Goal: Task Accomplishment & Management: Use online tool/utility

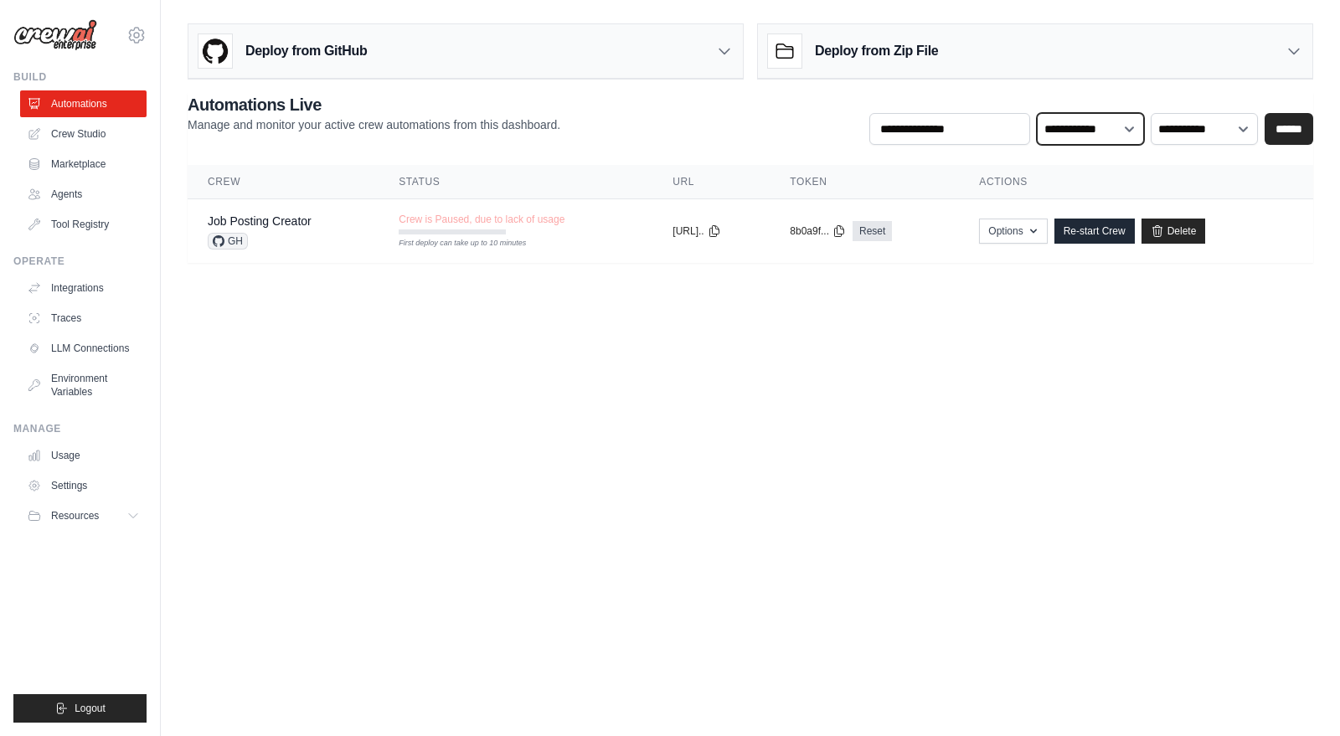
click at [1120, 126] on select "**********" at bounding box center [1089, 128] width 107 height 31
click at [1210, 126] on select "**********" at bounding box center [1203, 128] width 107 height 31
click at [975, 126] on input "text" at bounding box center [949, 129] width 161 height 32
click at [101, 142] on link "Crew Studio" at bounding box center [85, 134] width 126 height 27
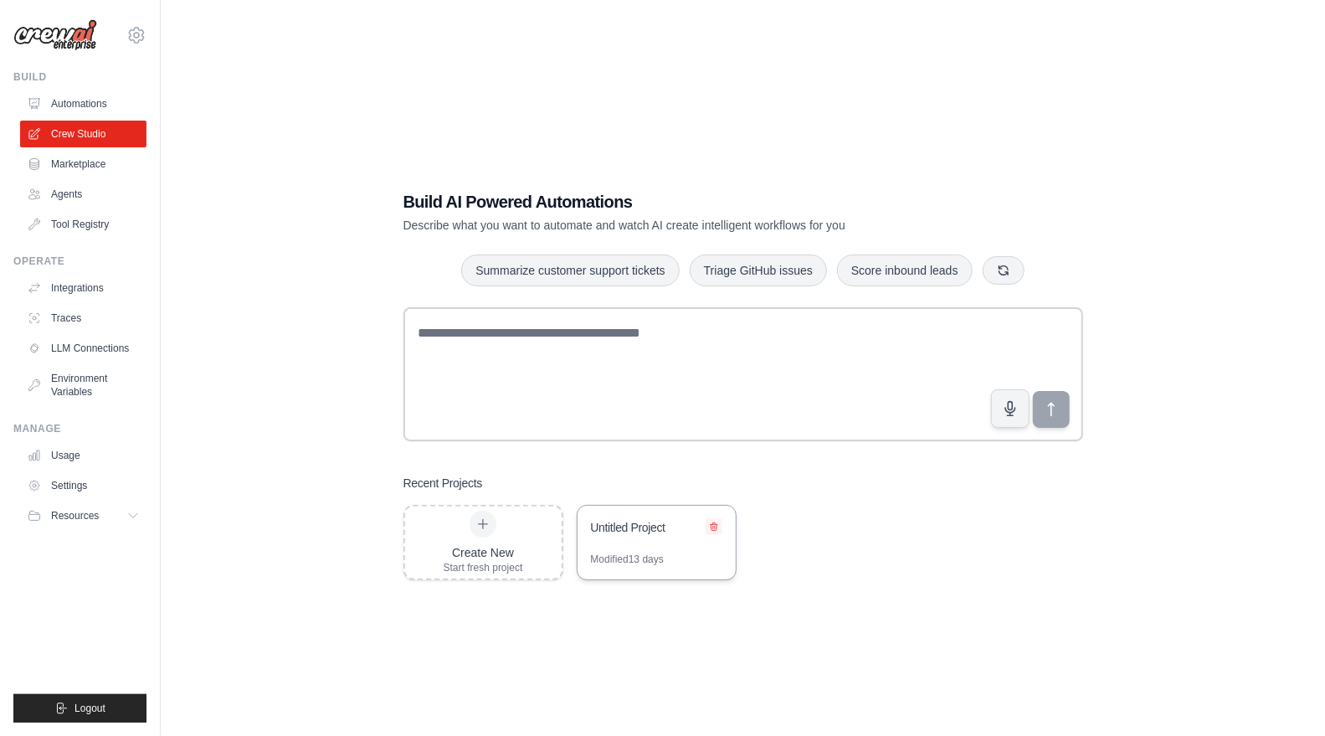
click at [717, 522] on icon at bounding box center [714, 527] width 10 height 10
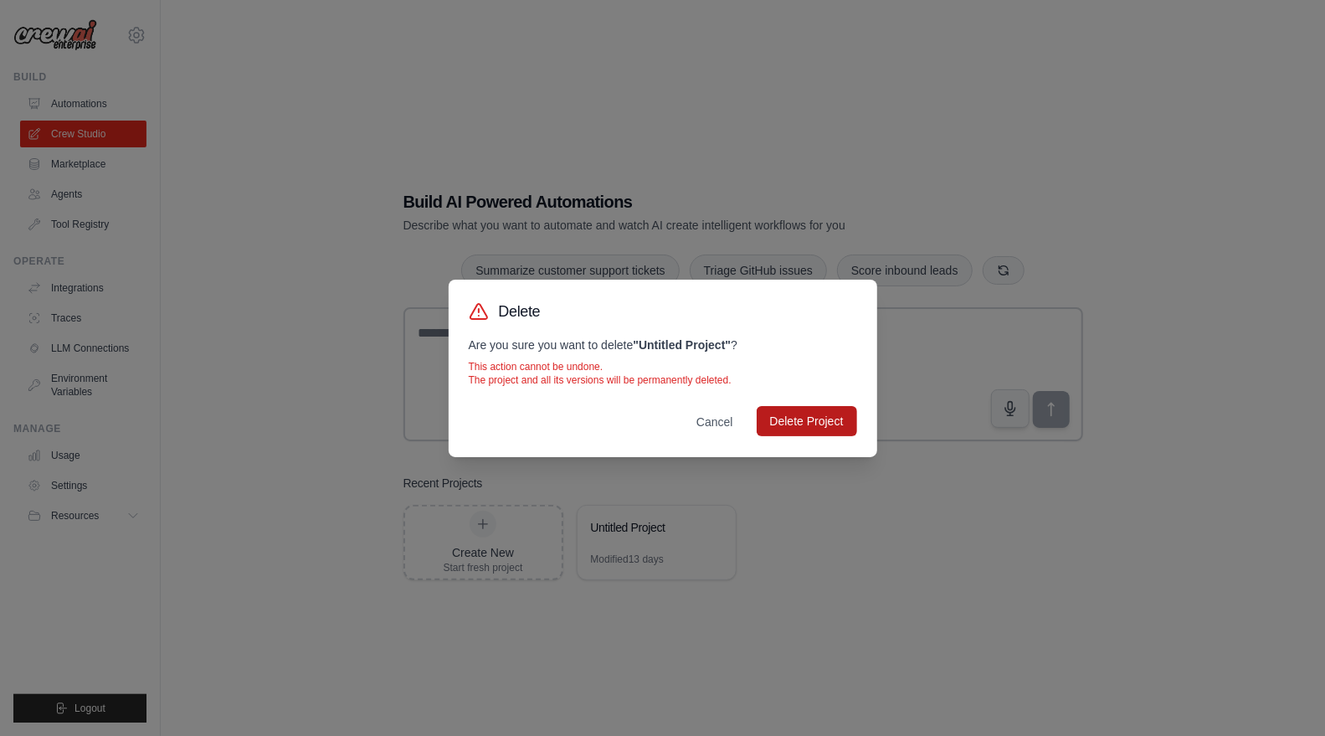
click at [802, 413] on button "Delete Project" at bounding box center [807, 421] width 100 height 30
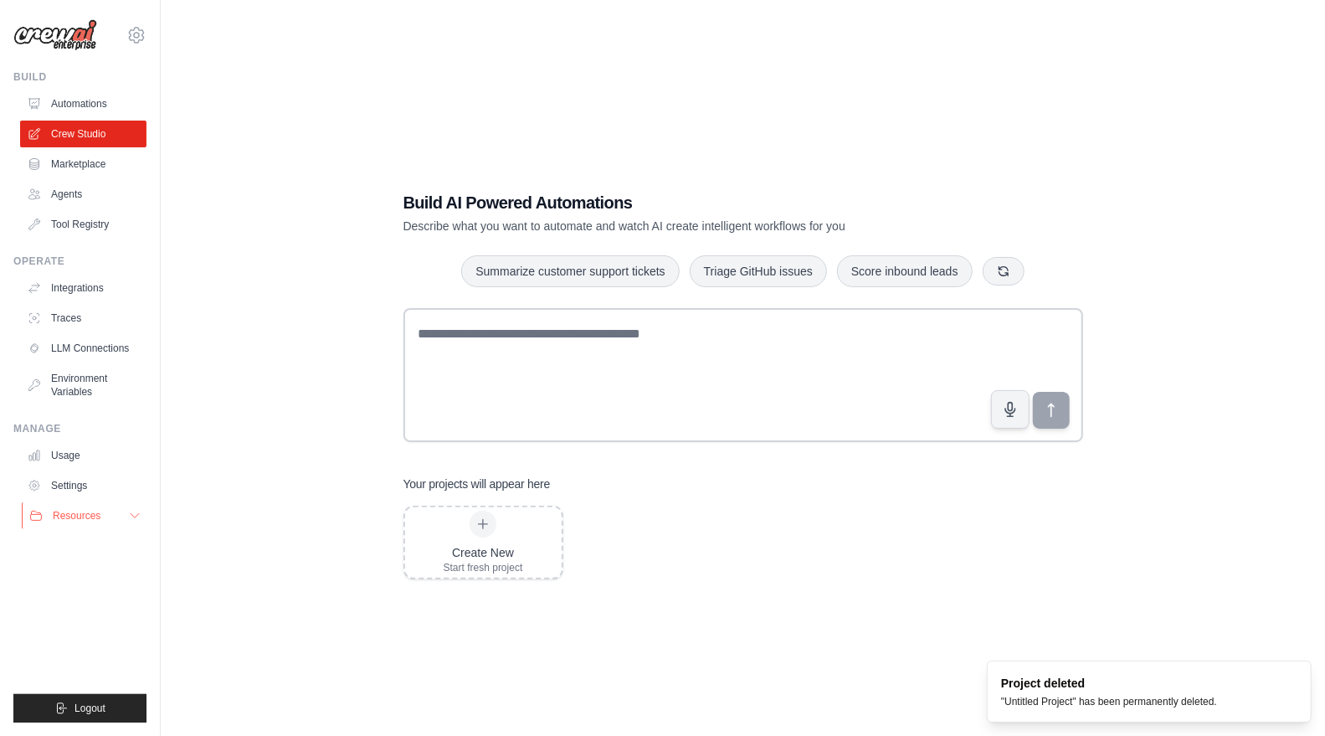
click at [70, 517] on span "Resources" at bounding box center [77, 515] width 48 height 13
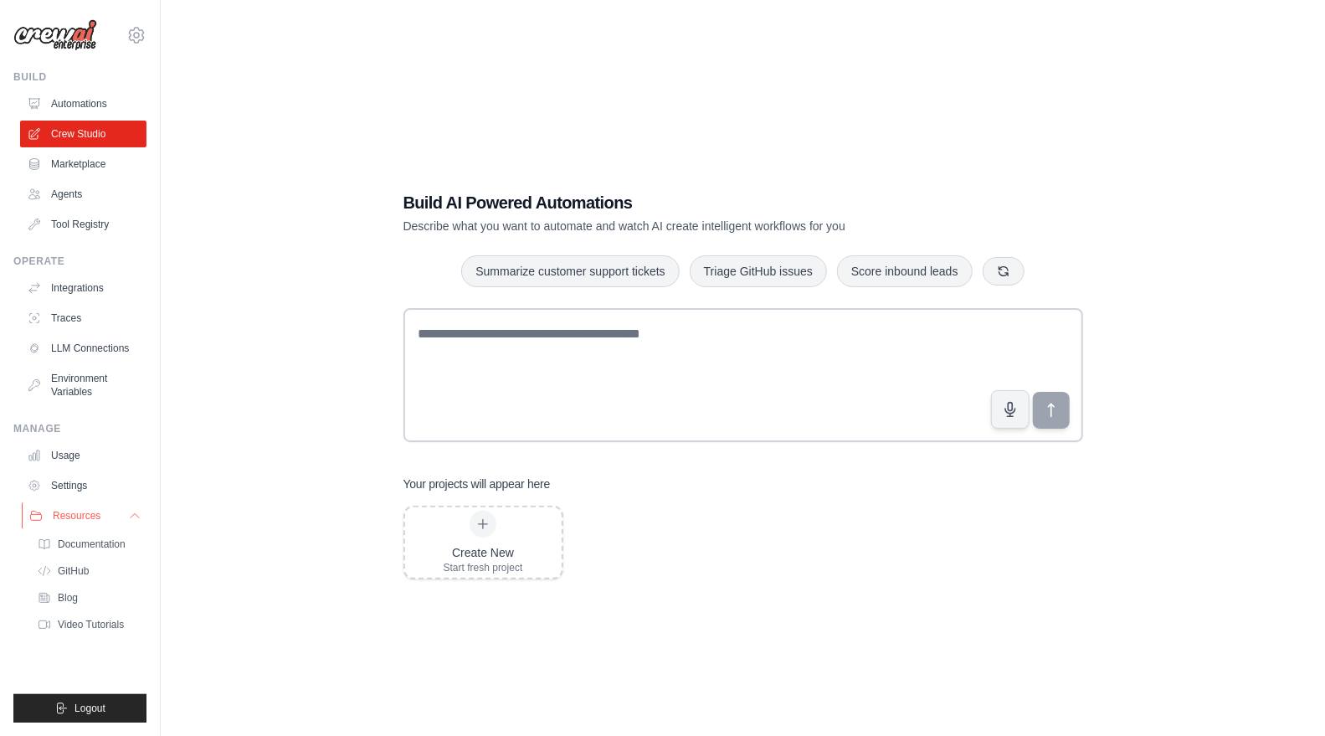
click at [117, 524] on button "Resources" at bounding box center [85, 515] width 126 height 27
click at [82, 379] on link "Environment Variables" at bounding box center [85, 385] width 126 height 40
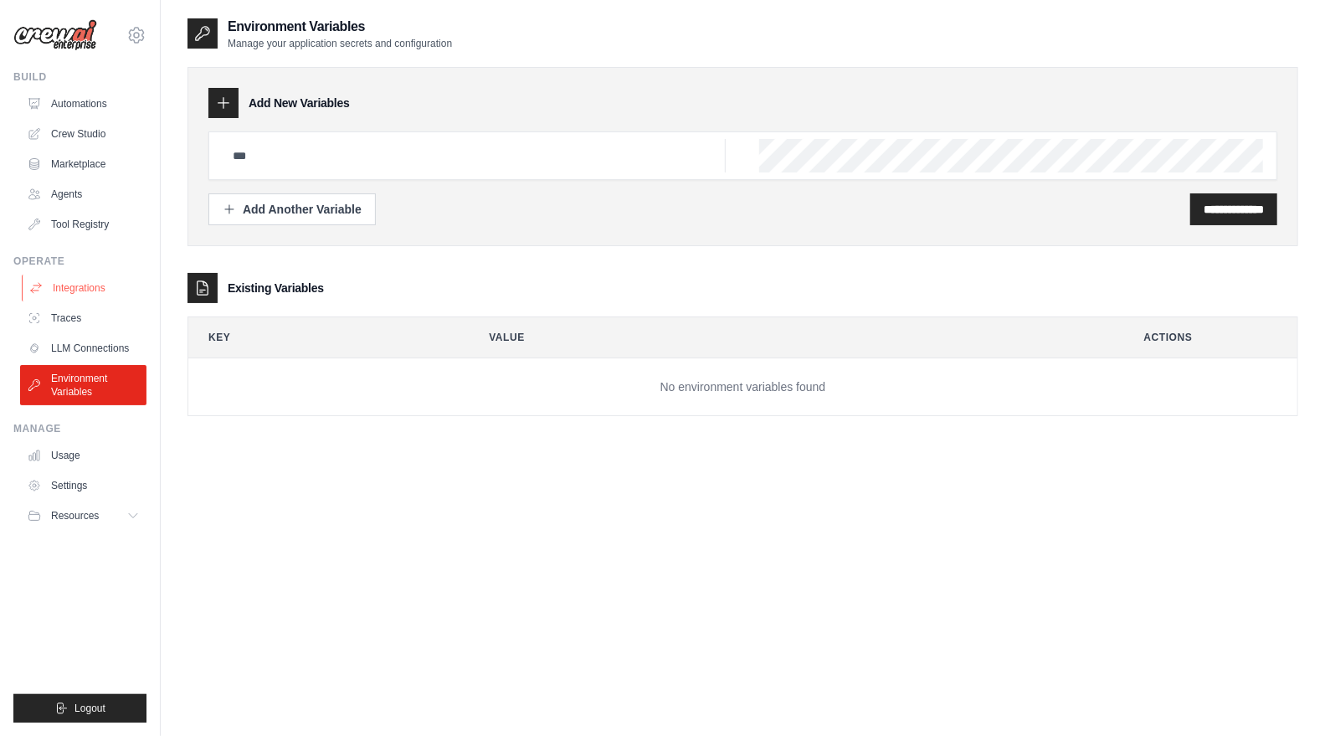
click at [75, 282] on link "Integrations" at bounding box center [85, 288] width 126 height 27
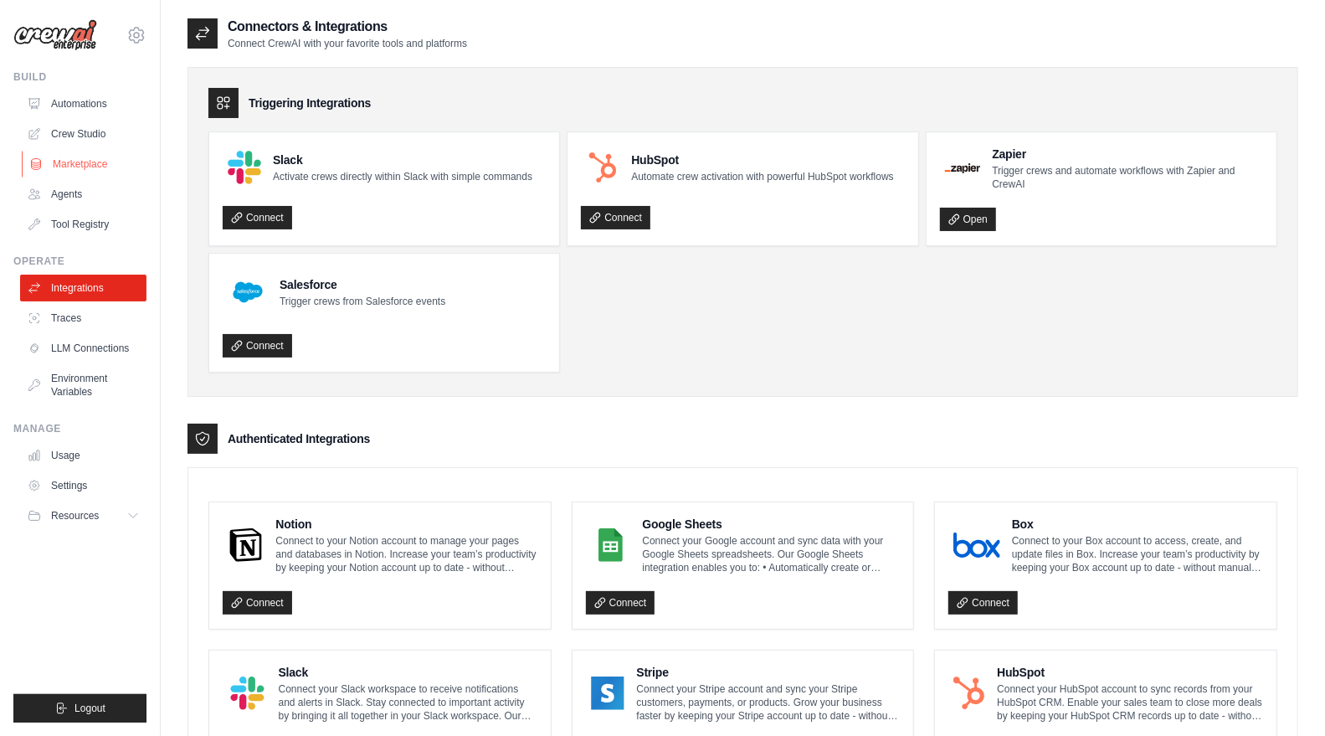
click at [80, 167] on link "Marketplace" at bounding box center [85, 164] width 126 height 27
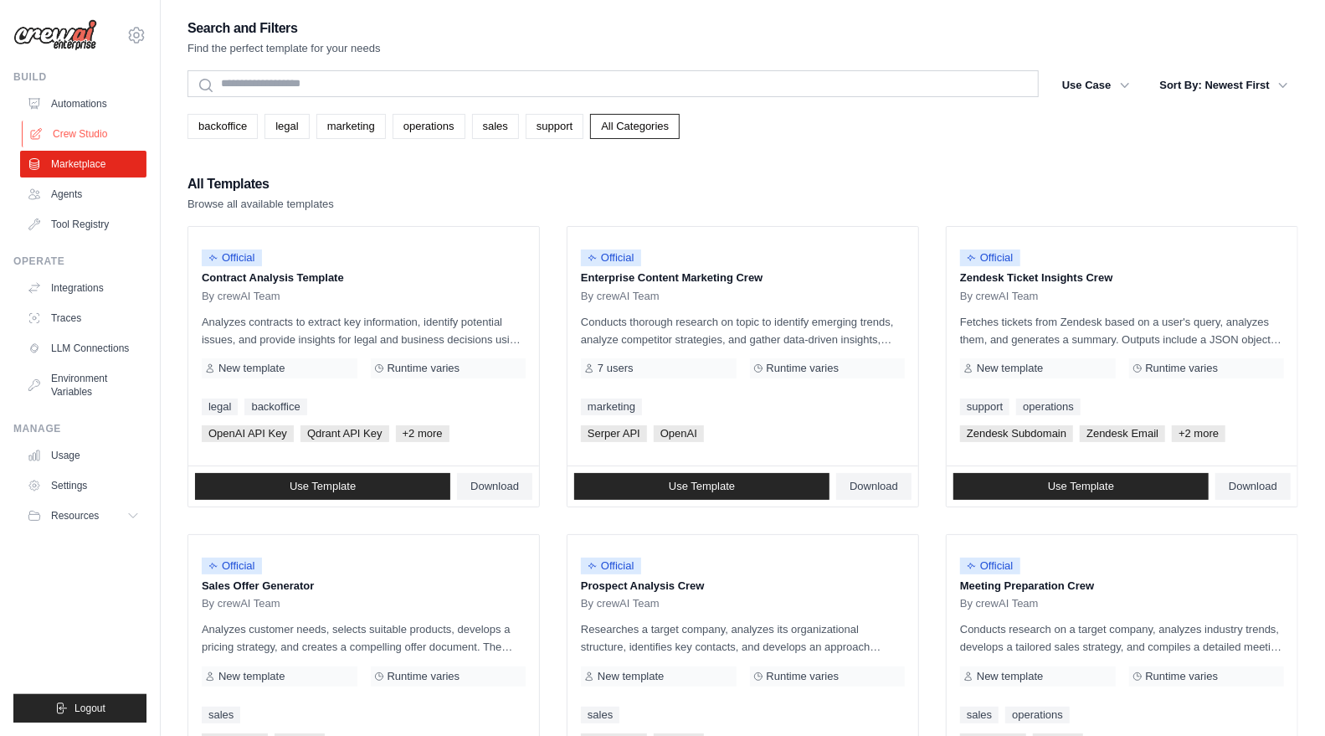
click at [93, 129] on link "Crew Studio" at bounding box center [85, 134] width 126 height 27
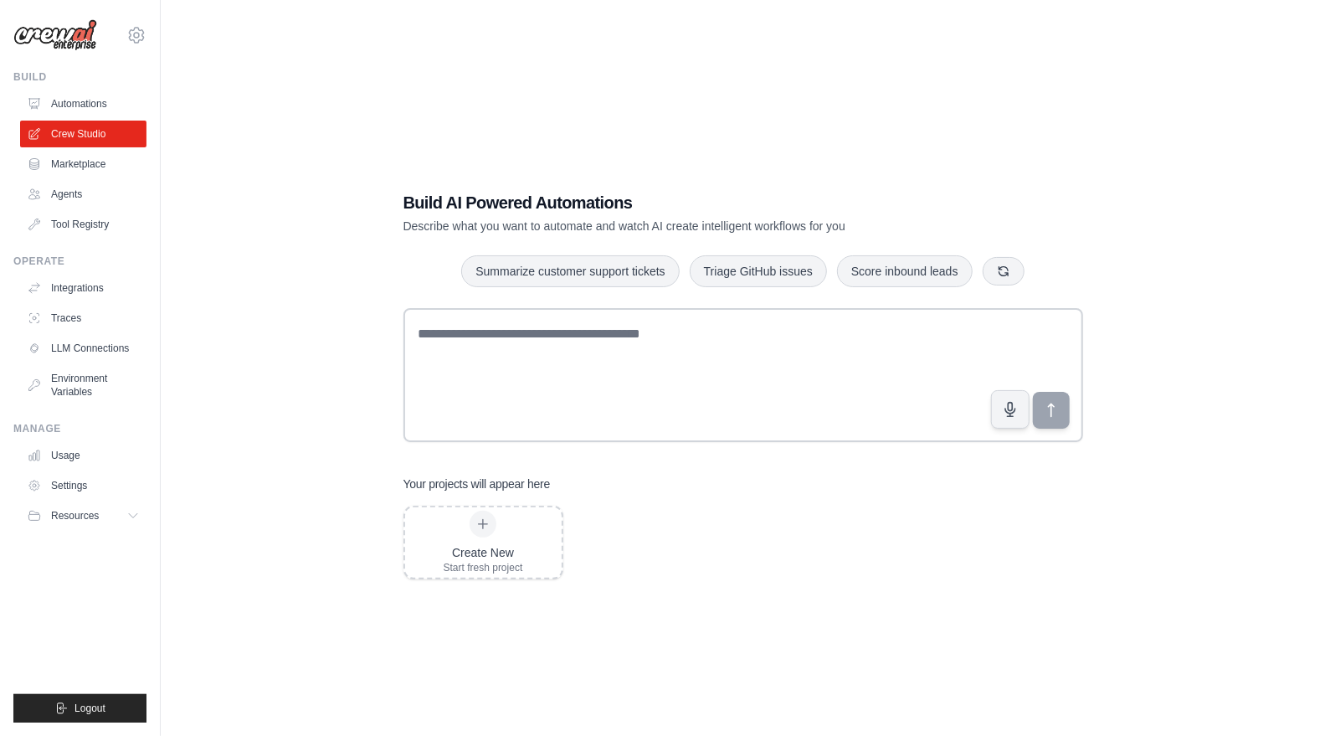
click at [82, 103] on link "Automations" at bounding box center [83, 103] width 126 height 27
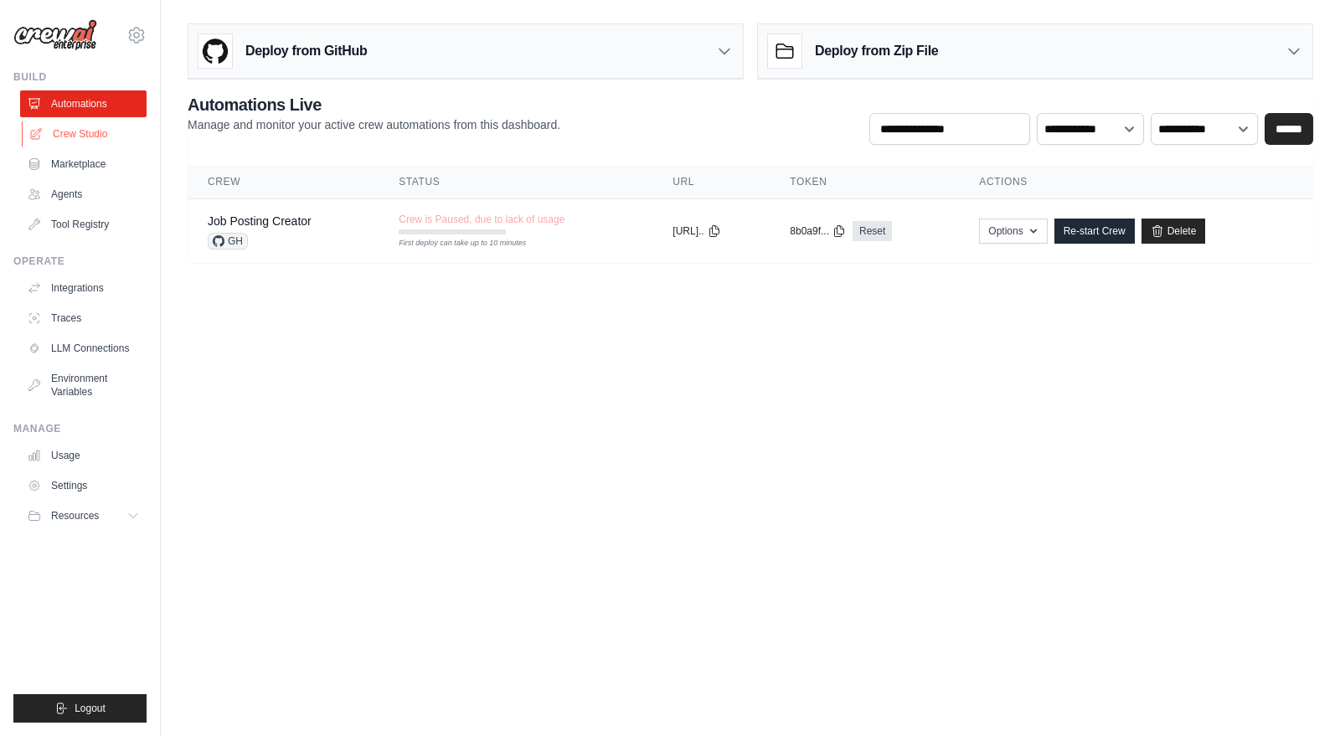
click at [77, 134] on link "Crew Studio" at bounding box center [85, 134] width 126 height 27
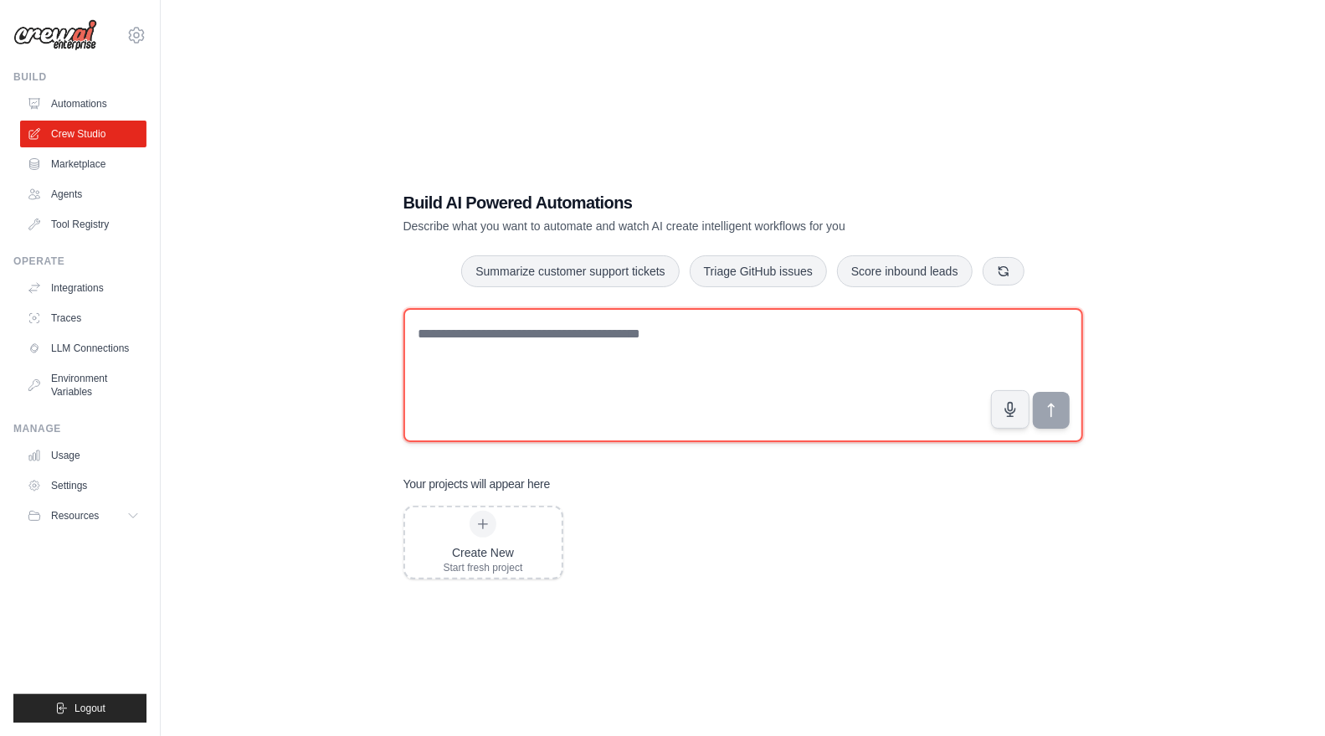
click at [540, 349] on textarea at bounding box center [744, 375] width 680 height 134
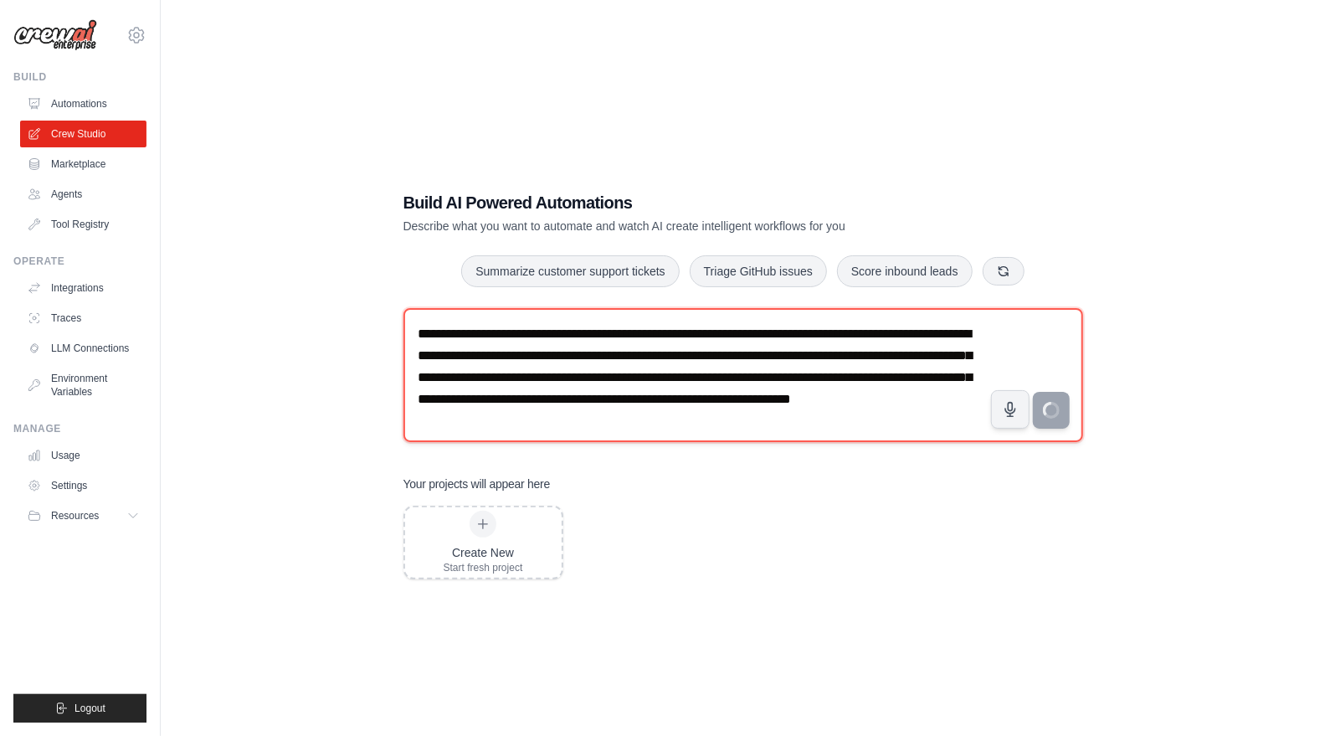
type textarea "**********"
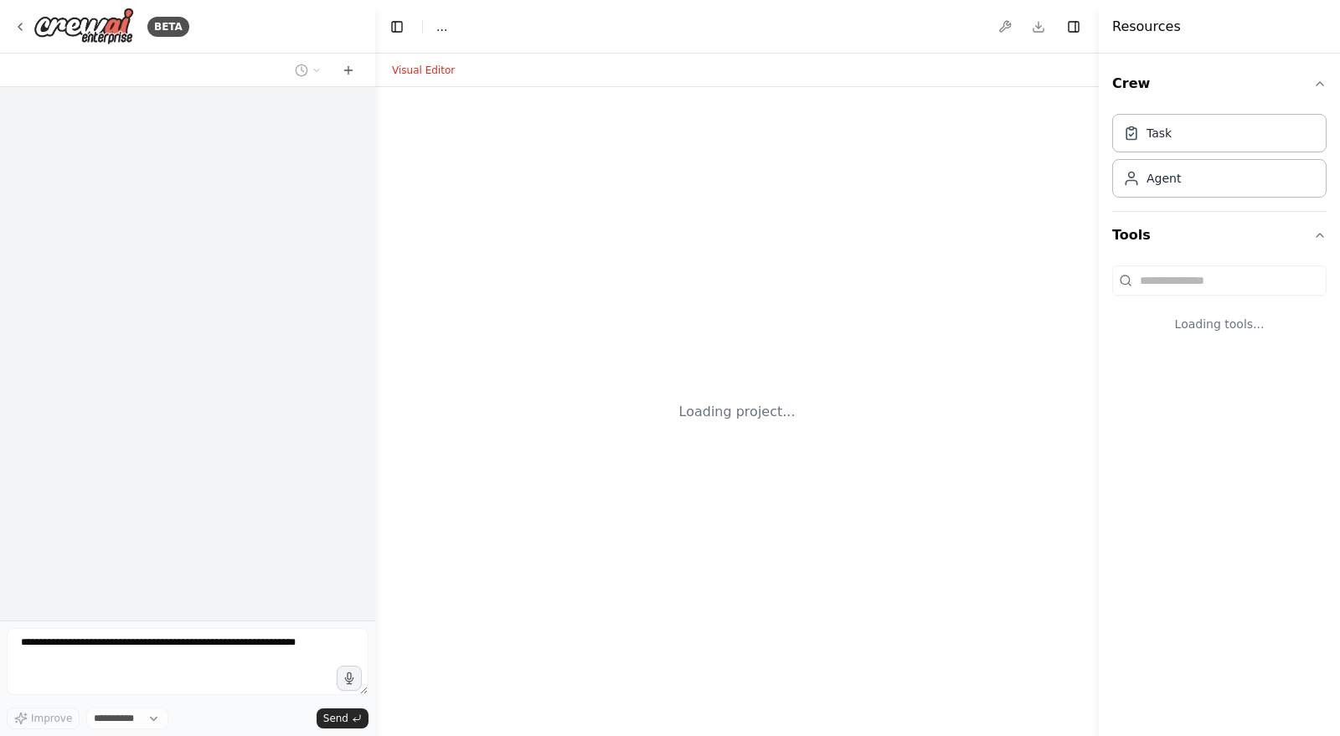
select select "****"
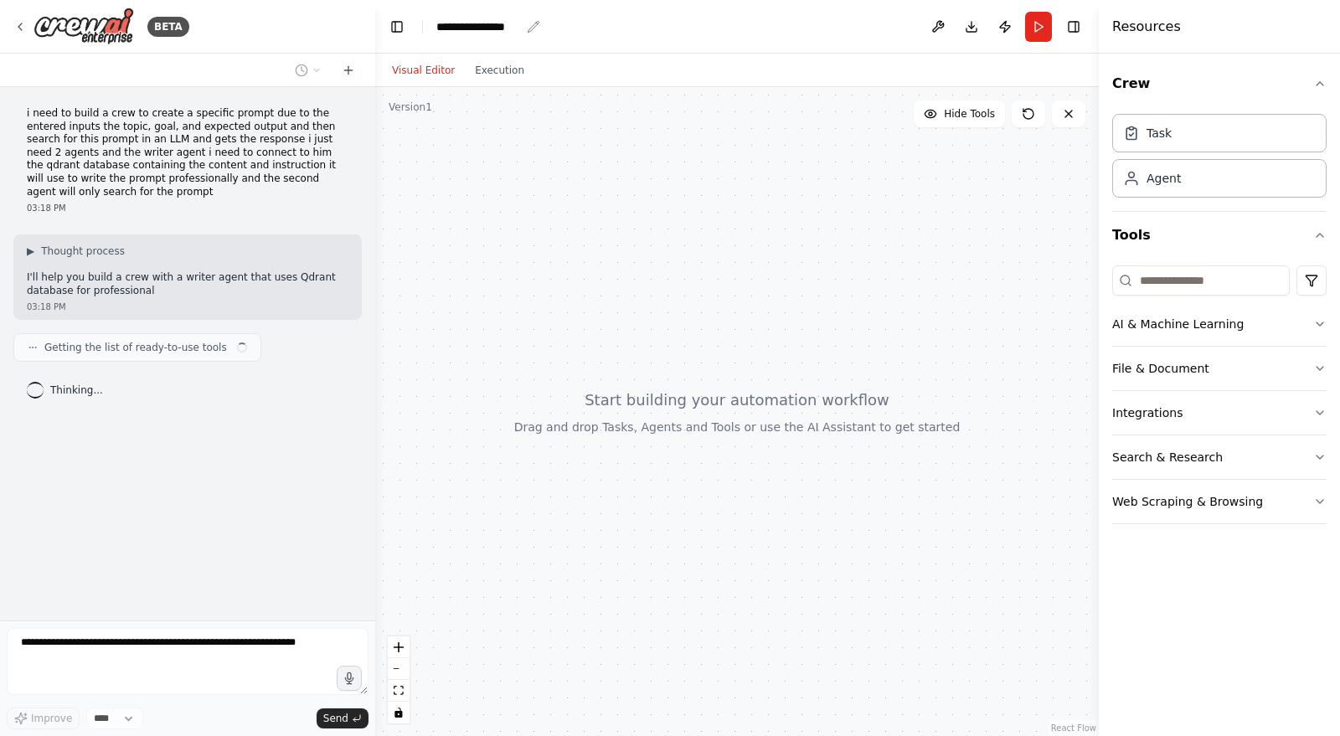
click at [528, 26] on icon "breadcrumb" at bounding box center [533, 26] width 13 height 13
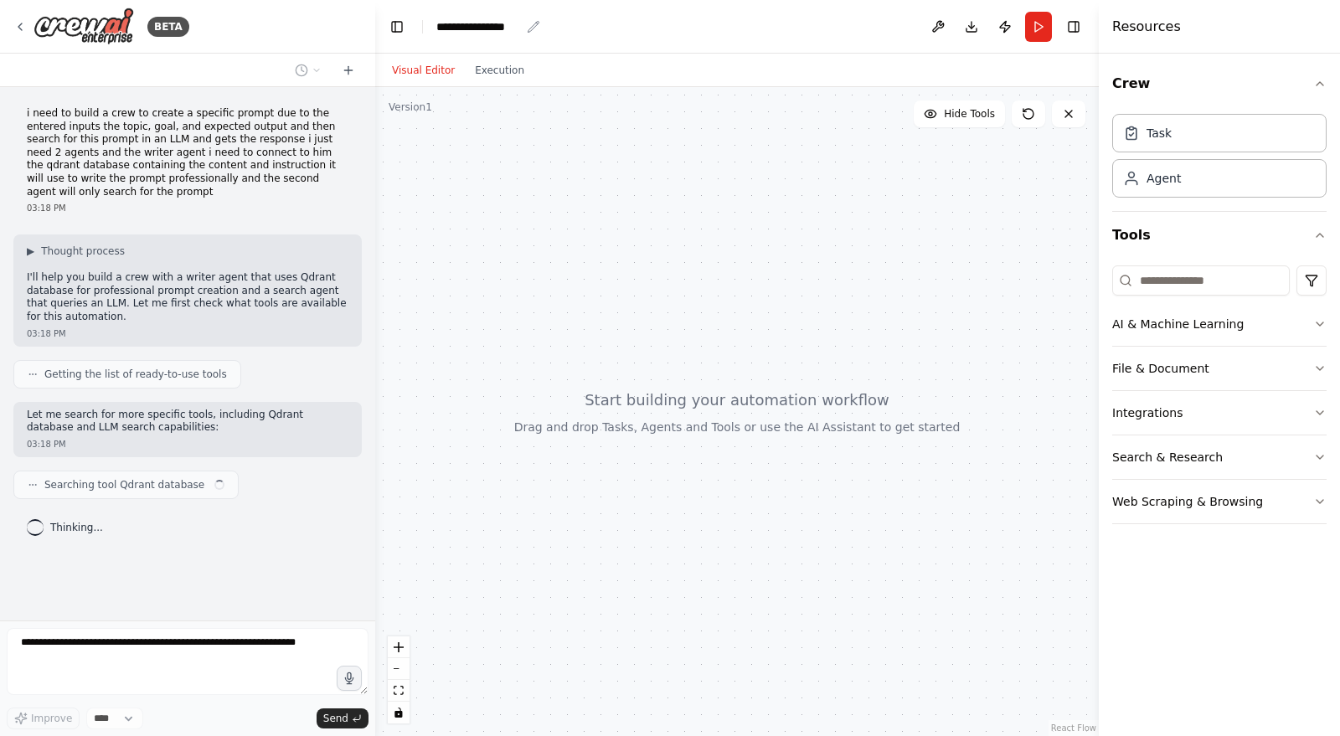
click at [525, 32] on div "**********" at bounding box center [488, 26] width 104 height 17
drag, startPoint x: 516, startPoint y: 25, endPoint x: 423, endPoint y: 29, distance: 93.0
click at [423, 29] on header "**********" at bounding box center [736, 27] width 723 height 54
click at [540, 35] on header "**********" at bounding box center [736, 27] width 723 height 54
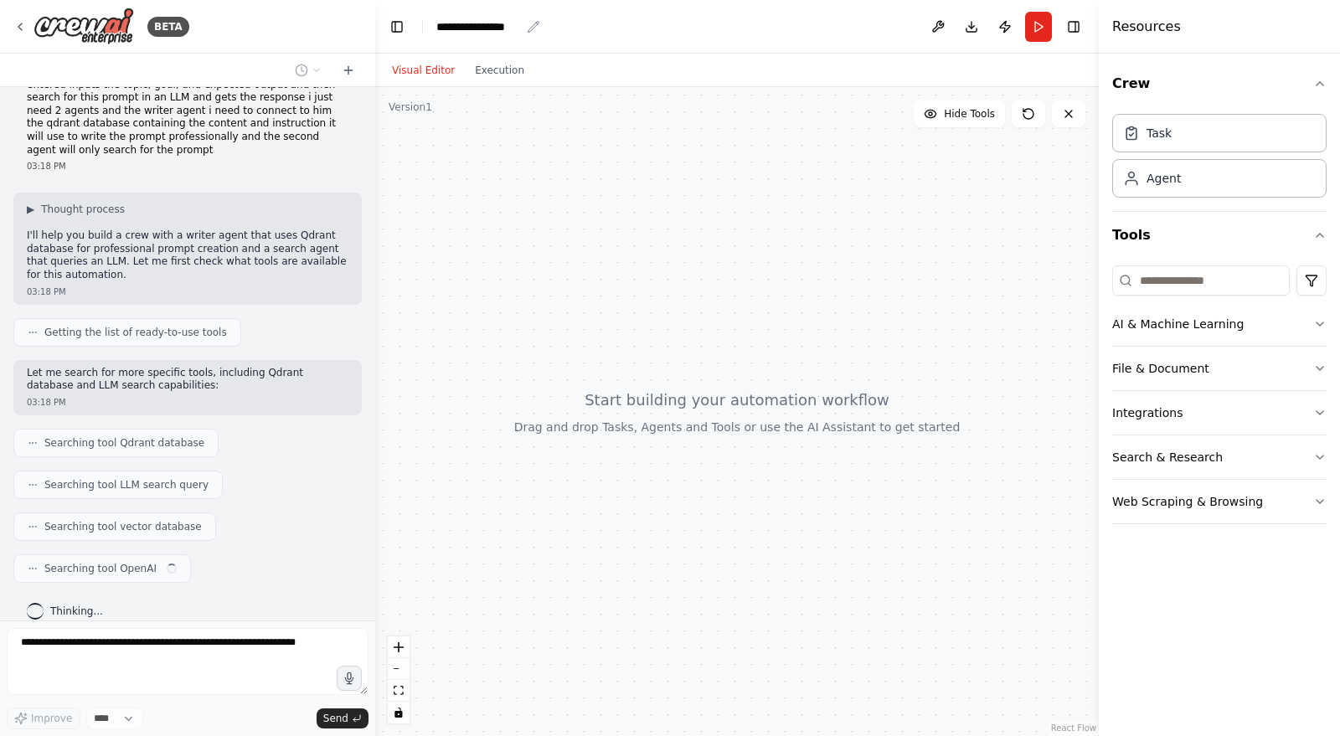
click at [527, 27] on icon "breadcrumb" at bounding box center [533, 26] width 13 height 13
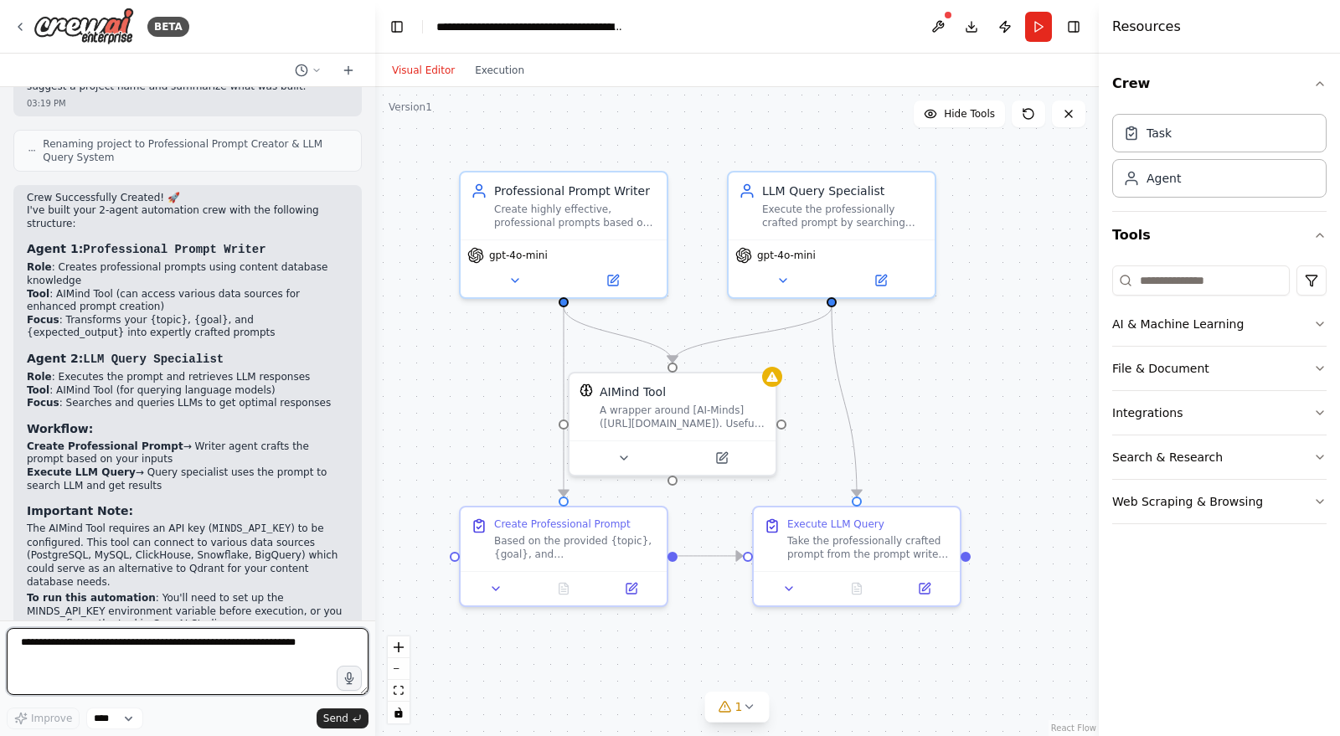
scroll to position [1144, 0]
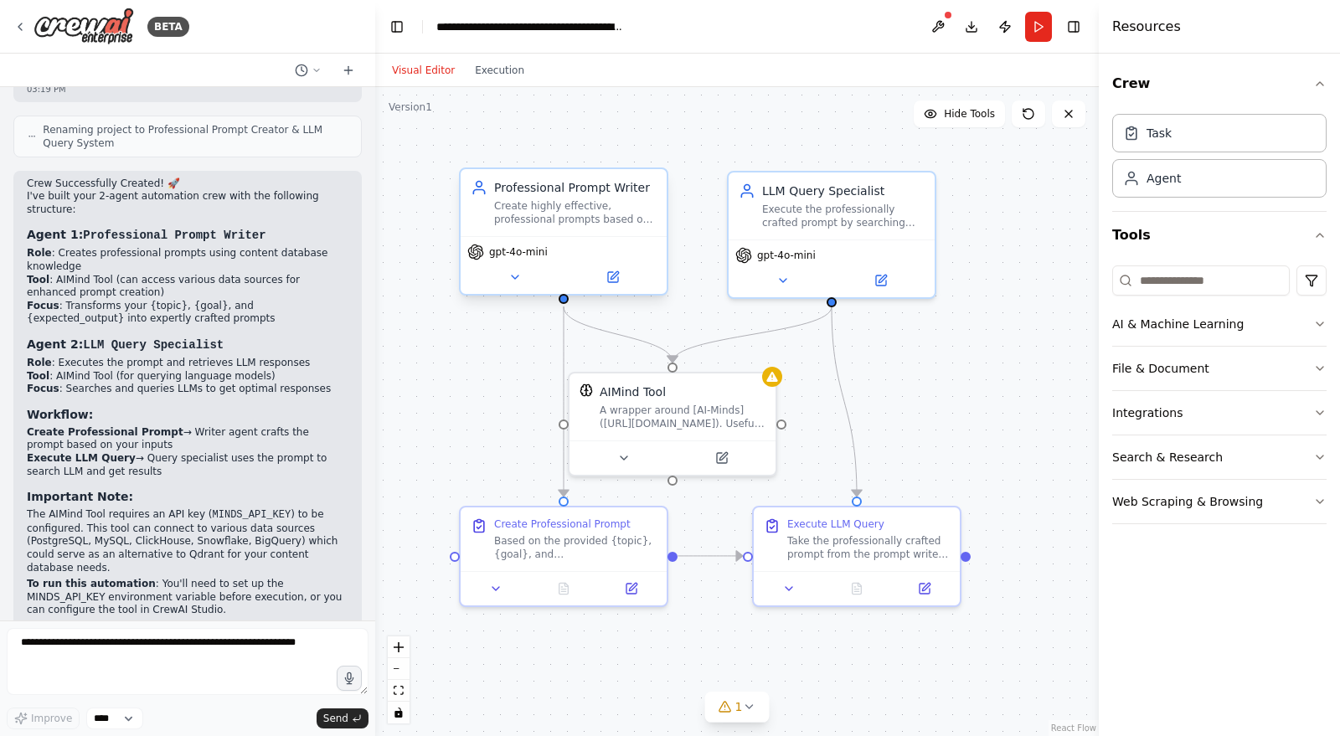
click at [577, 209] on div "Create highly effective, professional prompts based on the given {topic}, {goal…" at bounding box center [575, 212] width 162 height 27
click at [615, 274] on icon at bounding box center [614, 275] width 8 height 8
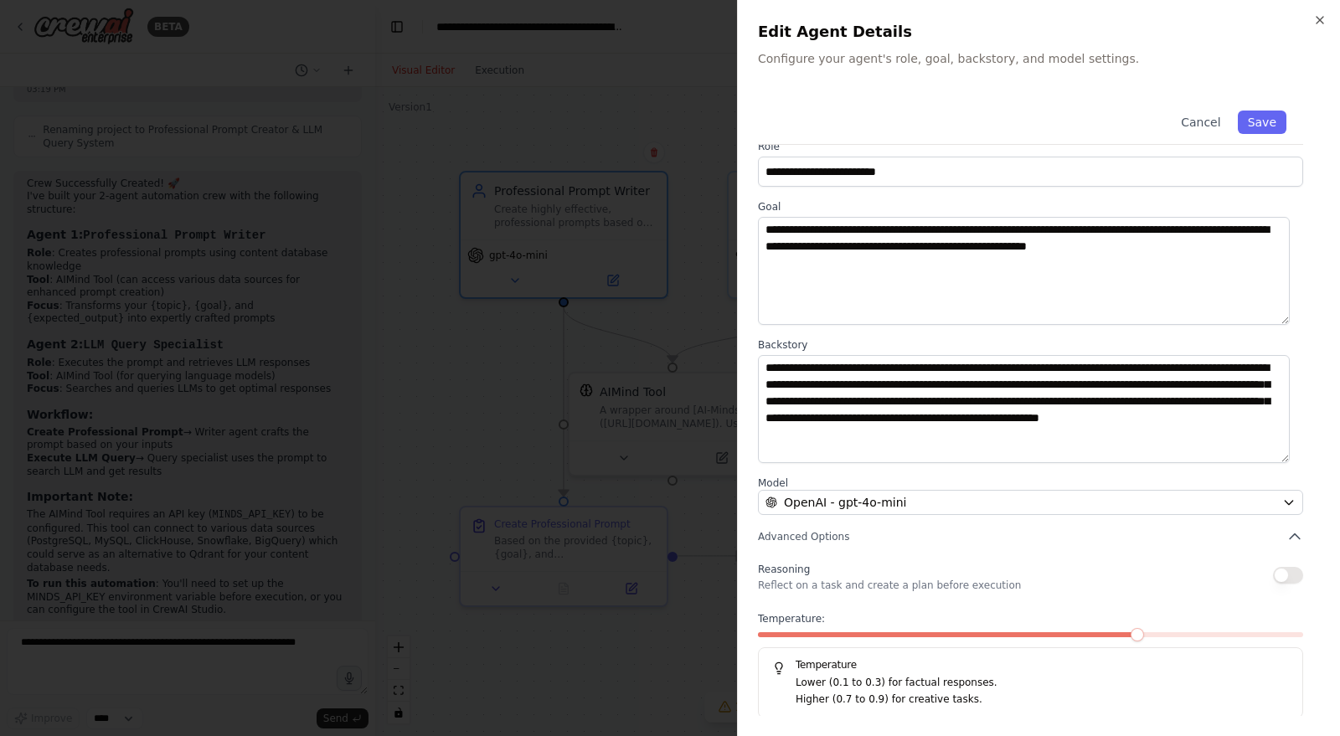
scroll to position [18, 0]
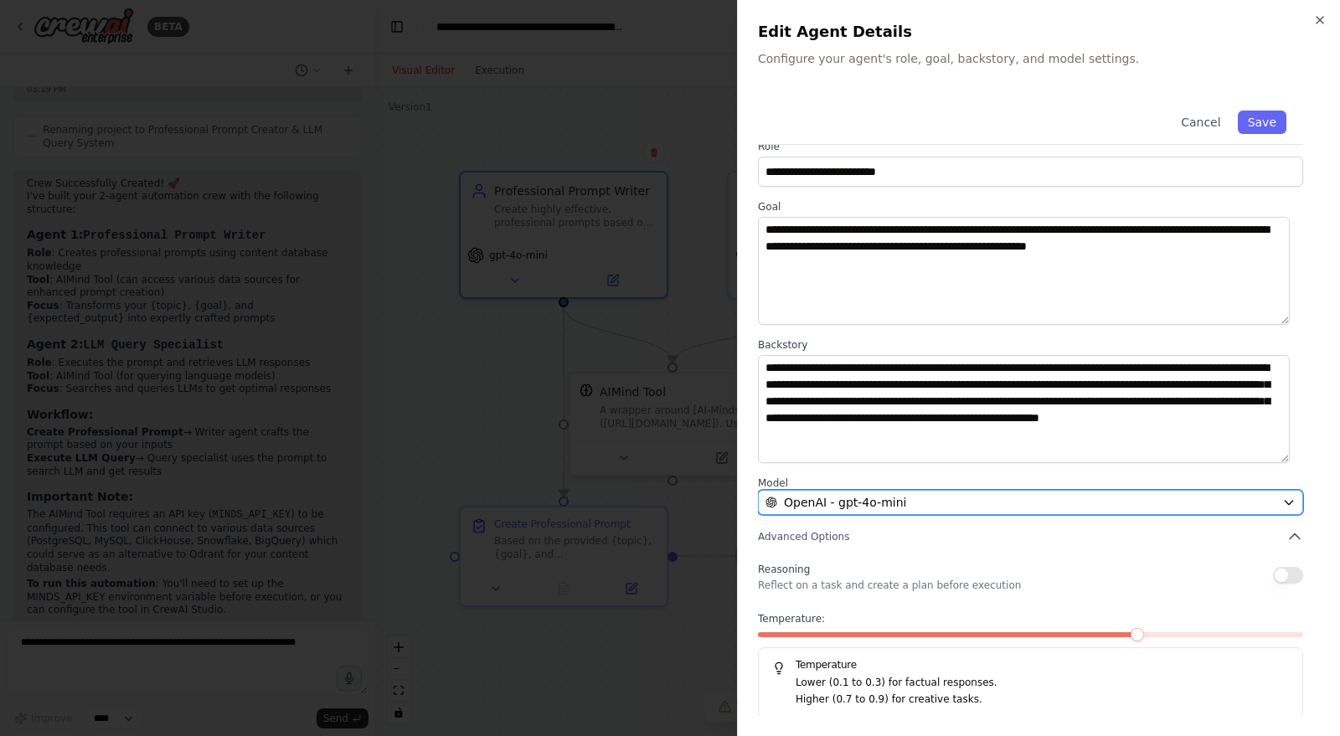
click at [989, 494] on div "OpenAI - gpt-4o-mini" at bounding box center [1020, 502] width 510 height 17
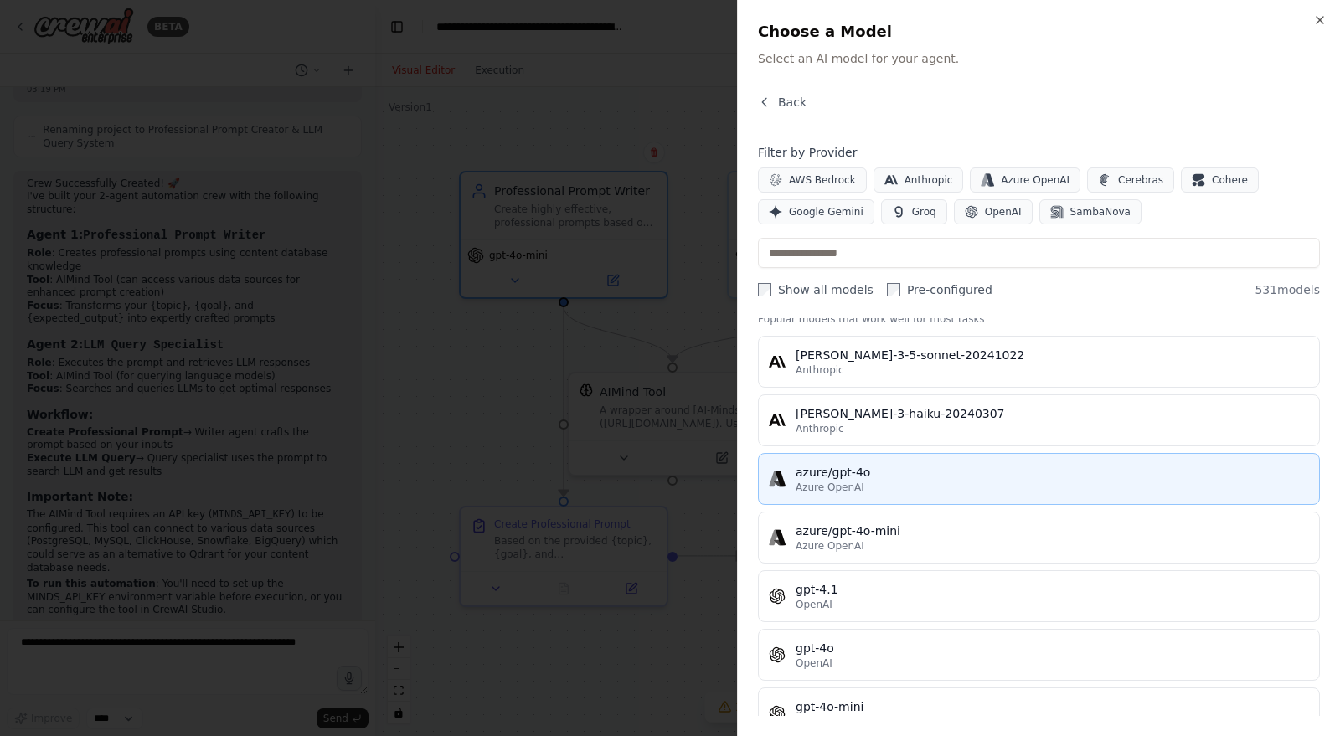
scroll to position [0, 0]
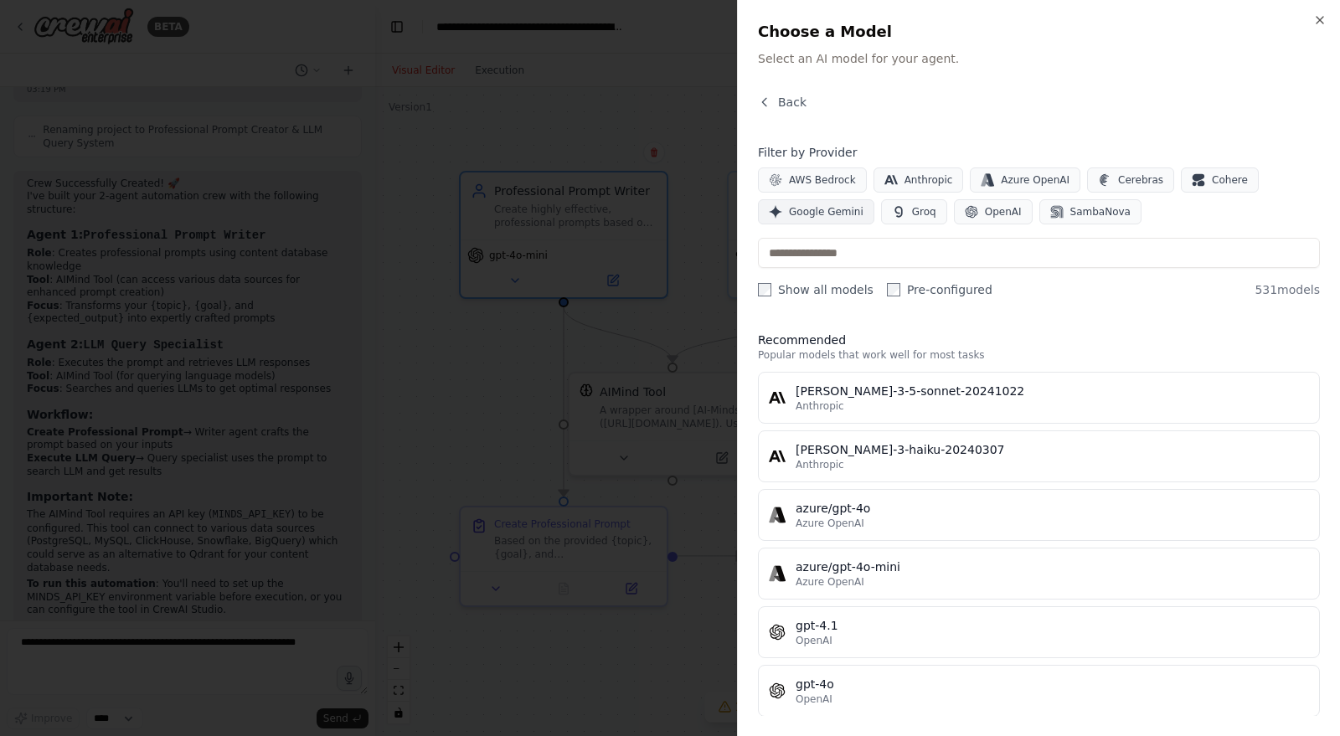
click at [815, 209] on span "Google Gemini" at bounding box center [826, 211] width 75 height 13
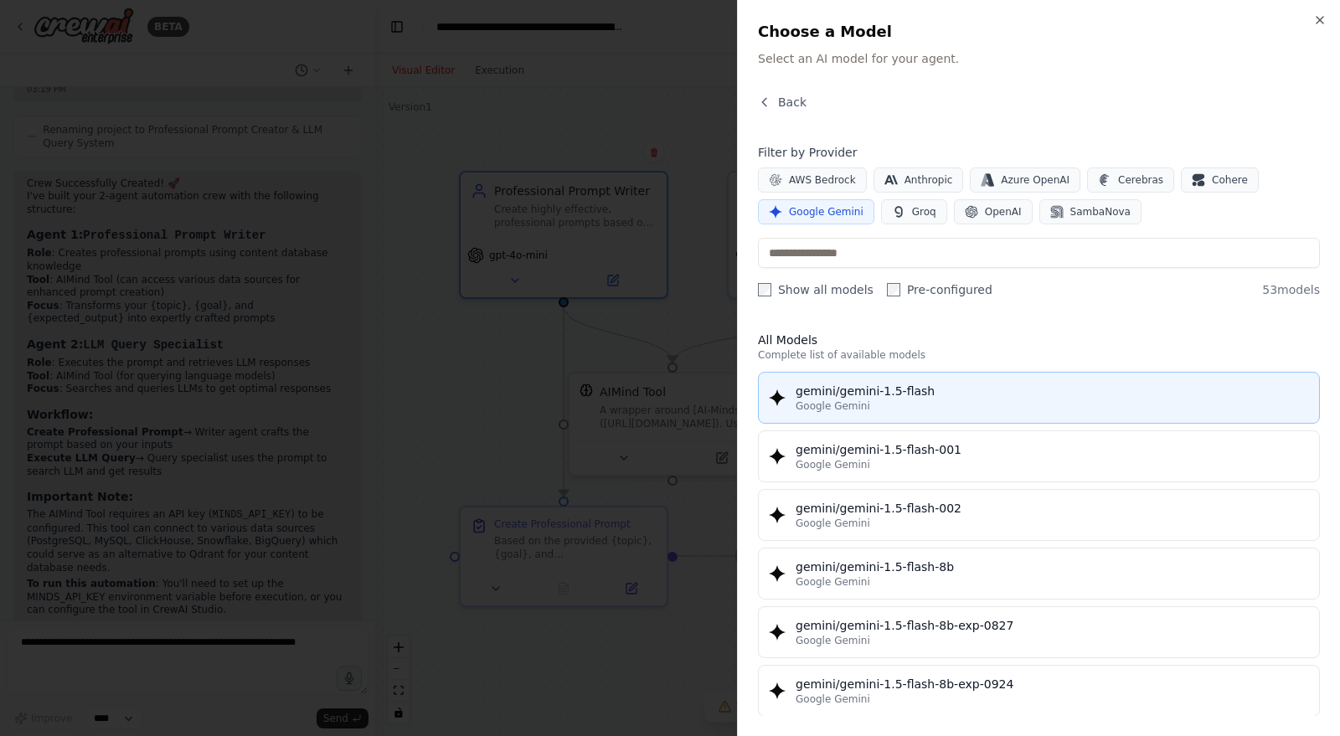
click at [1002, 399] on div "Google Gemini" at bounding box center [1051, 405] width 513 height 13
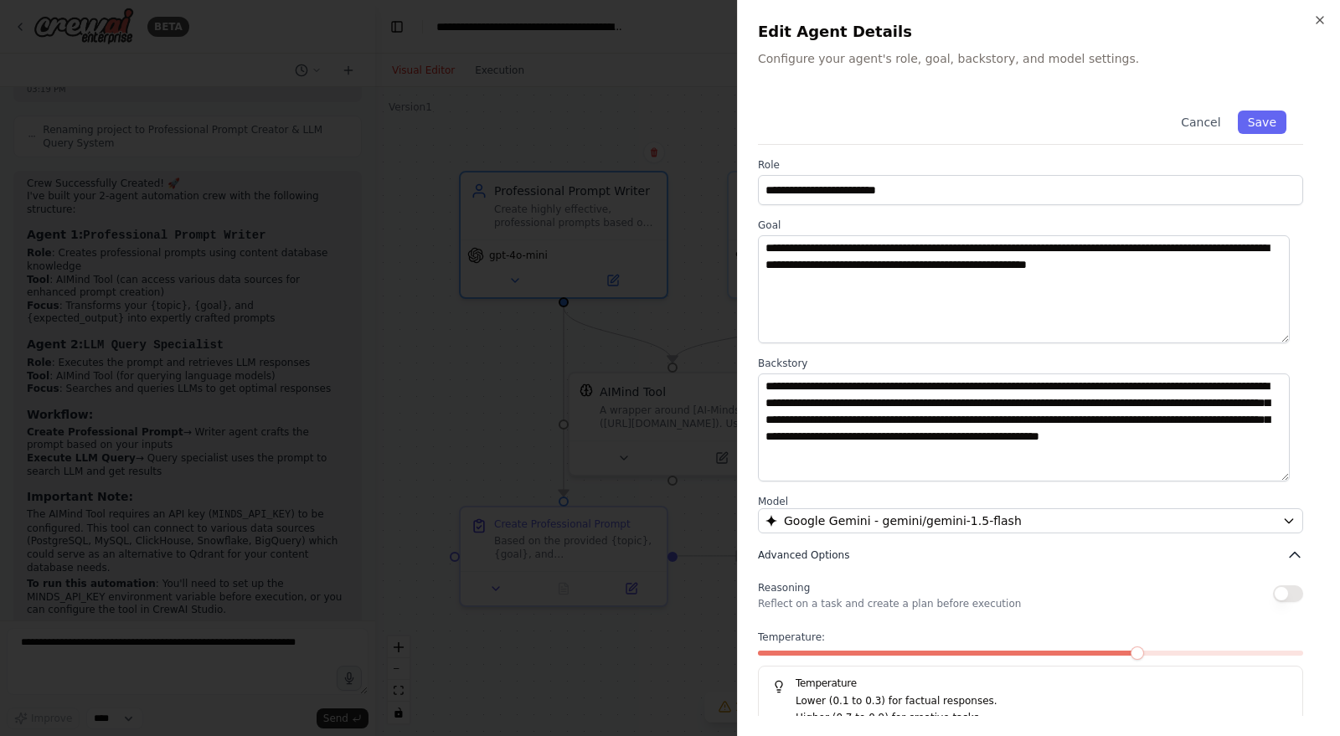
scroll to position [18, 0]
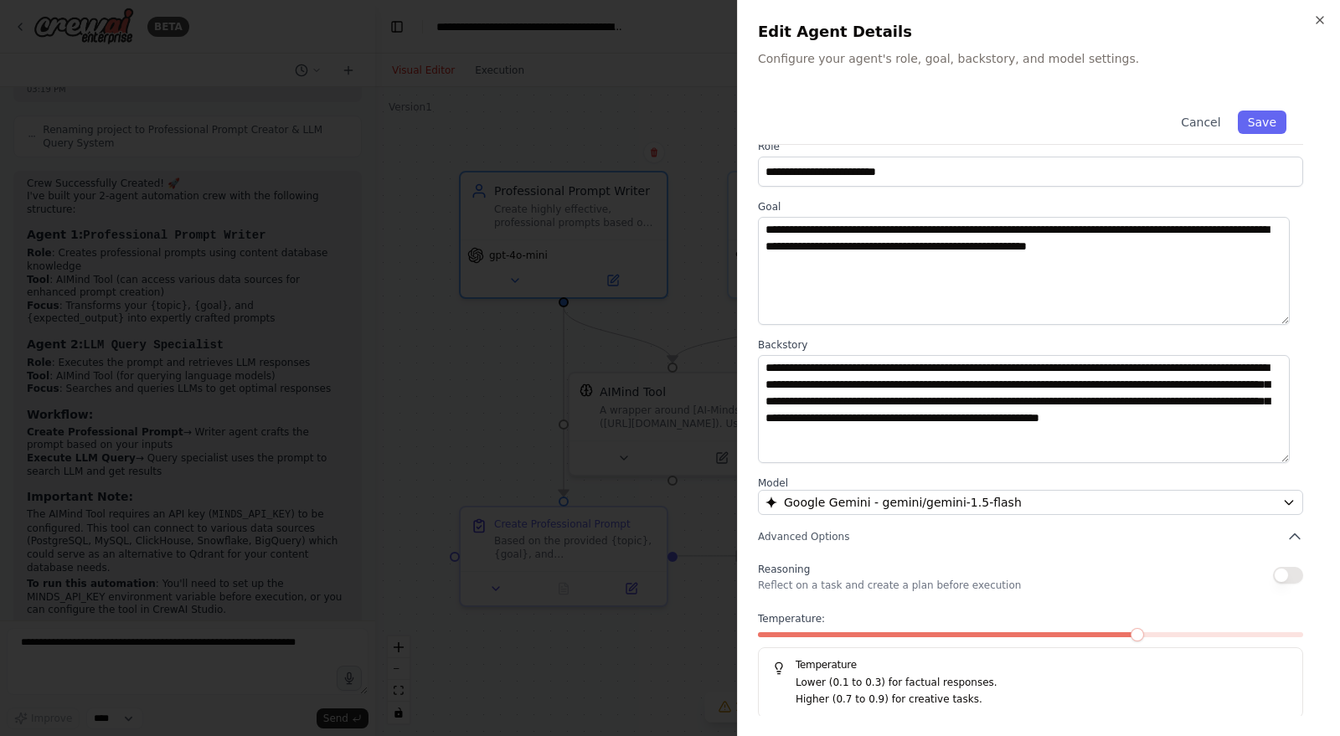
click at [1273, 573] on button "button" at bounding box center [1288, 575] width 30 height 17
click at [1257, 123] on button "Save" at bounding box center [1261, 122] width 49 height 23
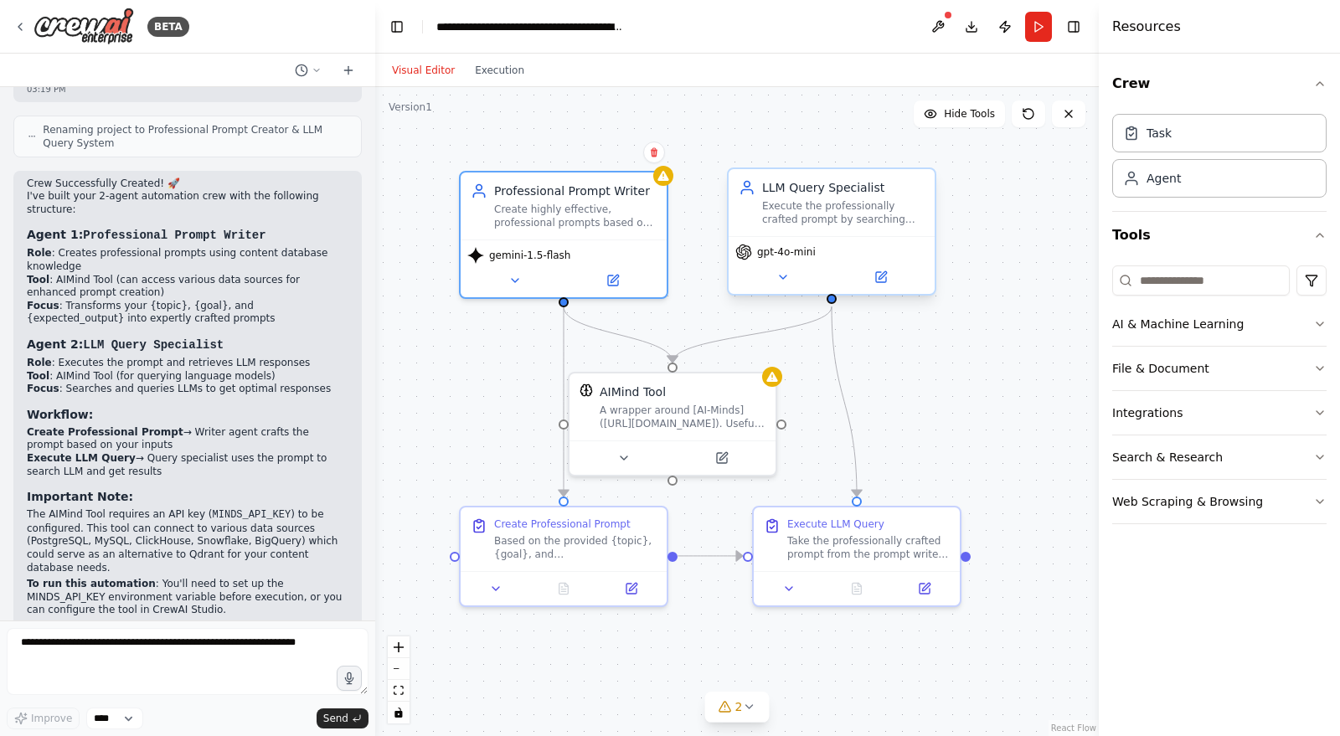
click at [795, 260] on div "gpt-4o-mini" at bounding box center [775, 252] width 80 height 17
click at [871, 275] on button at bounding box center [880, 277] width 95 height 20
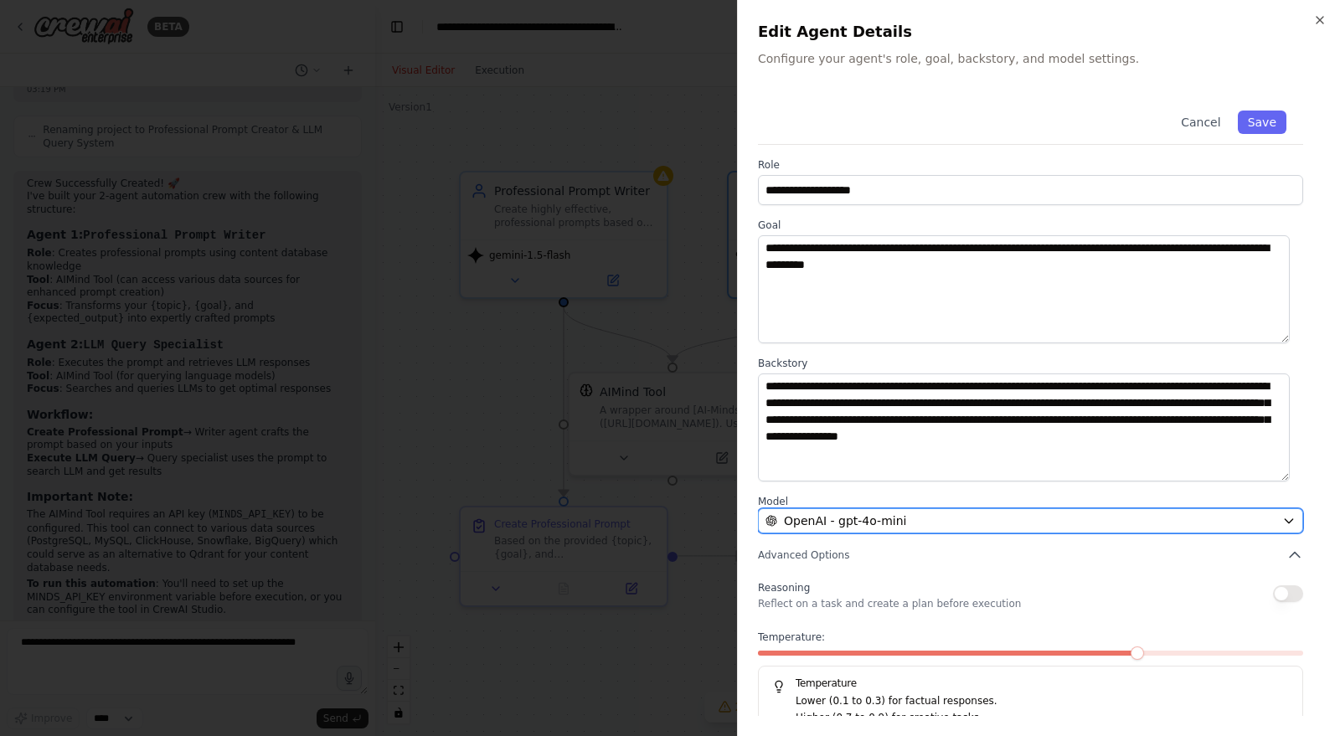
click at [1005, 517] on div "OpenAI - gpt-4o-mini" at bounding box center [1020, 520] width 510 height 17
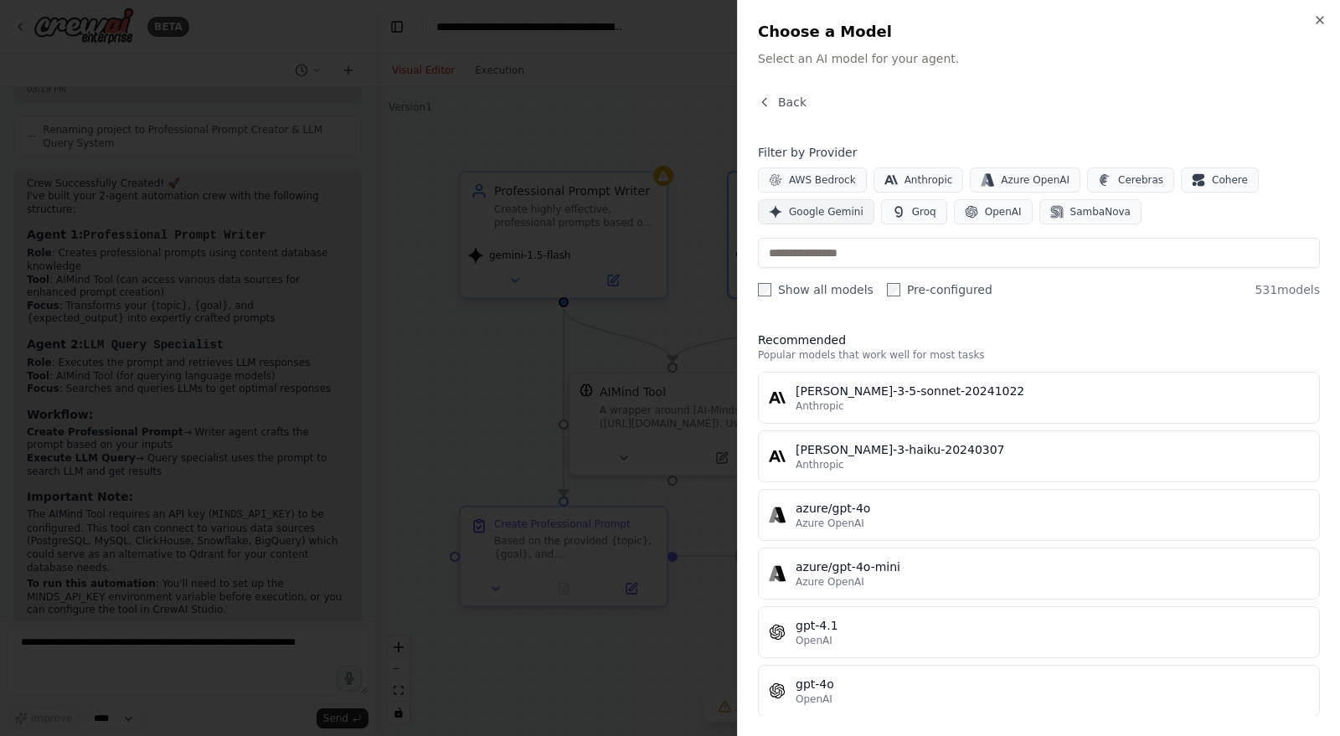
click at [841, 216] on span "Google Gemini" at bounding box center [826, 211] width 75 height 13
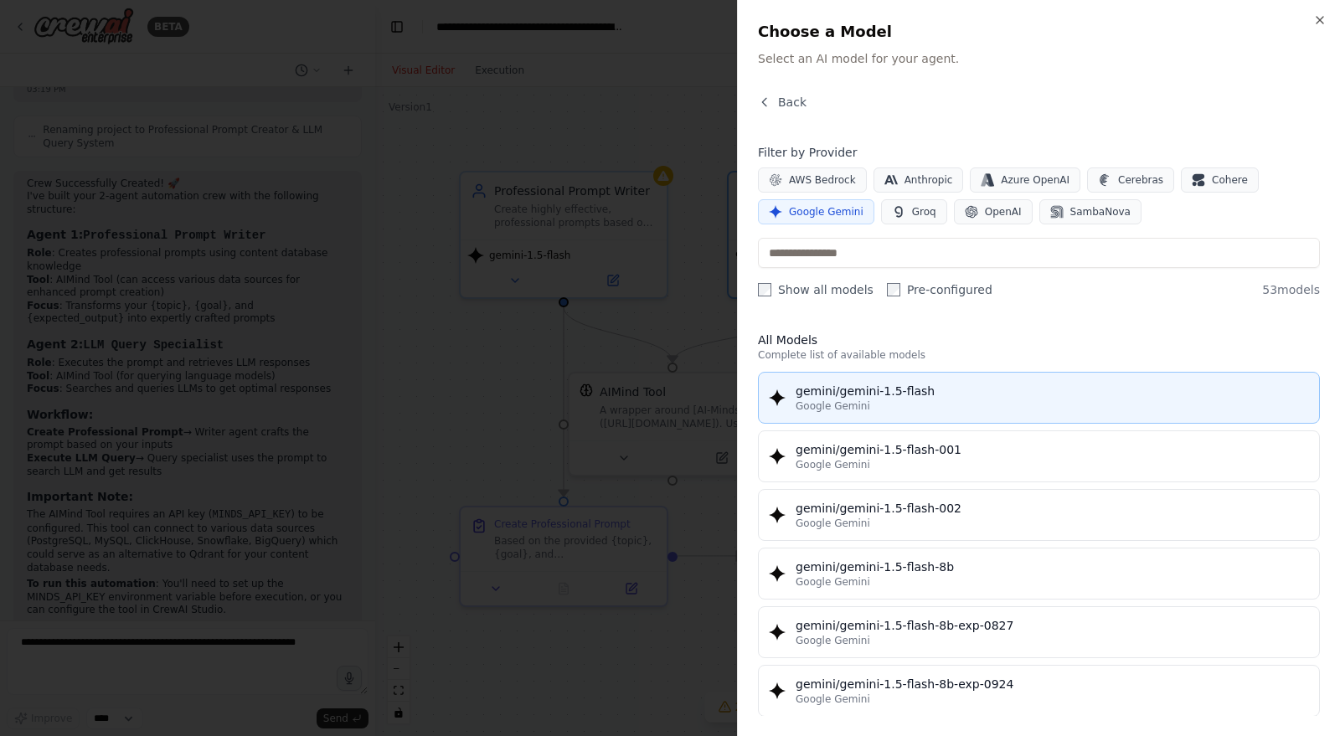
click at [864, 405] on div "Google Gemini" at bounding box center [1051, 405] width 513 height 13
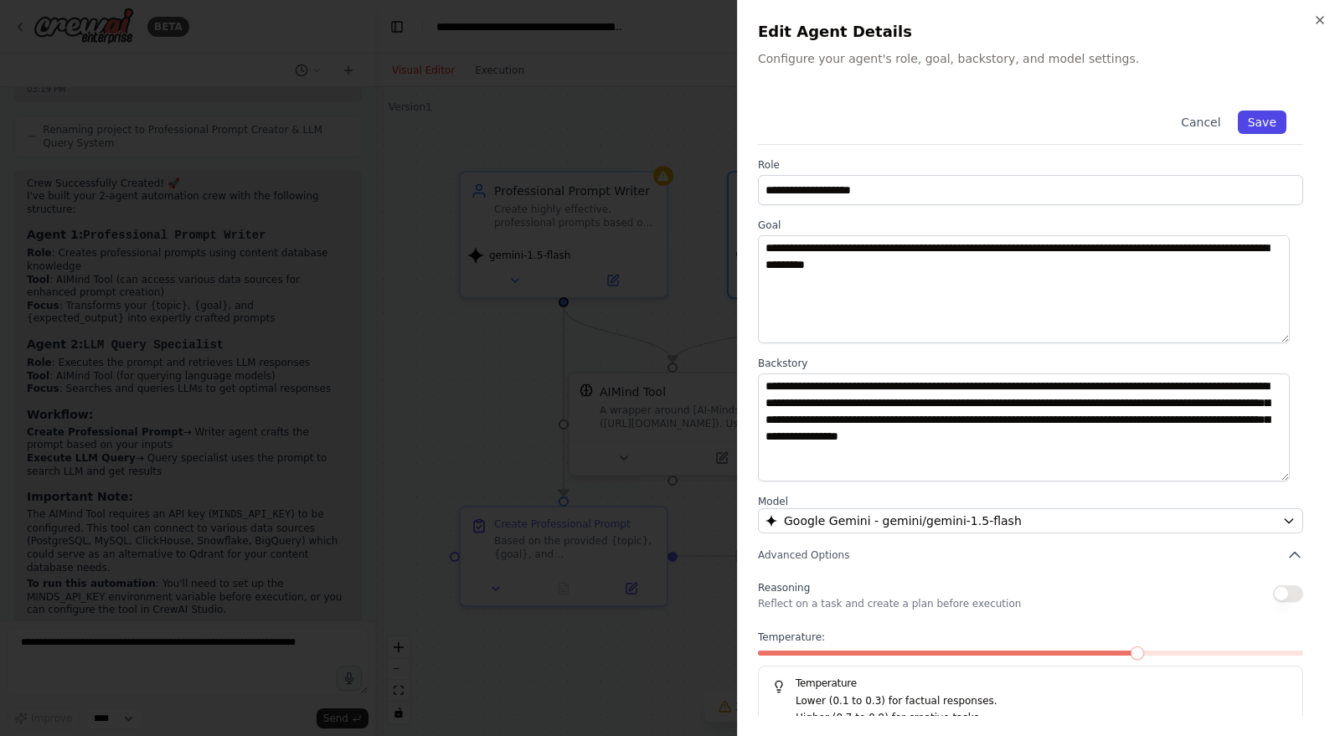
click at [1251, 126] on button "Save" at bounding box center [1261, 122] width 49 height 23
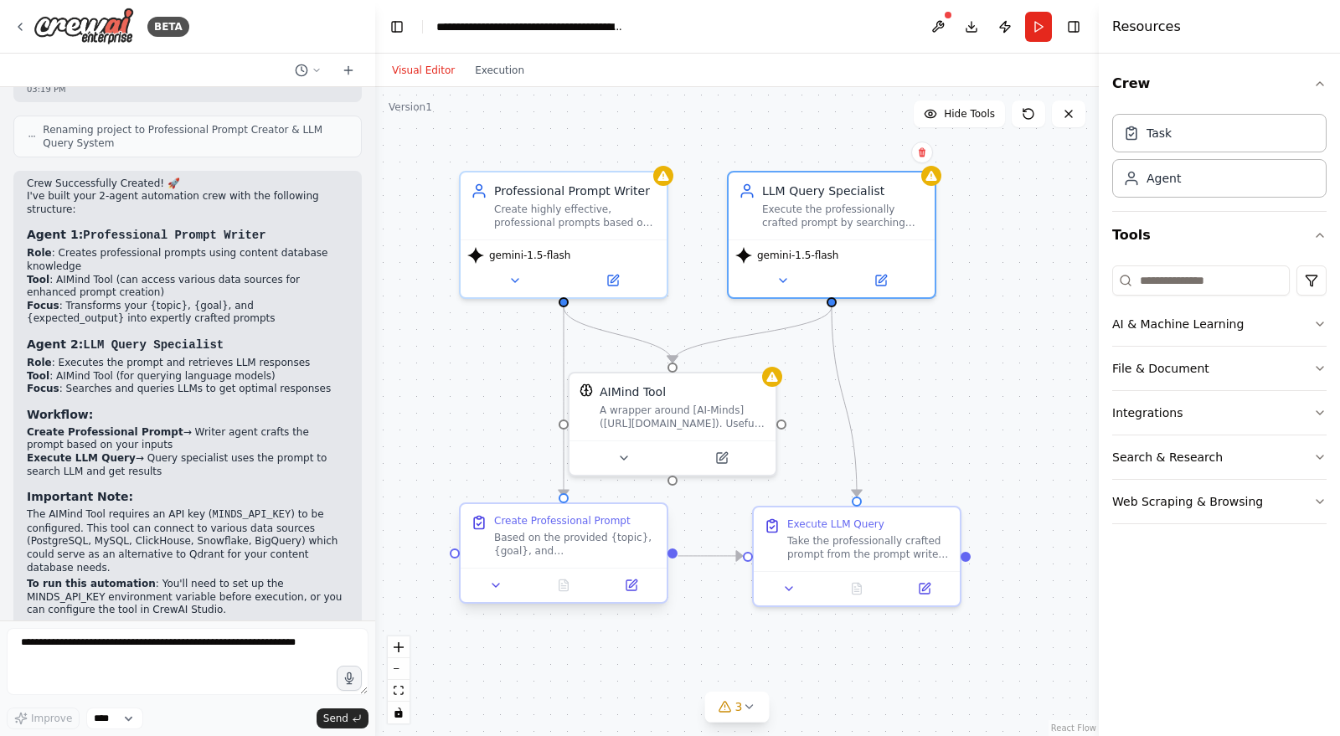
click at [599, 552] on div "Based on the provided {topic}, {goal}, and {expected_output}, craft a professio…" at bounding box center [575, 544] width 162 height 27
click at [631, 588] on icon at bounding box center [631, 585] width 10 height 10
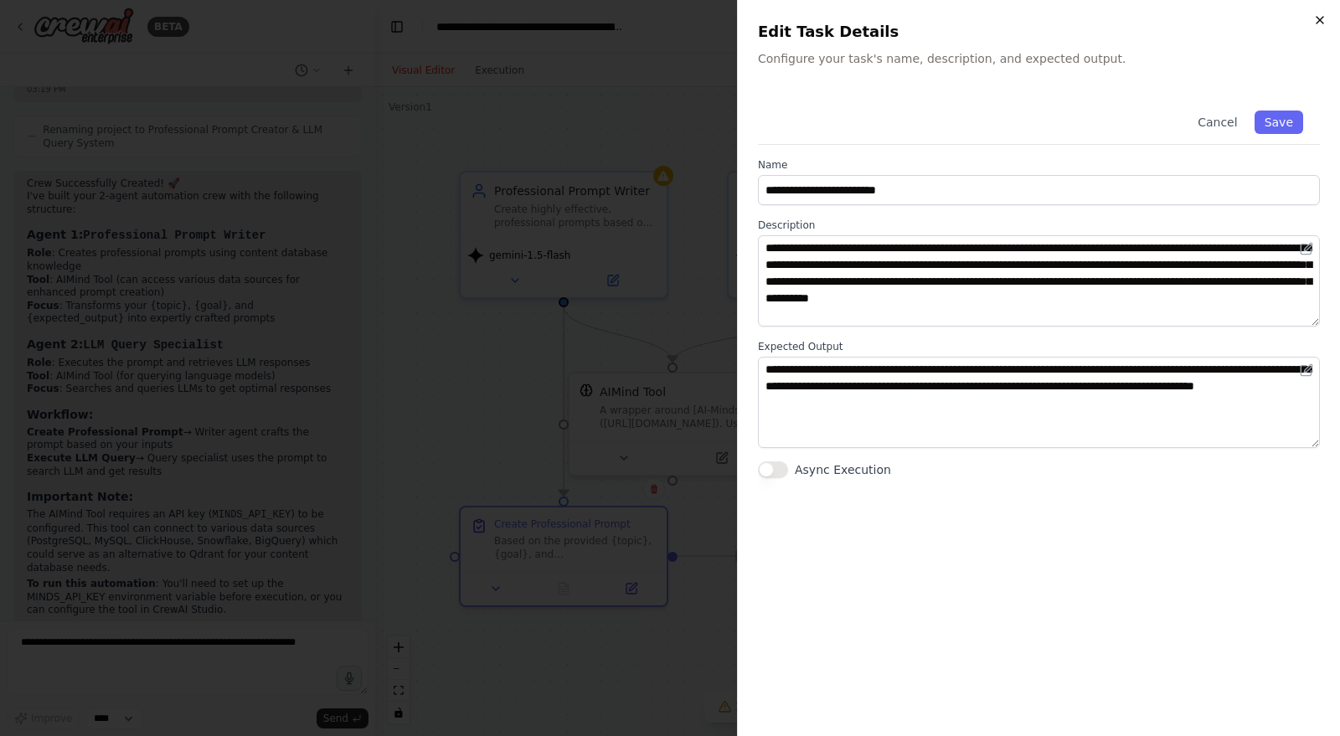
click at [1320, 22] on icon "button" at bounding box center [1319, 19] width 13 height 13
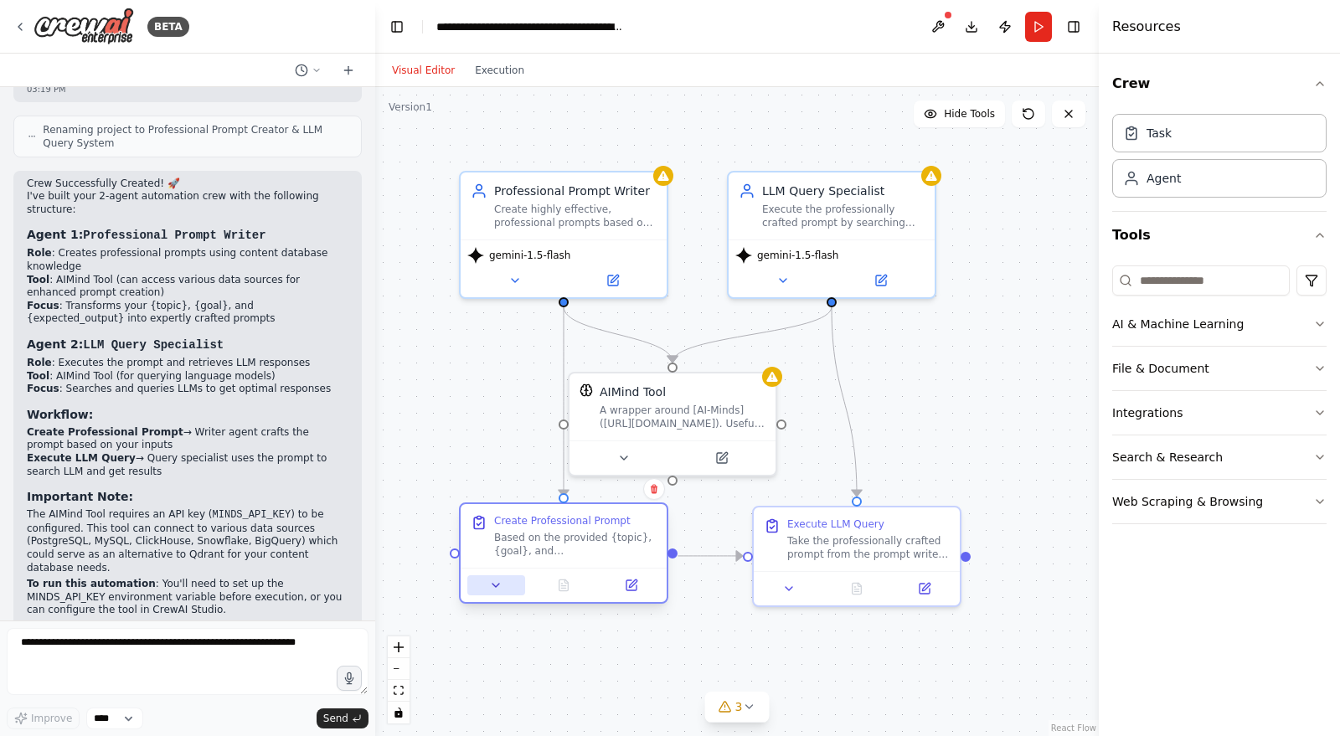
click at [495, 593] on button at bounding box center [496, 585] width 58 height 20
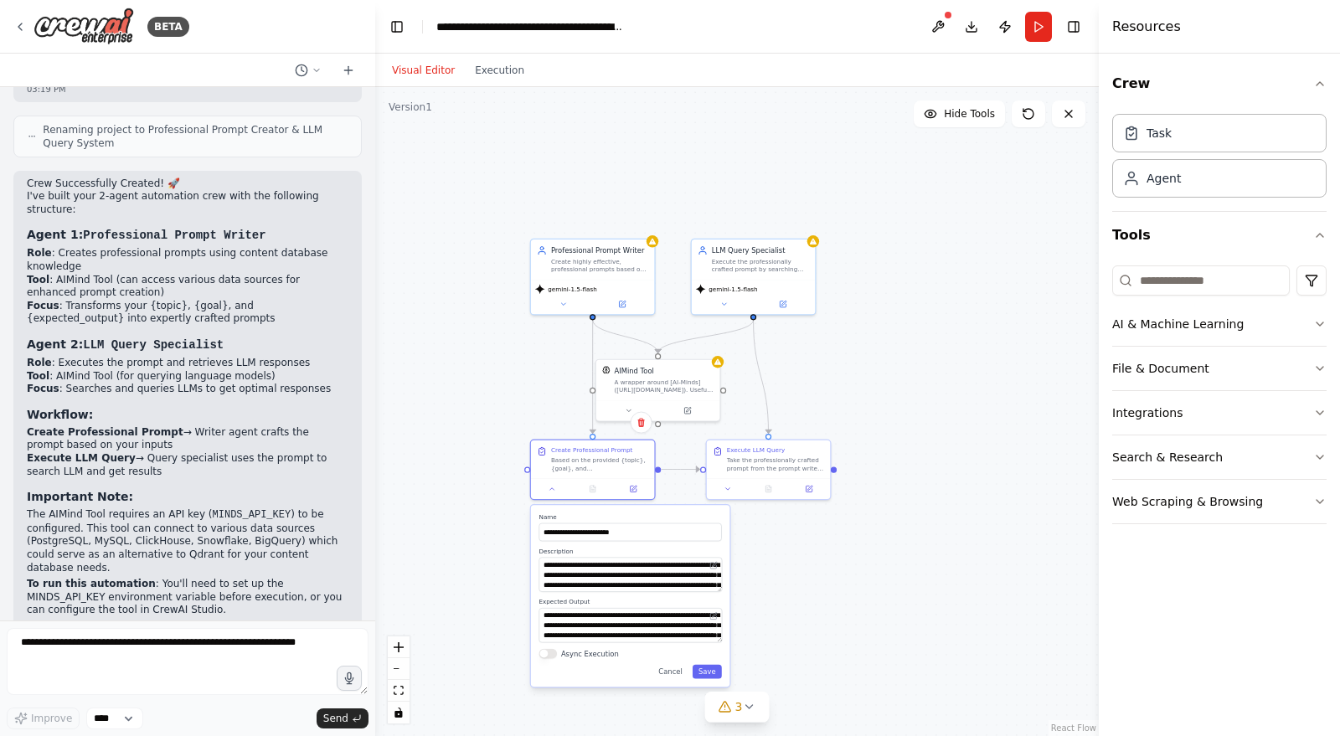
drag, startPoint x: 901, startPoint y: 478, endPoint x: 890, endPoint y: 349, distance: 129.4
click at [890, 349] on div ".deletable-edge-delete-btn { width: 20px; height: 20px; border: 0px solid #ffff…" at bounding box center [736, 411] width 723 height 649
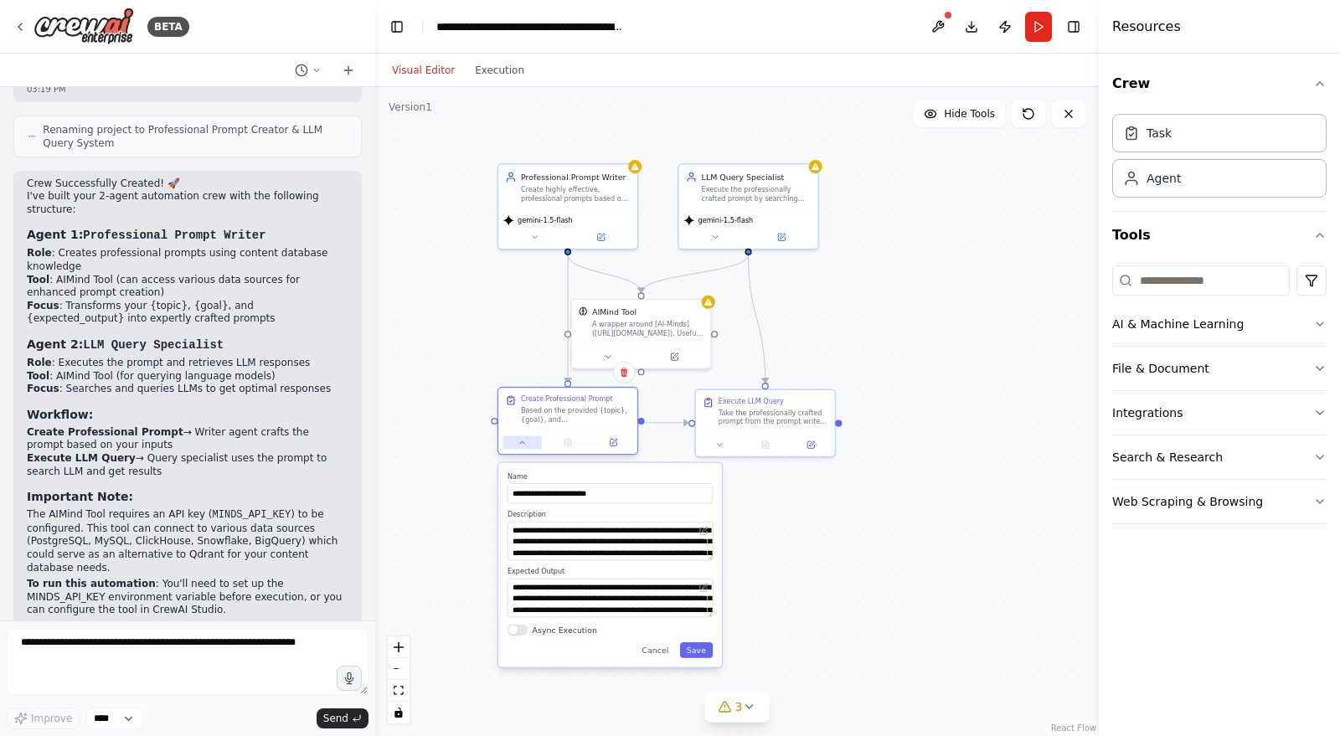
click at [521, 443] on icon at bounding box center [521, 442] width 9 height 9
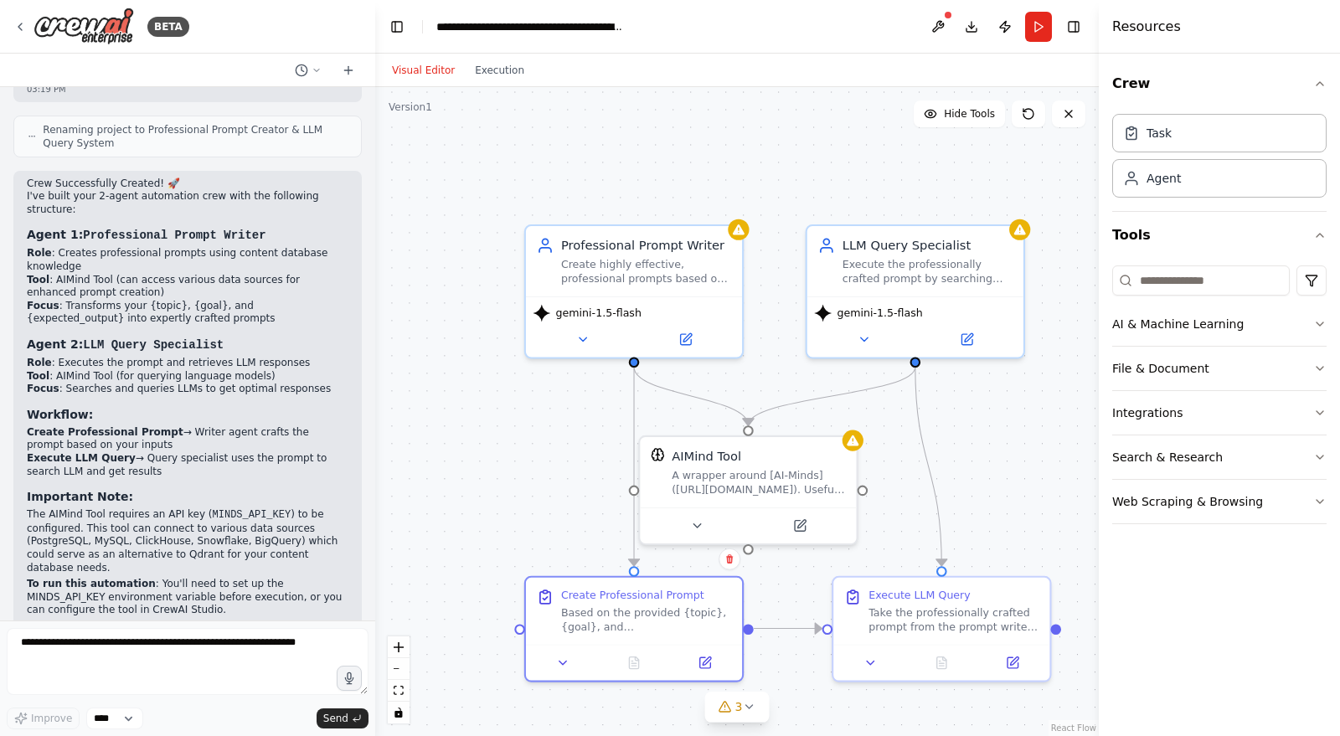
drag, startPoint x: 869, startPoint y: 321, endPoint x: 1014, endPoint y: 496, distance: 227.1
click at [1014, 496] on div ".deletable-edge-delete-btn { width: 20px; height: 20px; border: 0px solid #ffff…" at bounding box center [736, 411] width 723 height 649
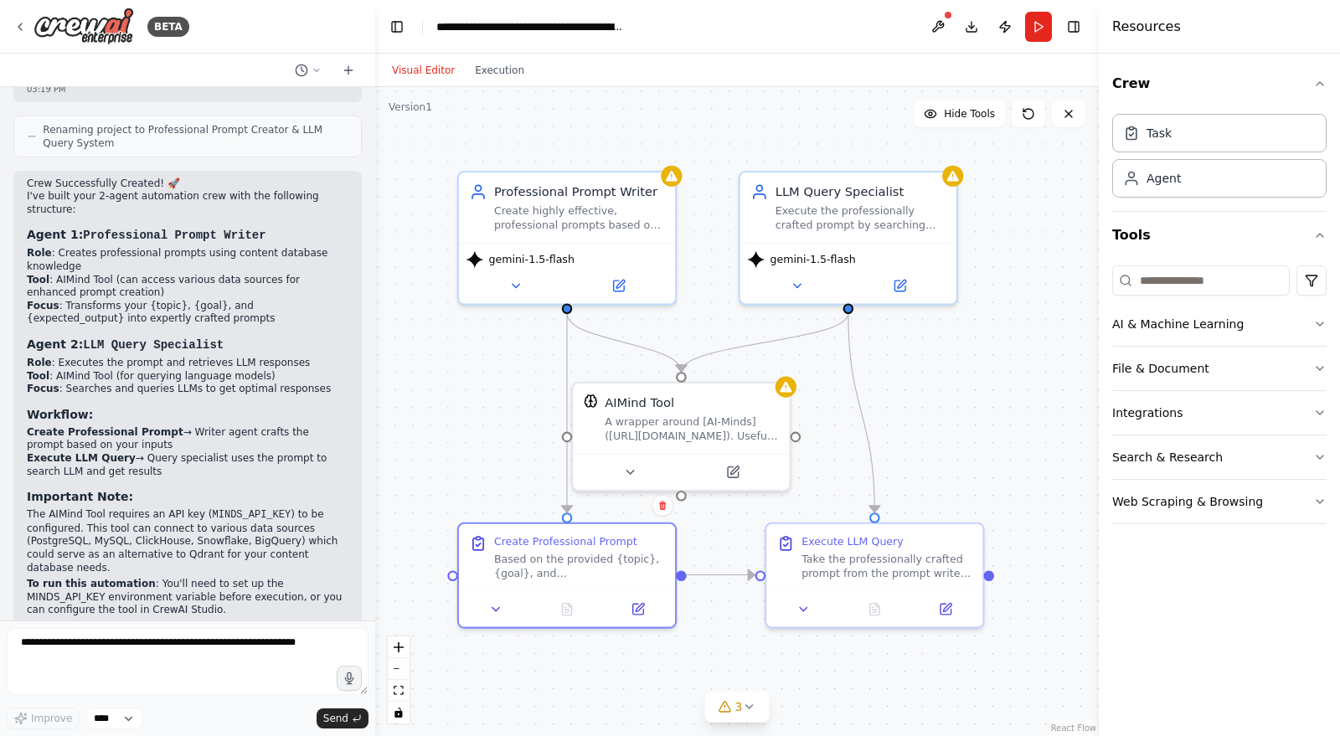
drag, startPoint x: 1001, startPoint y: 487, endPoint x: 933, endPoint y: 429, distance: 89.6
click at [933, 429] on div ".deletable-edge-delete-btn { width: 20px; height: 20px; border: 0px solid #ffff…" at bounding box center [736, 411] width 723 height 649
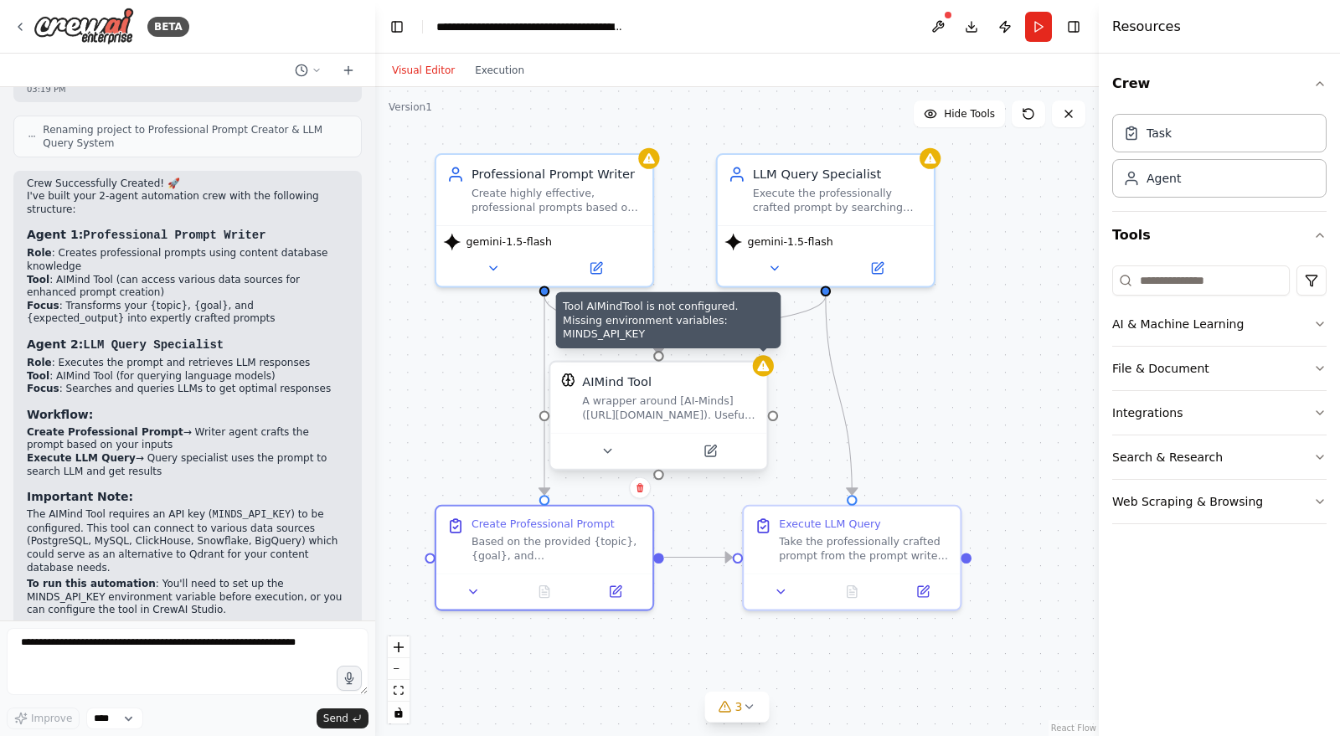
click at [764, 368] on icon at bounding box center [763, 366] width 12 height 11
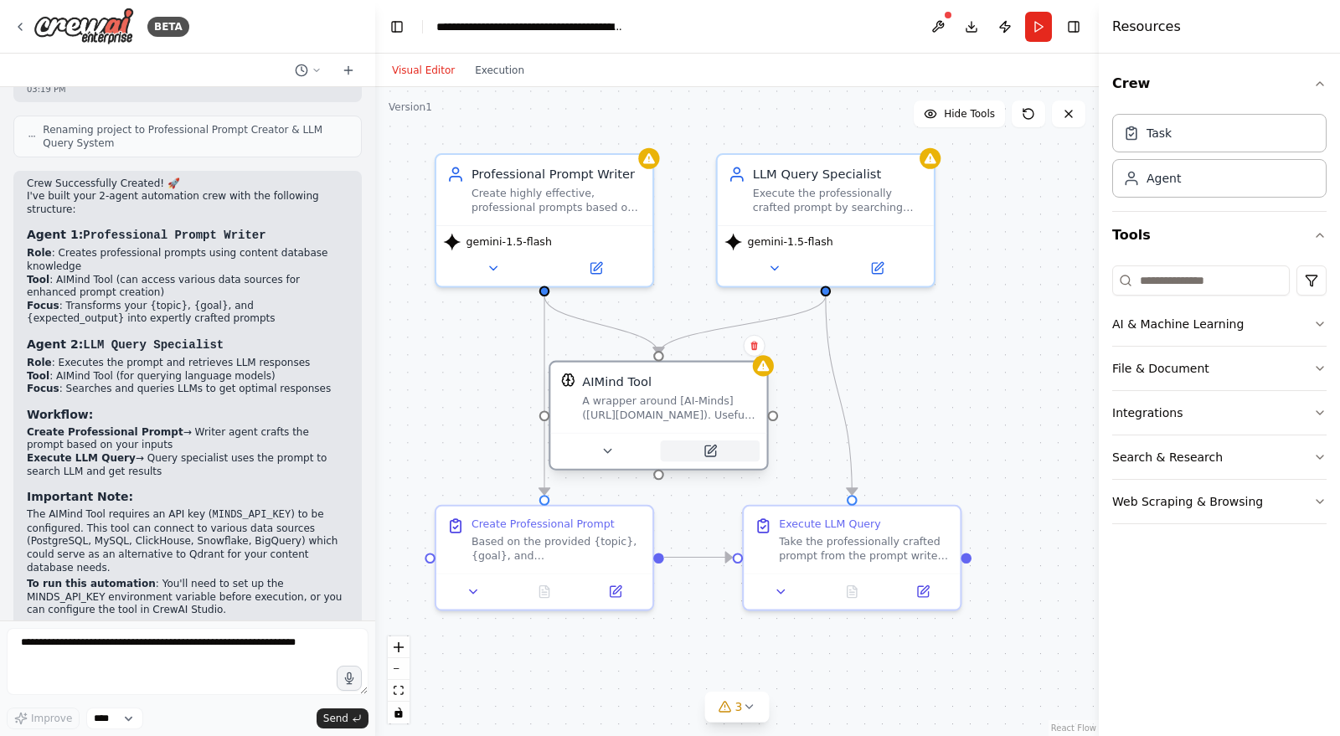
click at [707, 447] on icon at bounding box center [710, 450] width 11 height 11
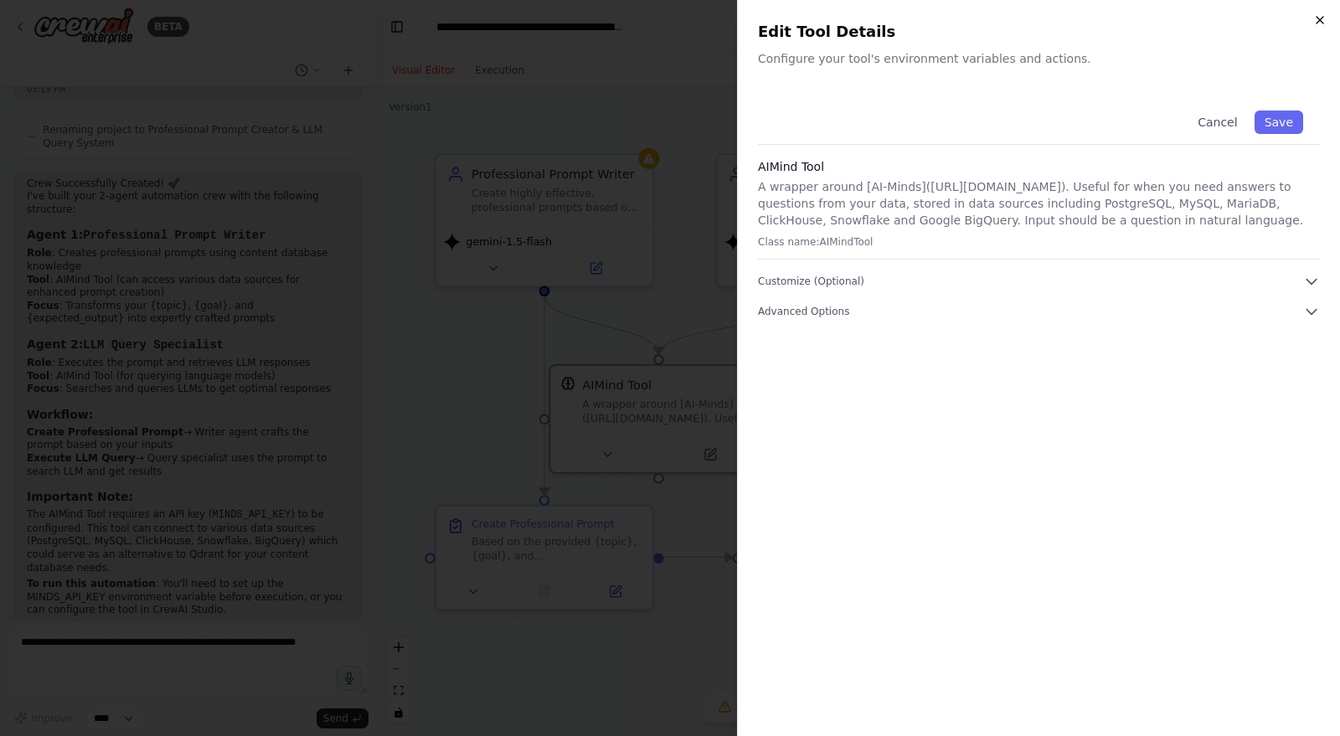
click at [1319, 22] on icon "button" at bounding box center [1319, 19] width 13 height 13
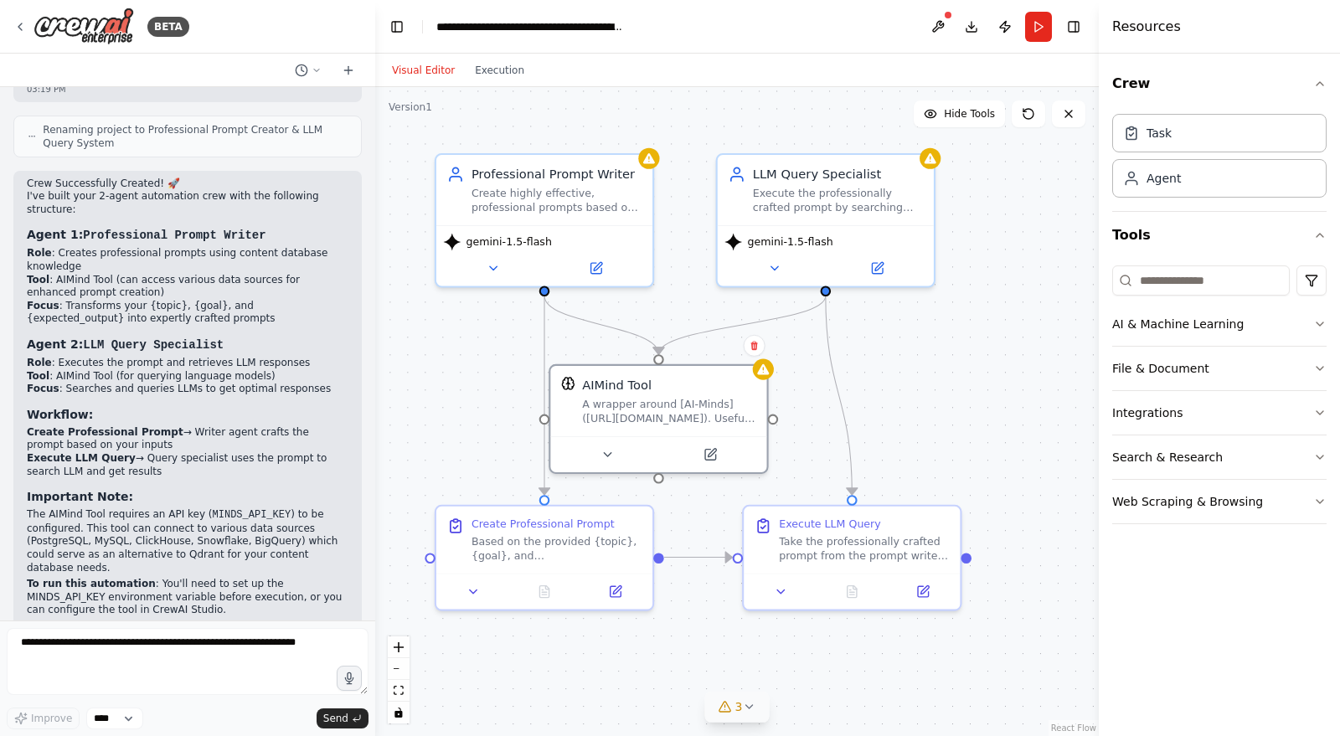
click at [733, 709] on div "3" at bounding box center [730, 706] width 24 height 17
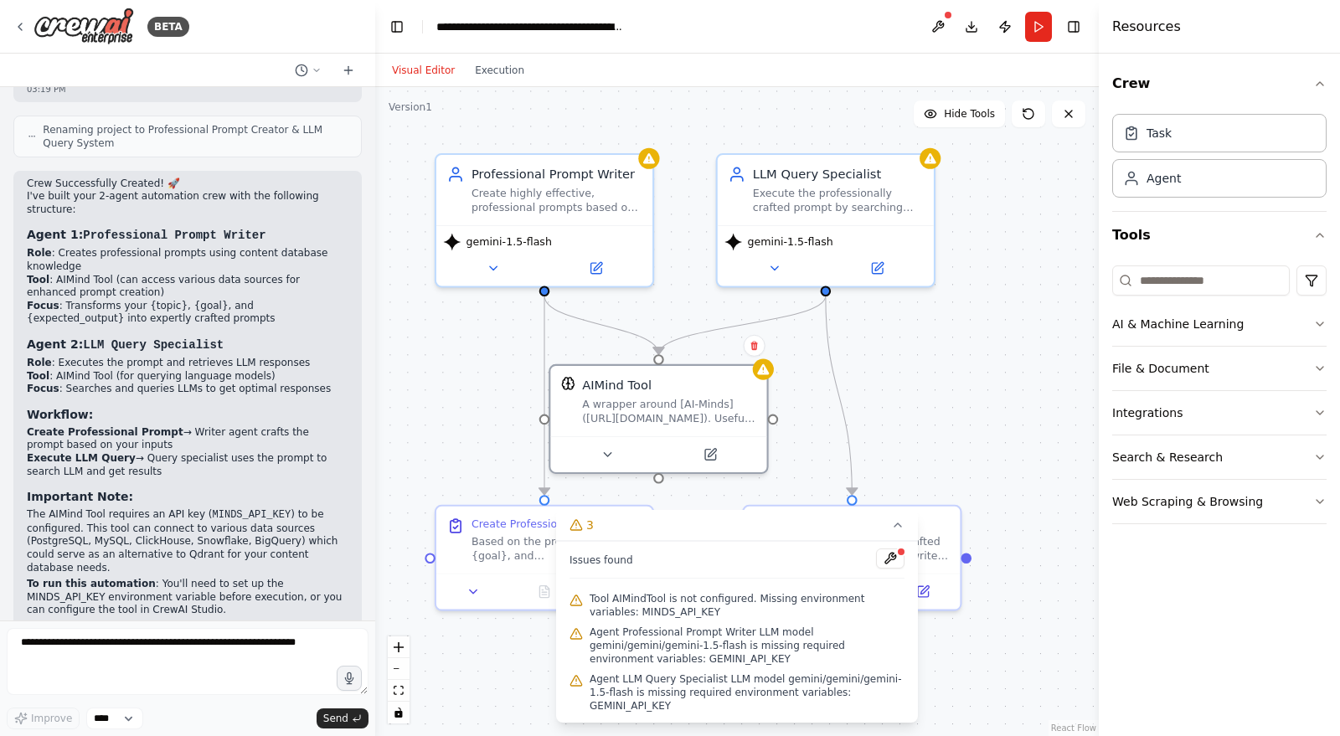
click at [850, 707] on span "Agent LLM Query Specialist LLM model gemini/gemini/gemini-1.5-flash is missing …" at bounding box center [746, 692] width 315 height 40
click at [892, 568] on button at bounding box center [890, 558] width 28 height 20
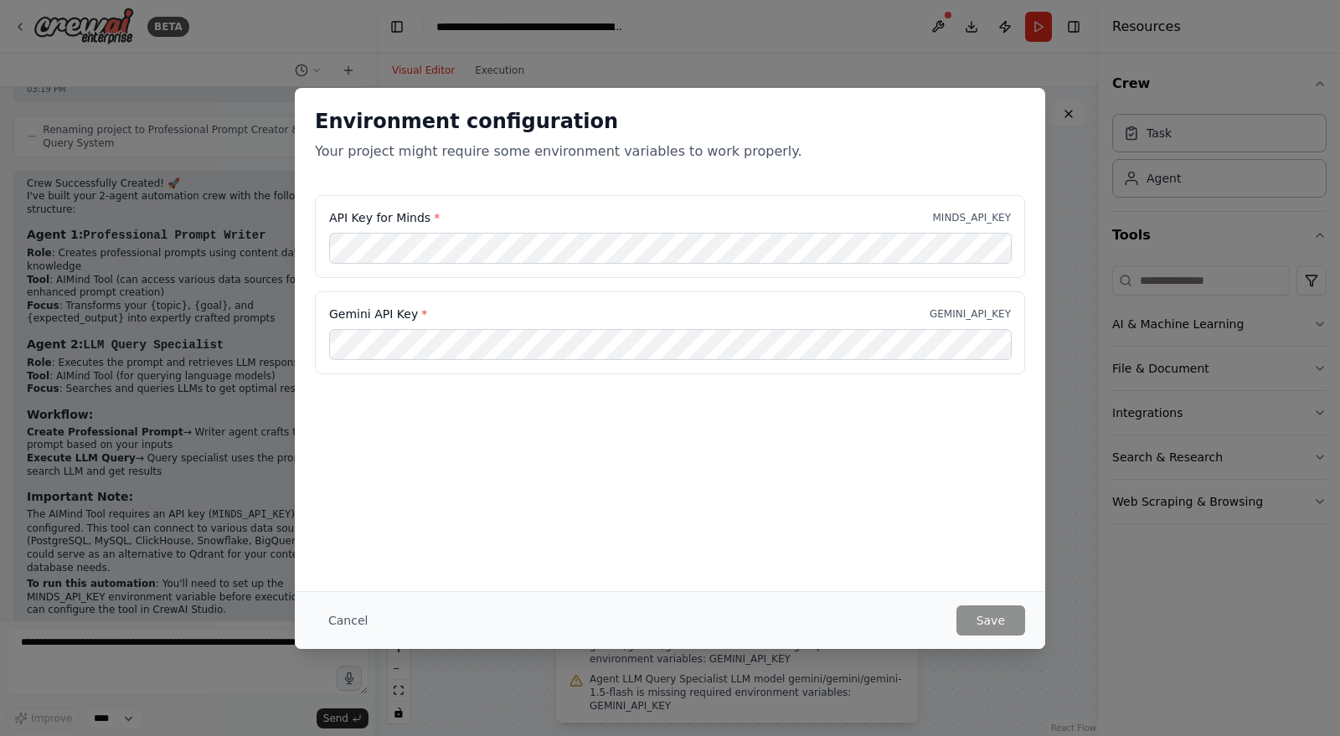
click at [874, 534] on div "Environment configuration Your project might require some environment variables…" at bounding box center [670, 339] width 750 height 503
click at [750, 78] on div "Environment configuration Your project might require some environment variables…" at bounding box center [670, 368] width 1340 height 736
click at [774, 48] on div "Environment configuration Your project might require some environment variables…" at bounding box center [670, 368] width 1340 height 736
click at [343, 621] on button "Cancel" at bounding box center [348, 620] width 66 height 30
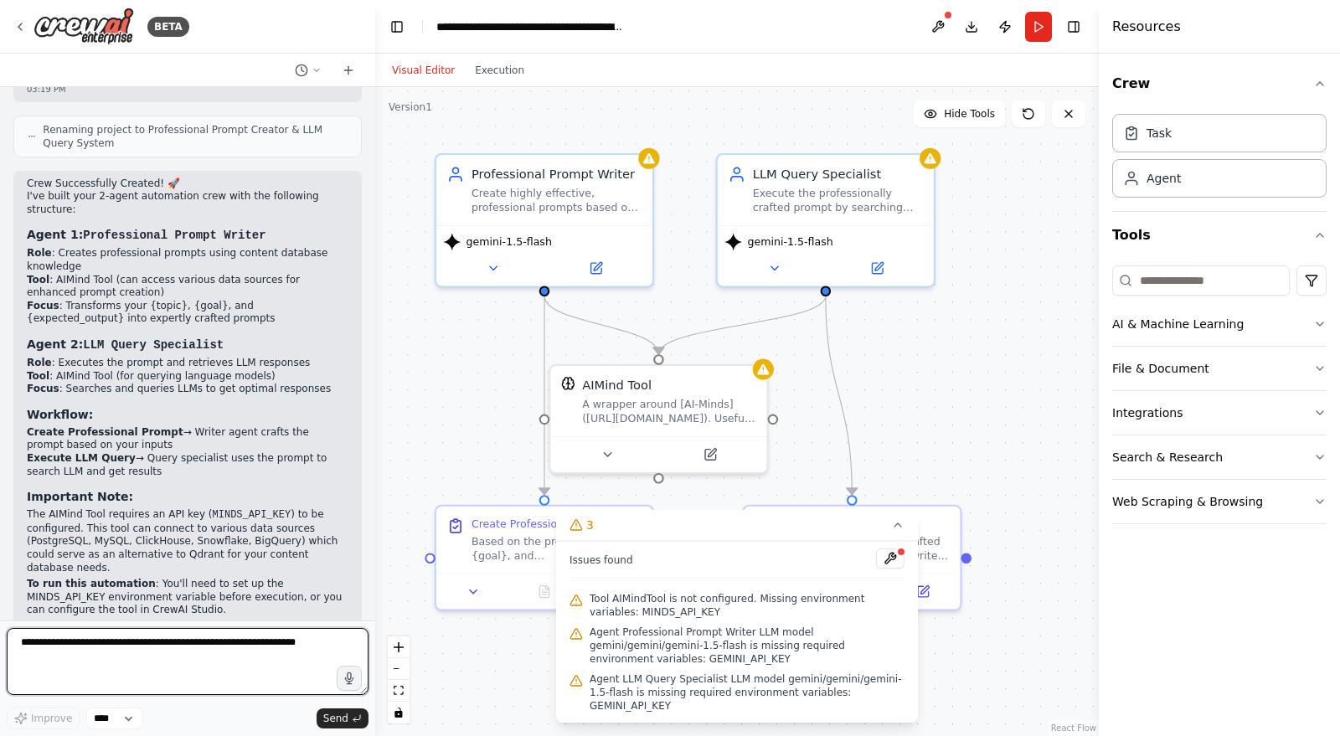
click at [222, 655] on textarea at bounding box center [188, 661] width 362 height 67
type textarea "**********"
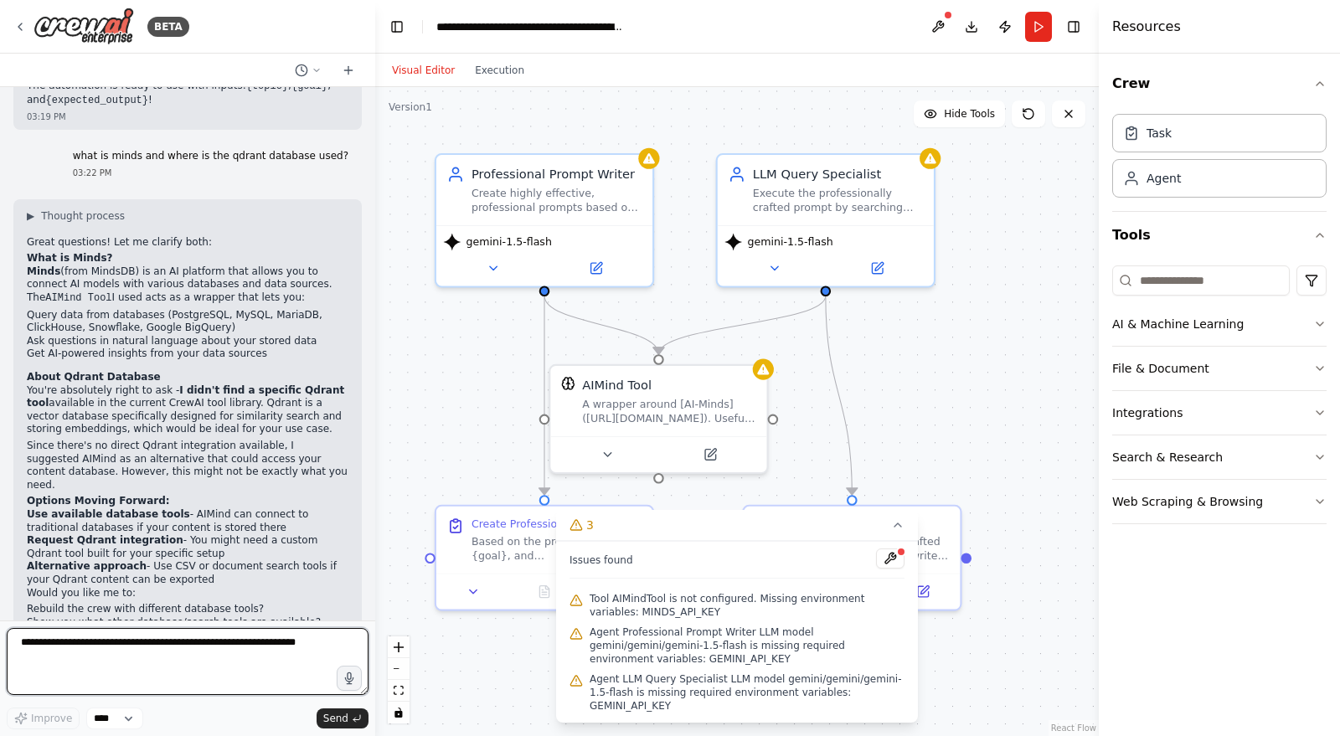
scroll to position [1690, 0]
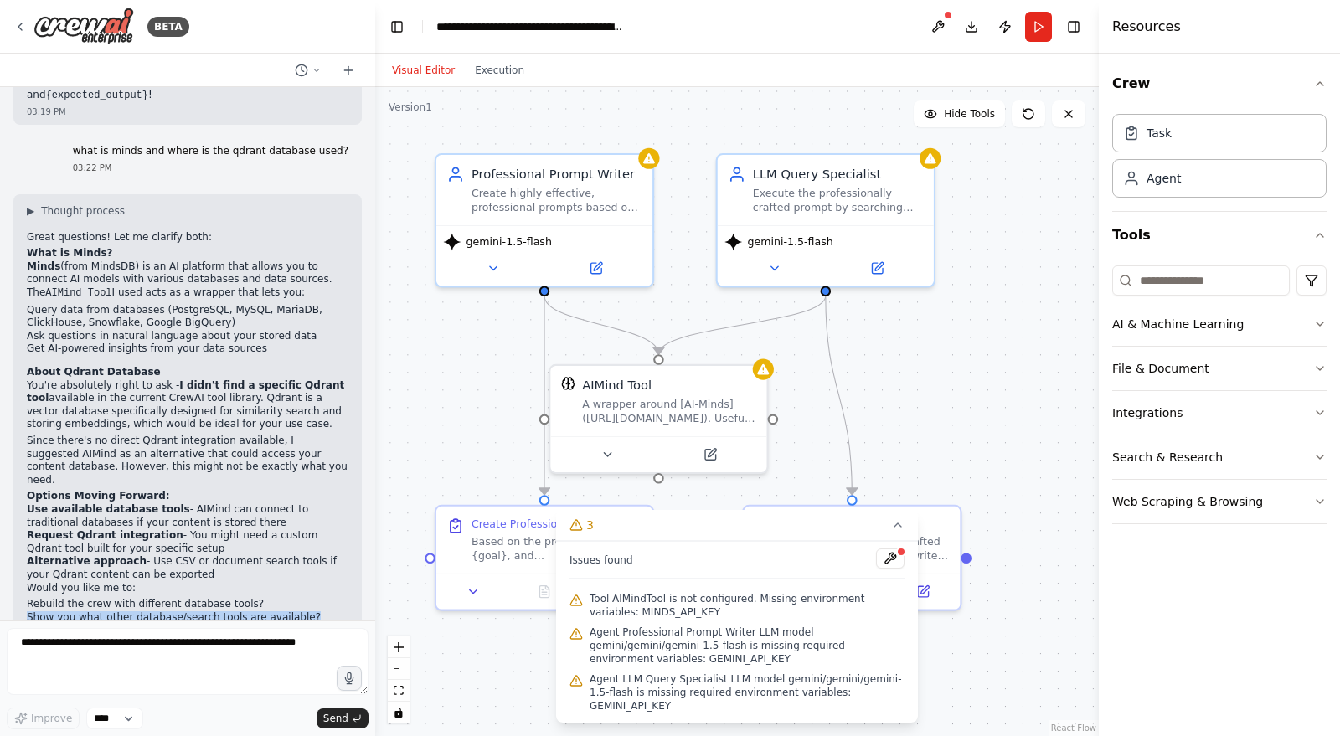
drag, startPoint x: 26, startPoint y: 545, endPoint x: 303, endPoint y: 542, distance: 277.1
click at [303, 542] on div "▶ Thought process Great questions! Let me clarify both: What is Minds? Minds (f…" at bounding box center [187, 438] width 348 height 489
copy li "Show you what other database/search tools are available?"
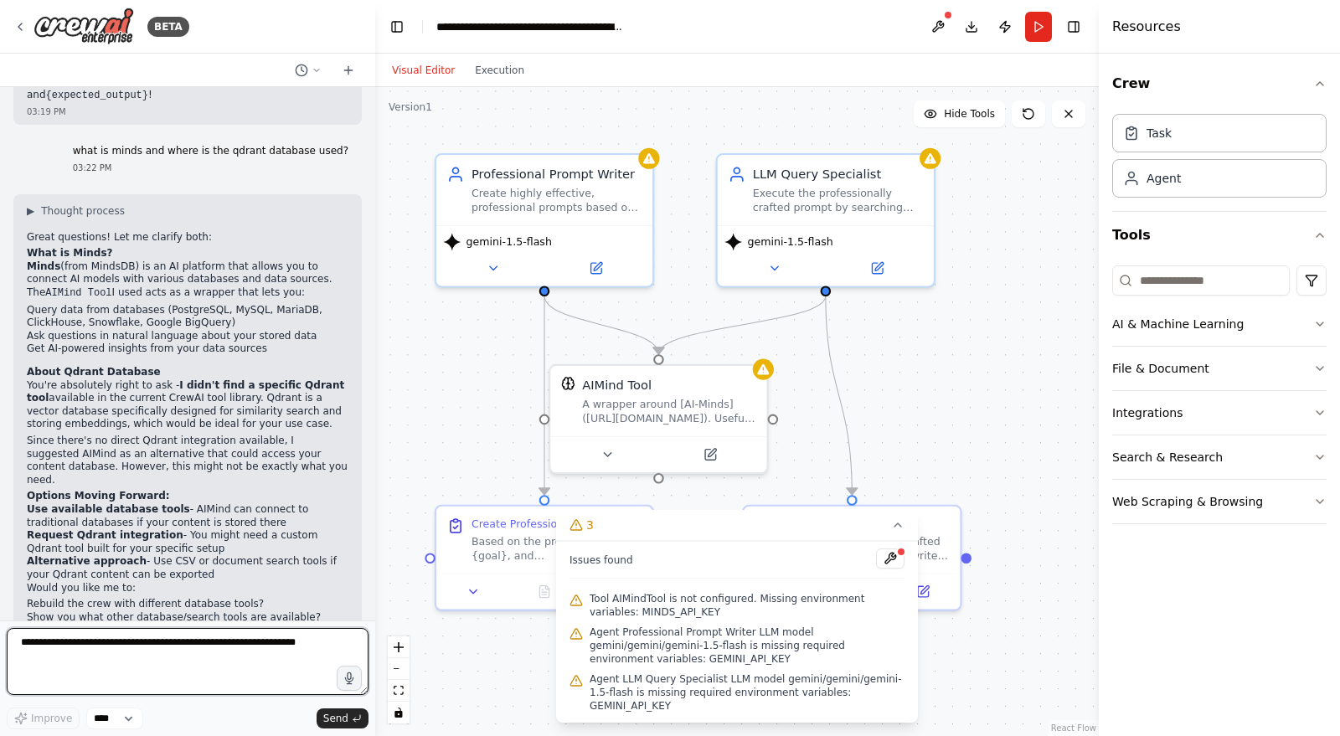
click at [227, 640] on textarea at bounding box center [188, 661] width 362 height 67
paste textarea "**********"
type textarea "**********"
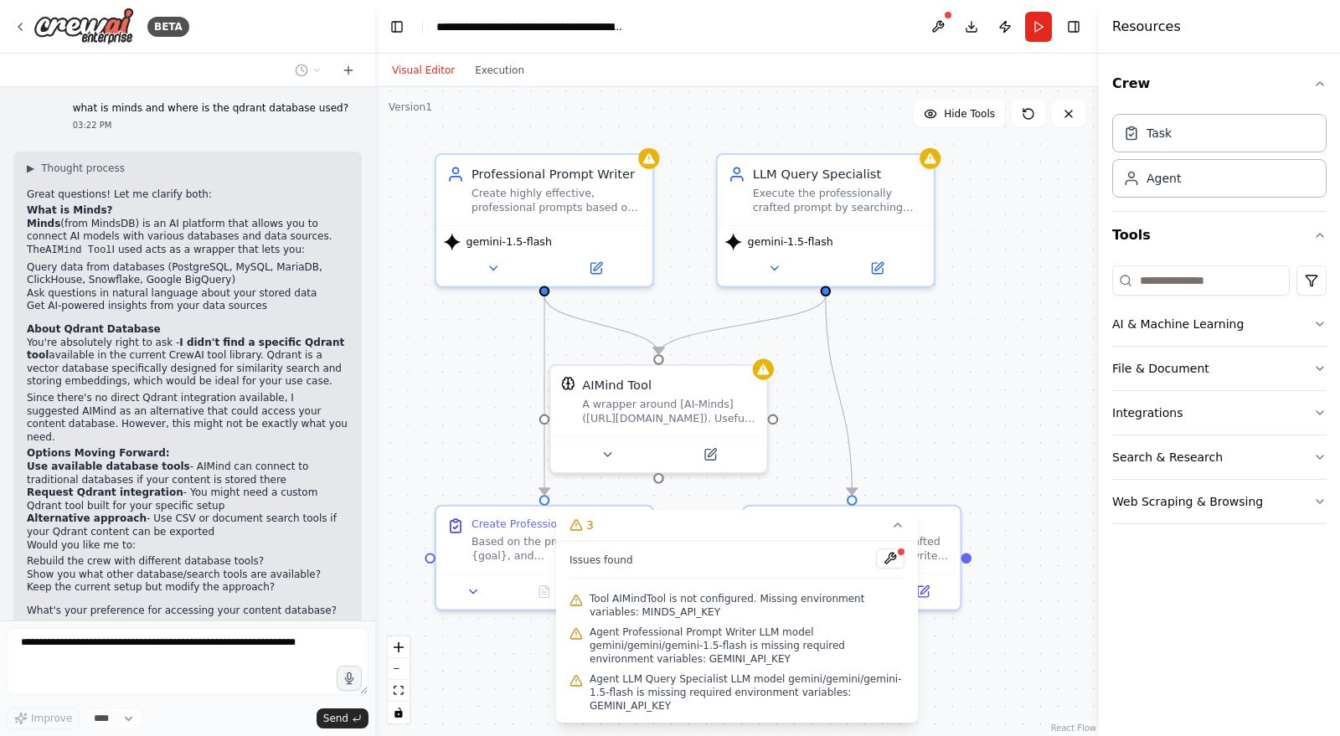
scroll to position [1789, 0]
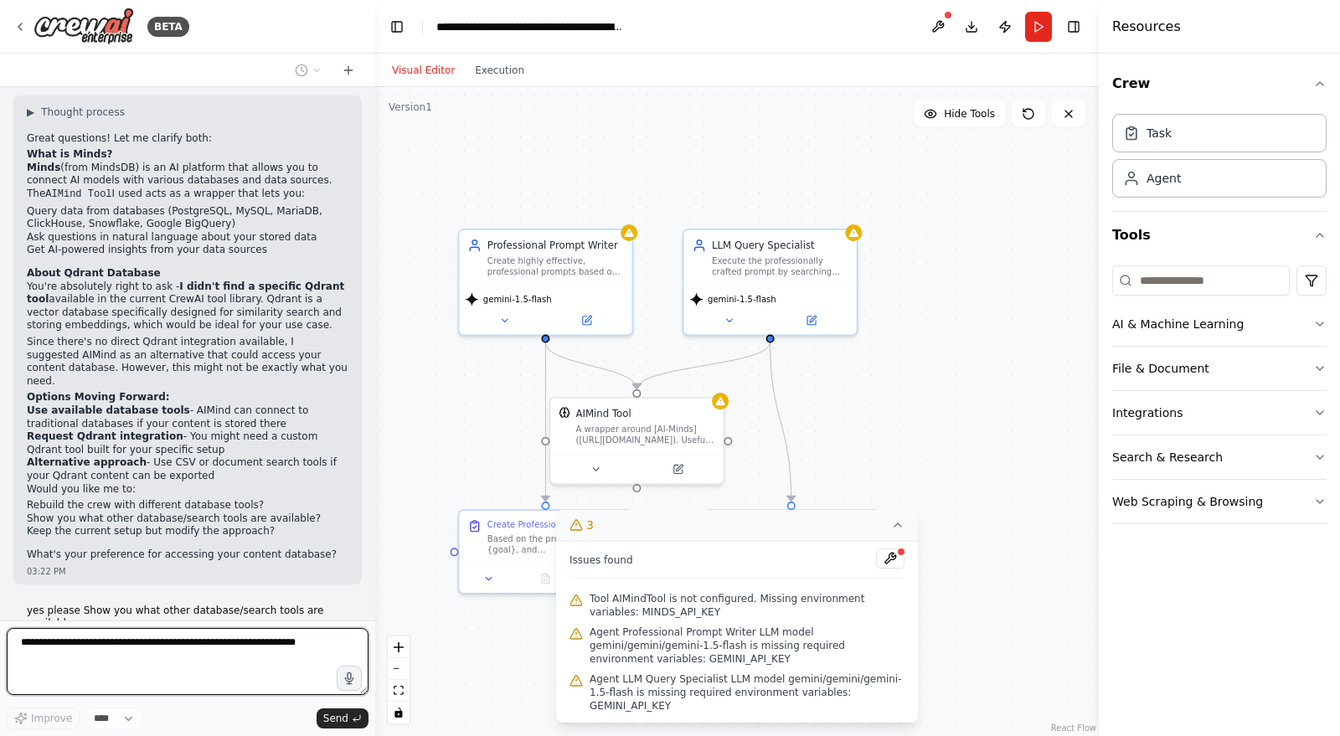
click at [900, 532] on icon at bounding box center [897, 524] width 13 height 13
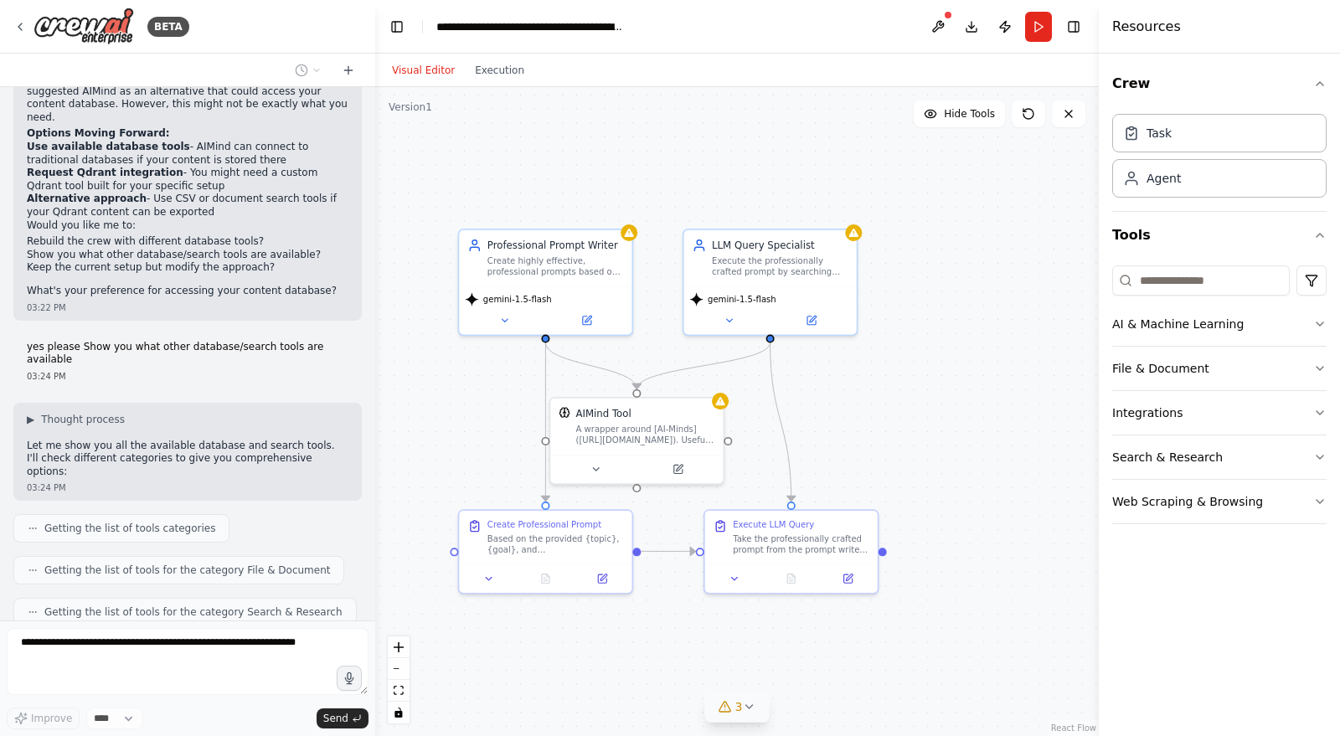
scroll to position [2094, 0]
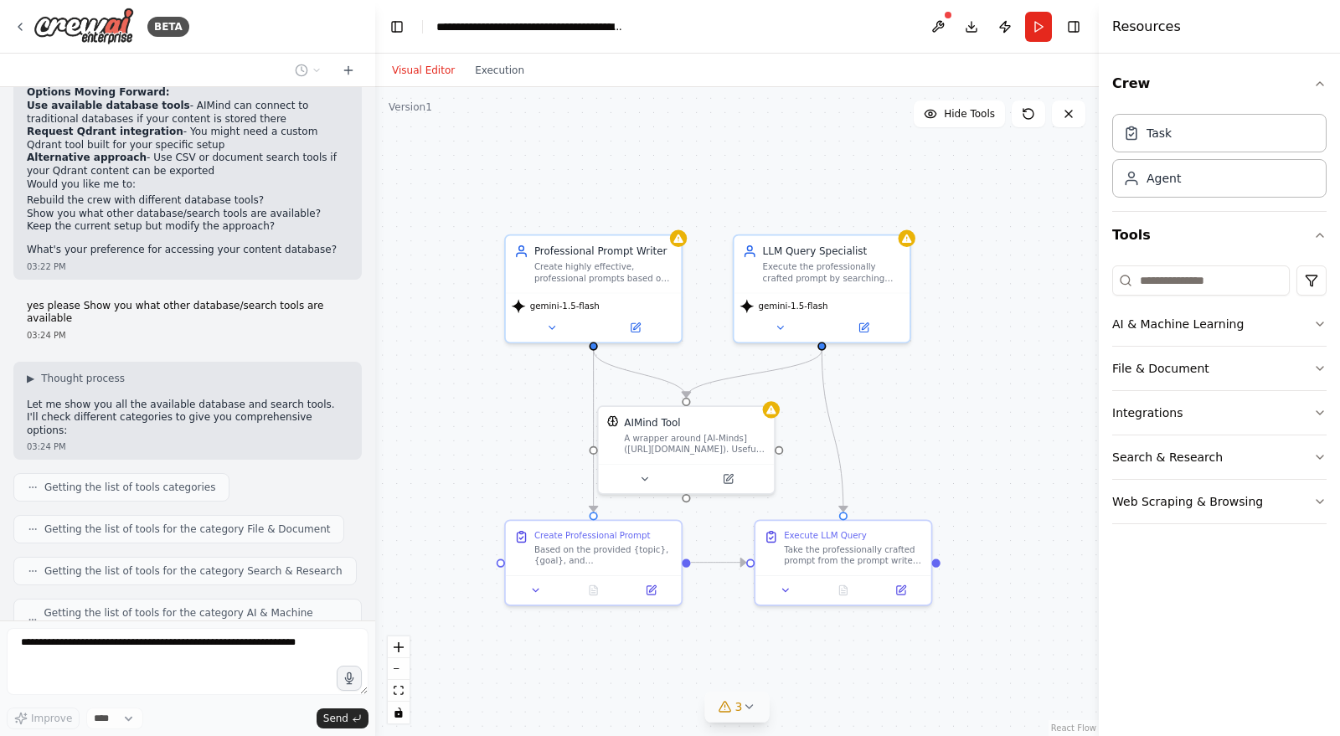
drag, startPoint x: 834, startPoint y: 390, endPoint x: 900, endPoint y: 398, distance: 66.6
click at [900, 398] on div ".deletable-edge-delete-btn { width: 20px; height: 20px; border: 0px solid #ffff…" at bounding box center [736, 411] width 723 height 649
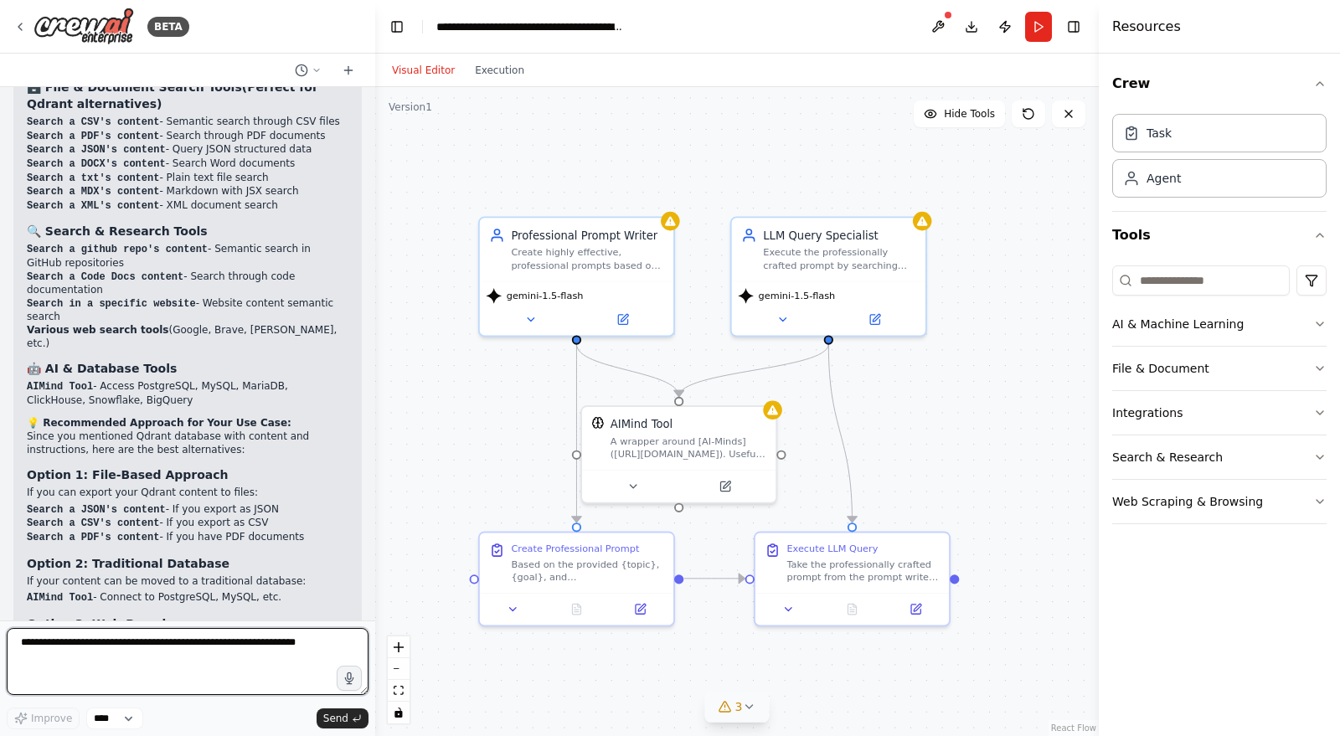
scroll to position [2780, 0]
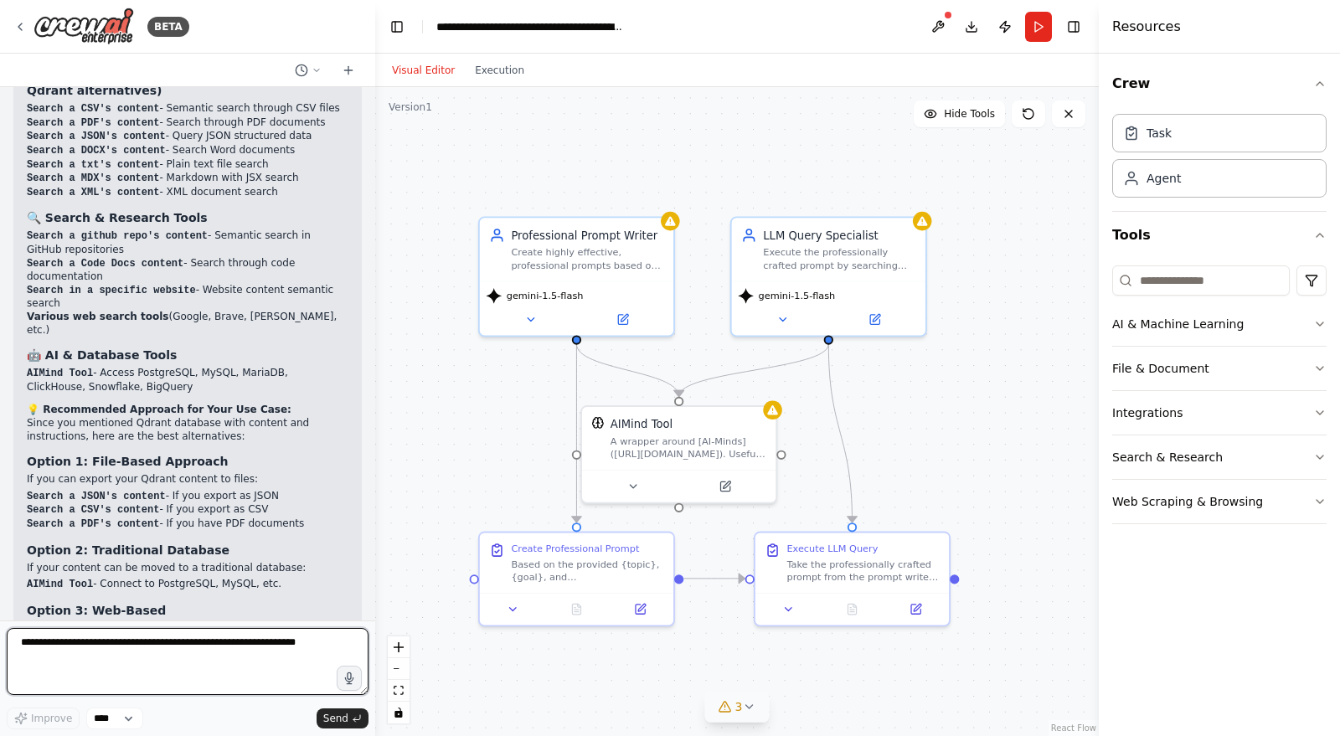
click at [153, 639] on textarea at bounding box center [188, 661] width 362 height 67
type textarea "*"
click at [189, 661] on textarea "**********" at bounding box center [188, 661] width 362 height 67
paste textarea "**********"
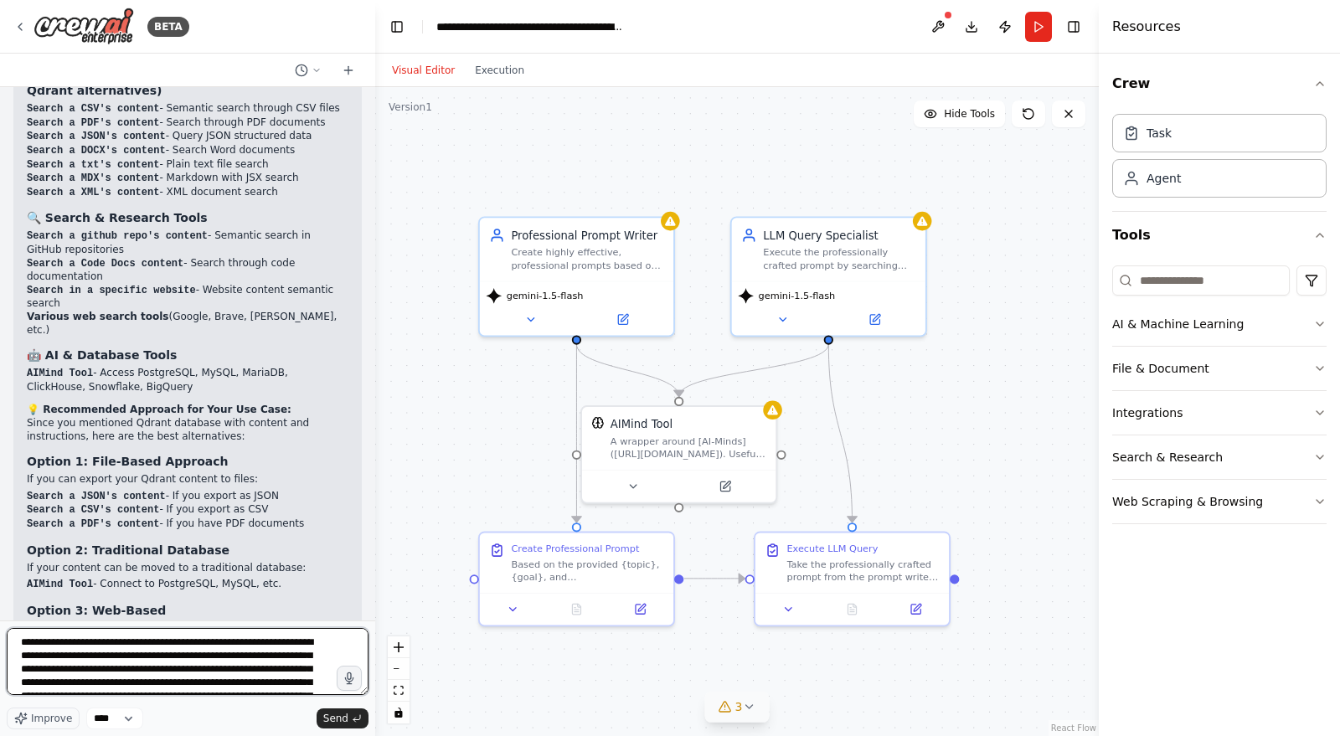
scroll to position [101, 0]
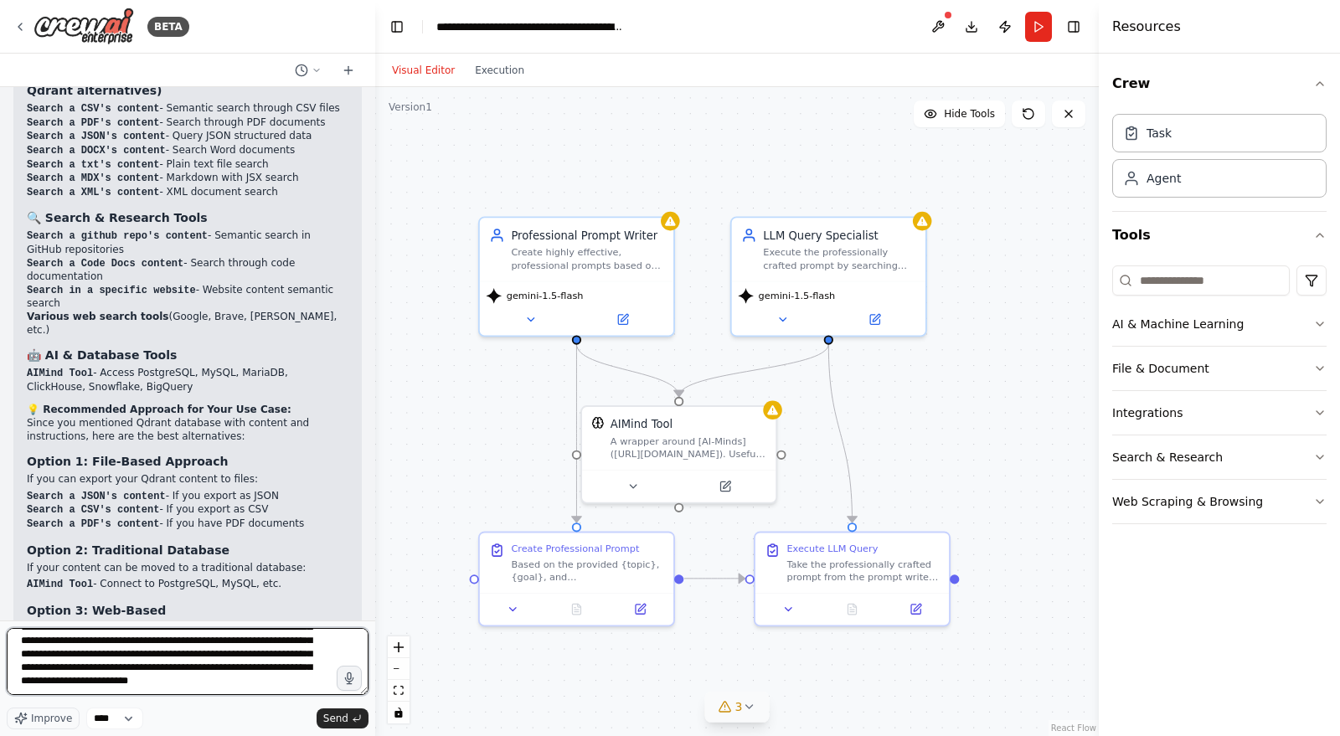
type textarea "**********"
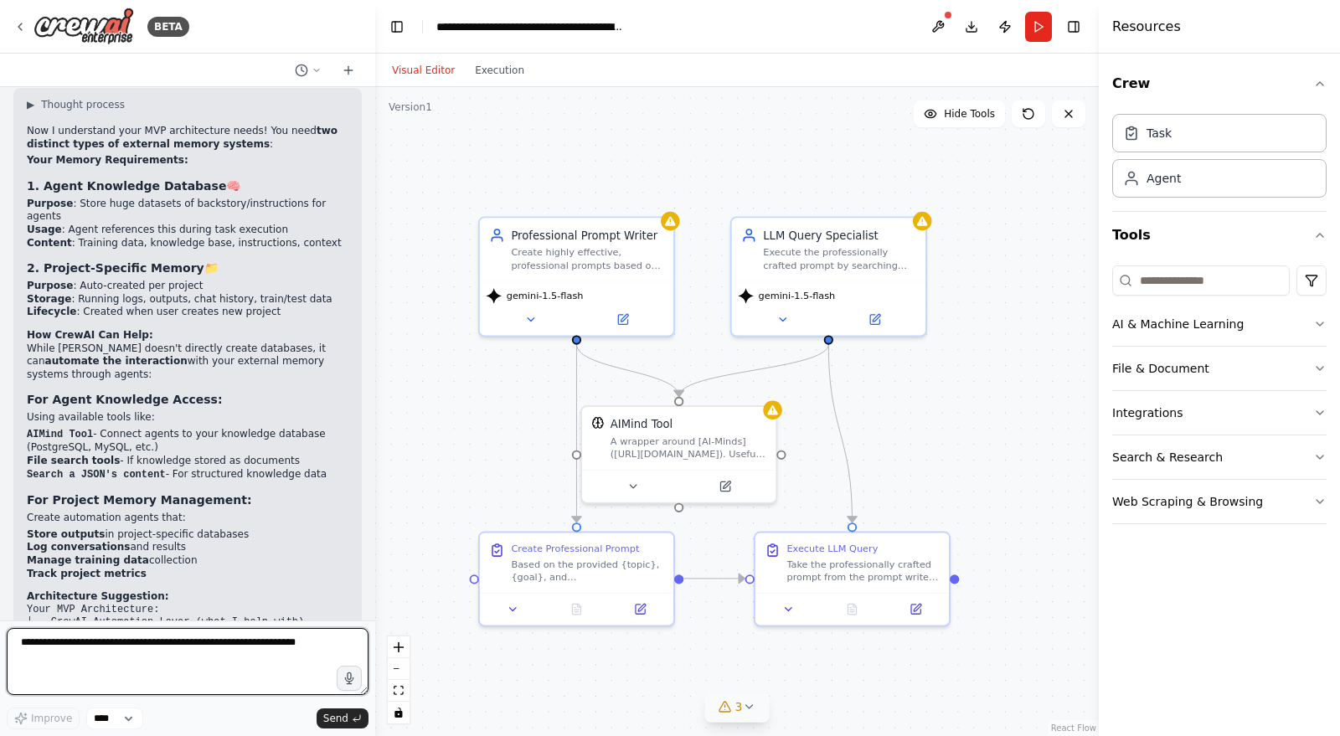
scroll to position [3665, 0]
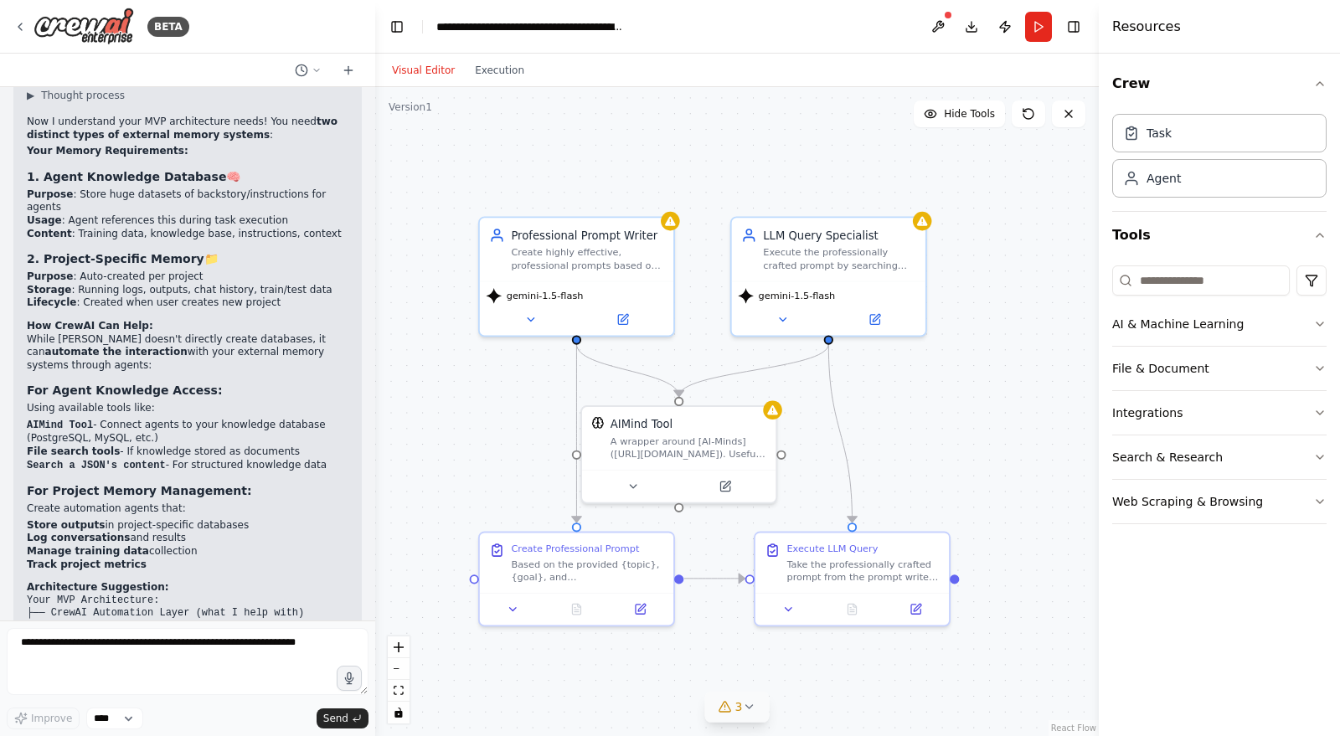
click at [674, 67] on div "Visual Editor Execution" at bounding box center [736, 70] width 723 height 33
click at [132, 646] on textarea at bounding box center [188, 661] width 362 height 67
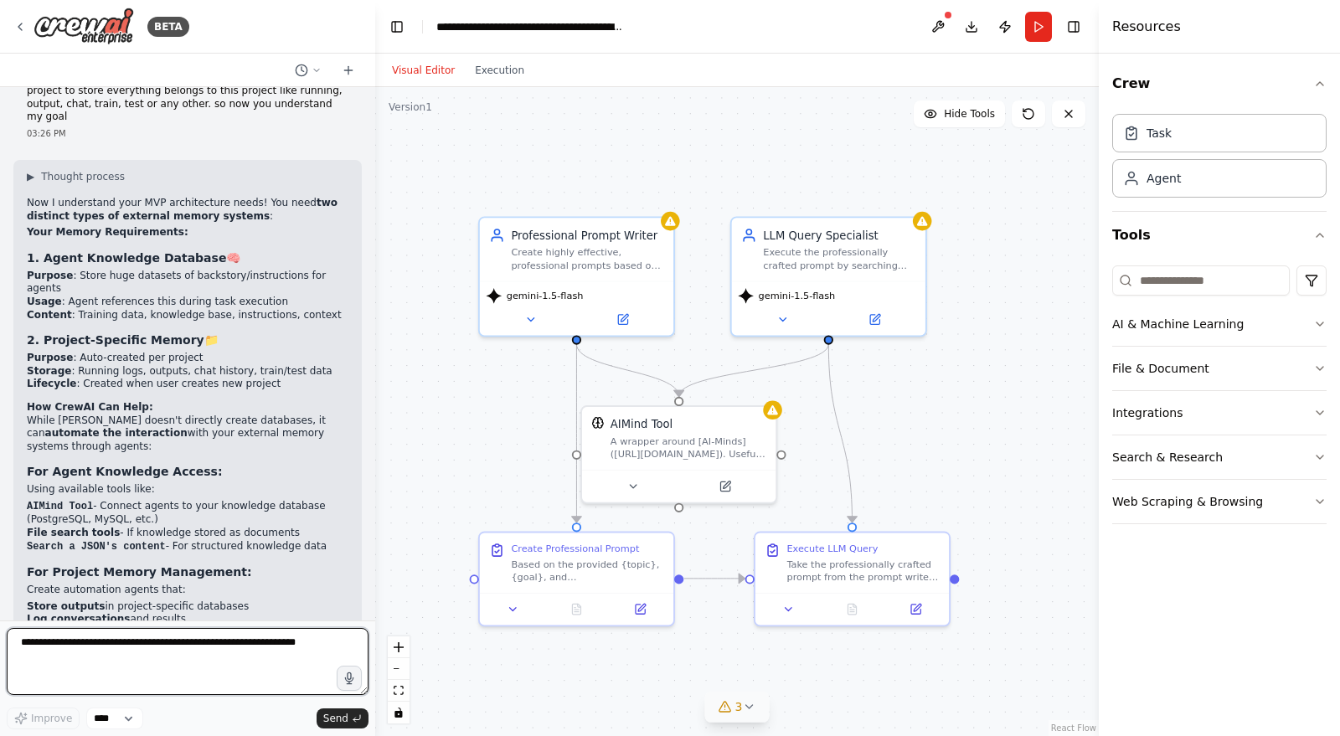
scroll to position [3582, 0]
click at [162, 648] on textarea at bounding box center [188, 661] width 362 height 67
click at [166, 646] on textarea at bounding box center [188, 661] width 362 height 67
type textarea "**********"
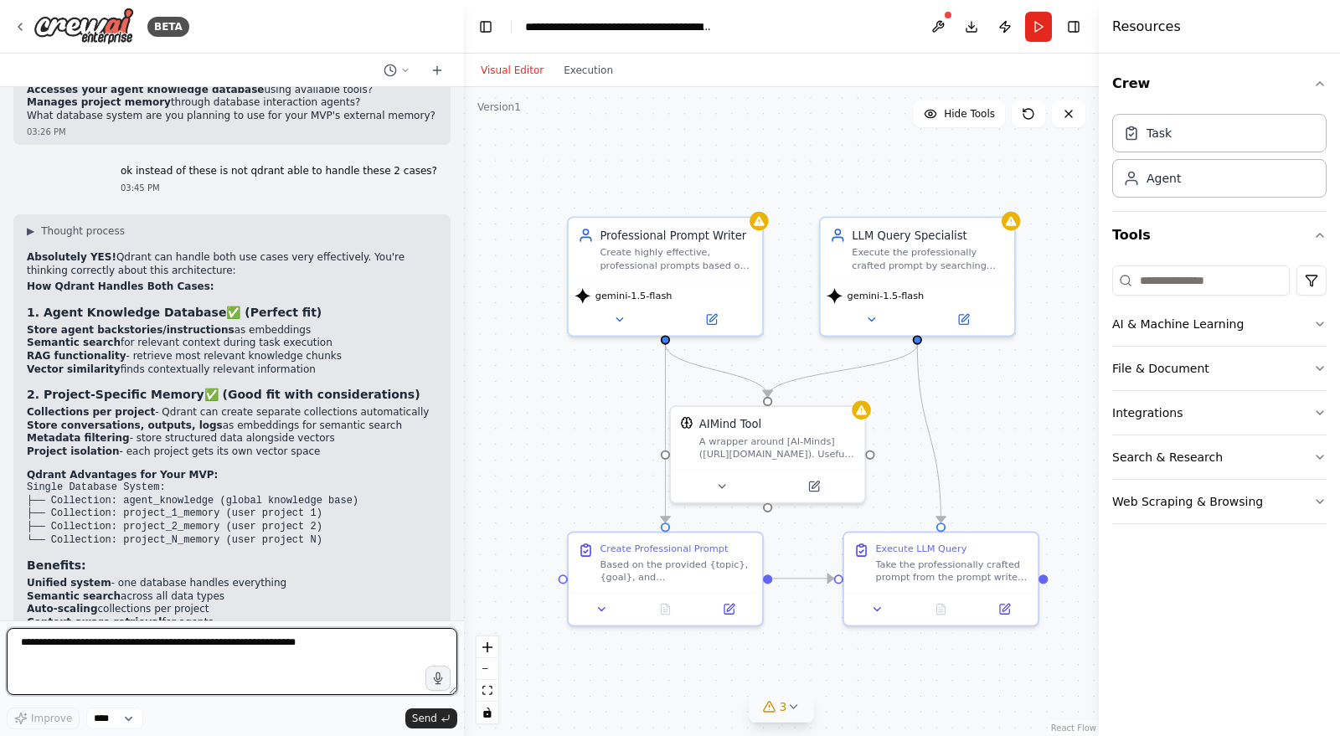
scroll to position [3997, 0]
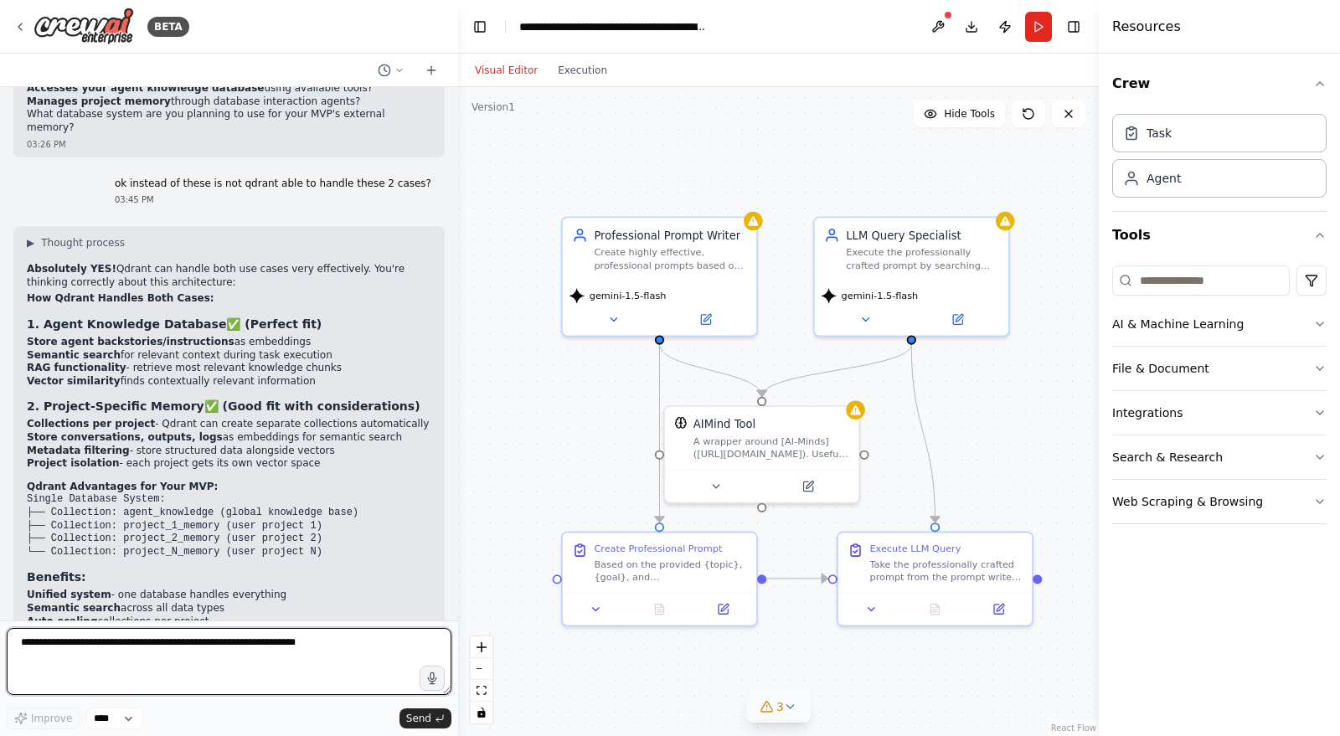
drag, startPoint x: 369, startPoint y: 569, endPoint x: 456, endPoint y: 569, distance: 87.1
click at [456, 569] on div at bounding box center [454, 368] width 7 height 736
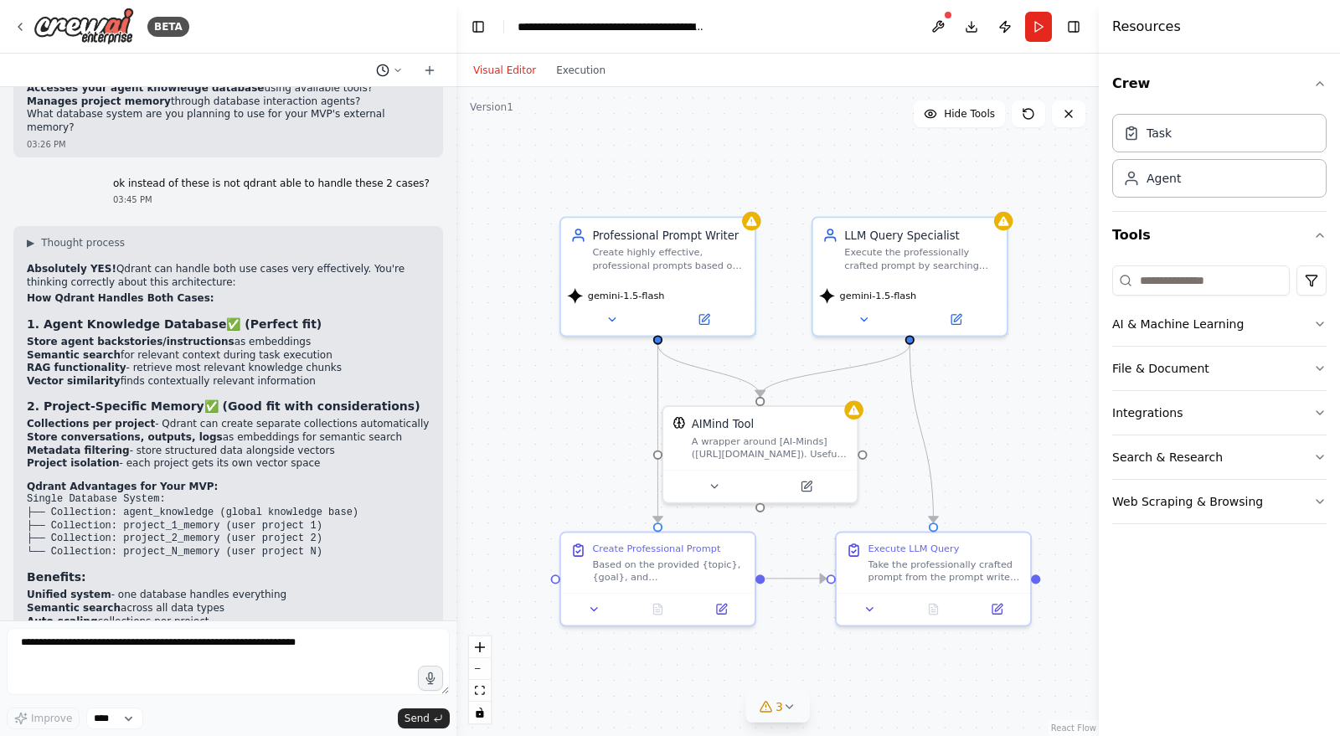
click at [394, 72] on icon at bounding box center [398, 70] width 10 height 10
click at [352, 248] on div at bounding box center [228, 368] width 456 height 736
click at [170, 632] on textarea at bounding box center [228, 661] width 443 height 67
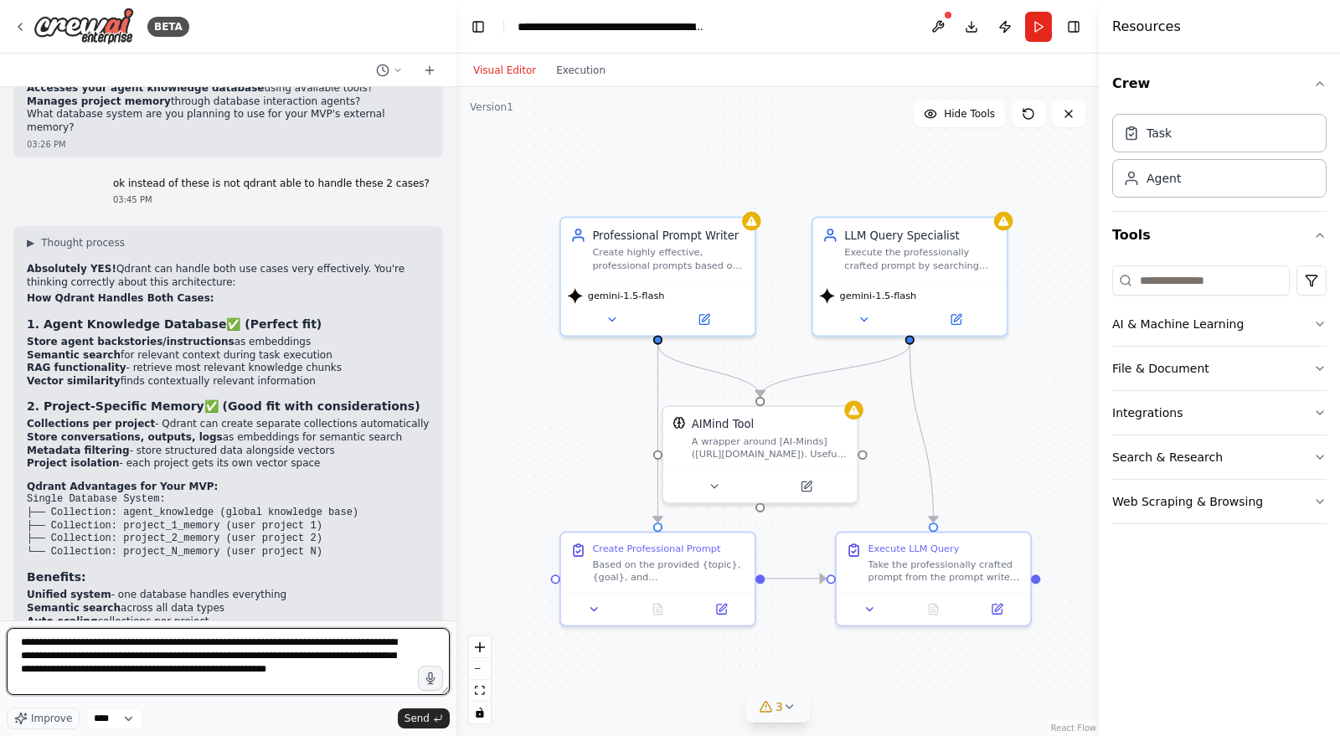
type textarea "**********"
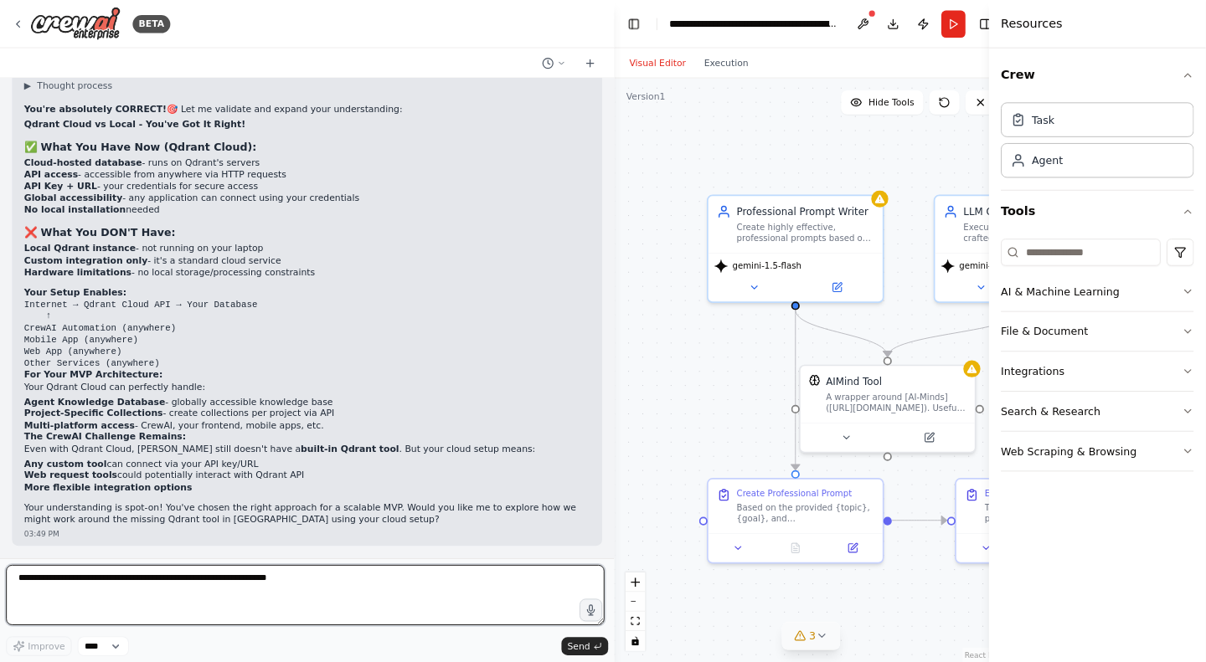
scroll to position [4103, 0]
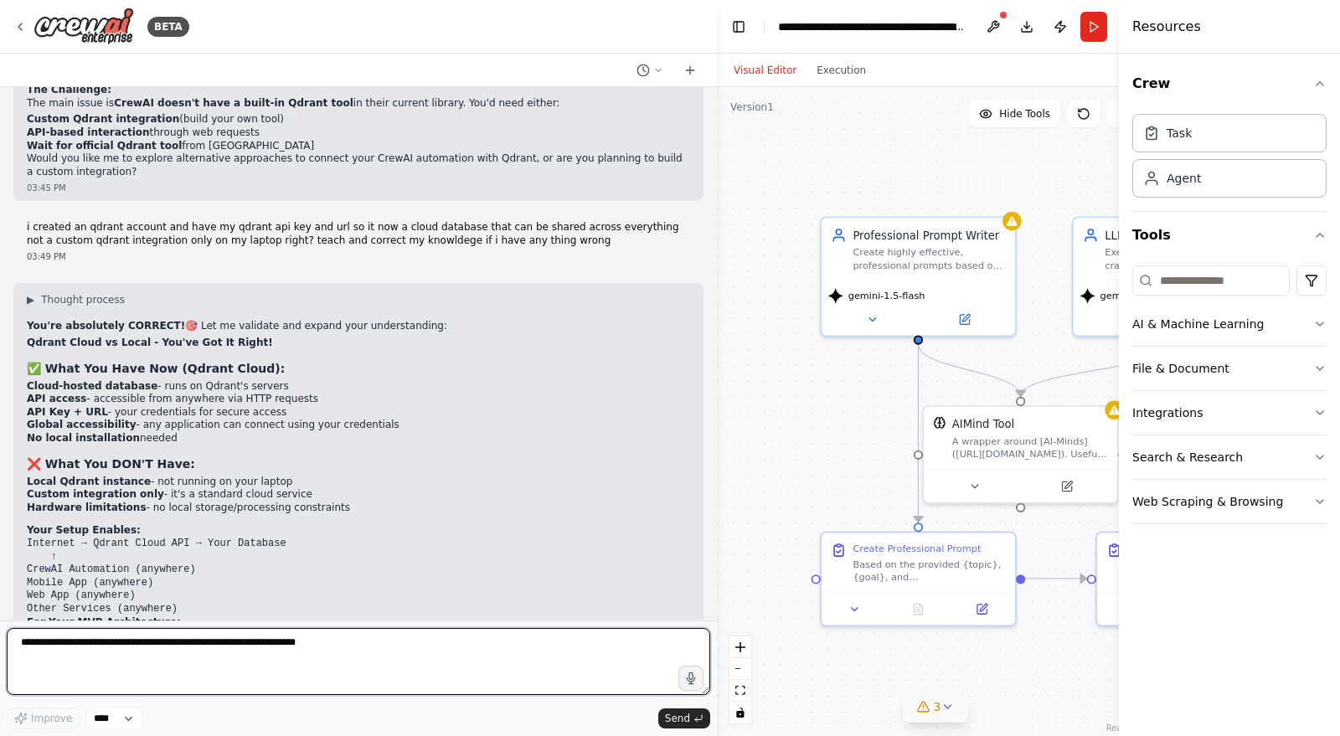
drag, startPoint x: 452, startPoint y: 352, endPoint x: 781, endPoint y: 409, distance: 333.9
click at [781, 409] on div "BETA i need to build a crew to create a specific prompt due to the entered inpu…" at bounding box center [670, 368] width 1340 height 736
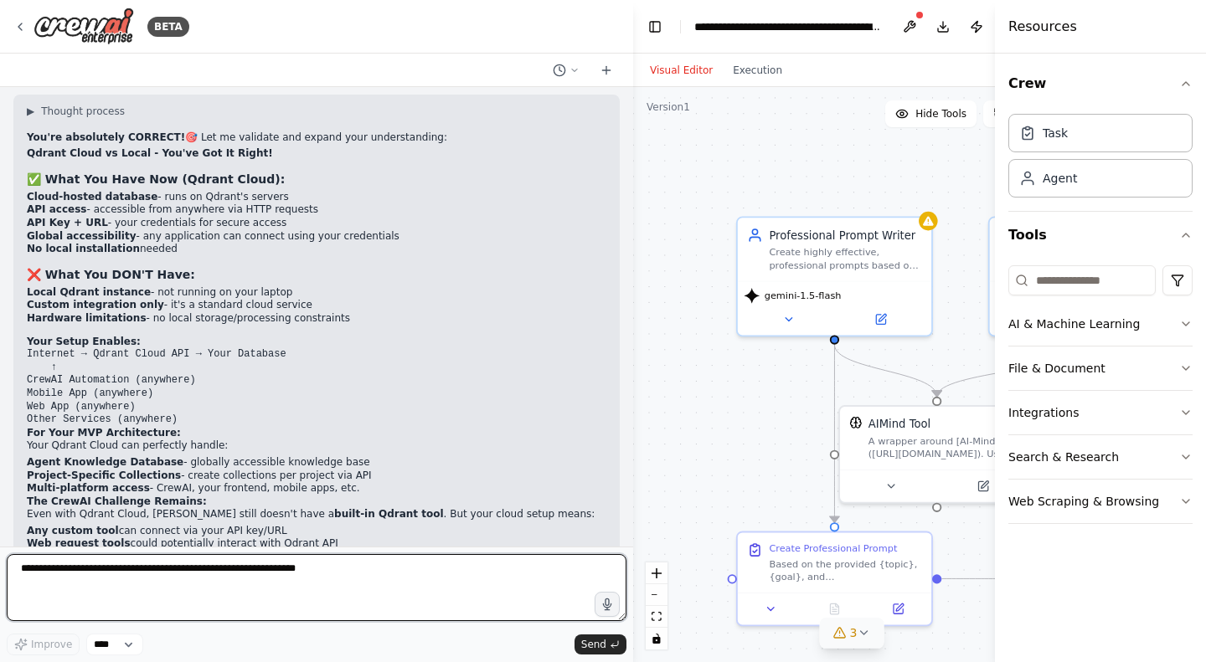
scroll to position [4393, 0]
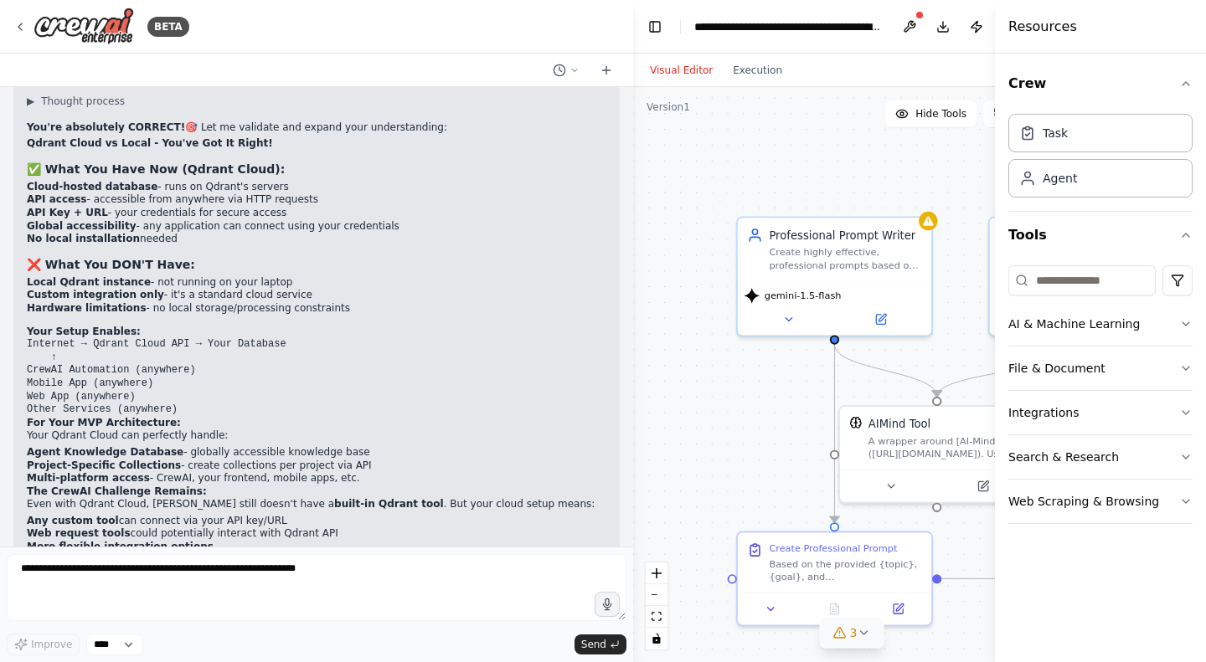
click at [445, 547] on div "i need to build a crew to create a specific prompt due to the entered inputs th…" at bounding box center [316, 317] width 633 height 460
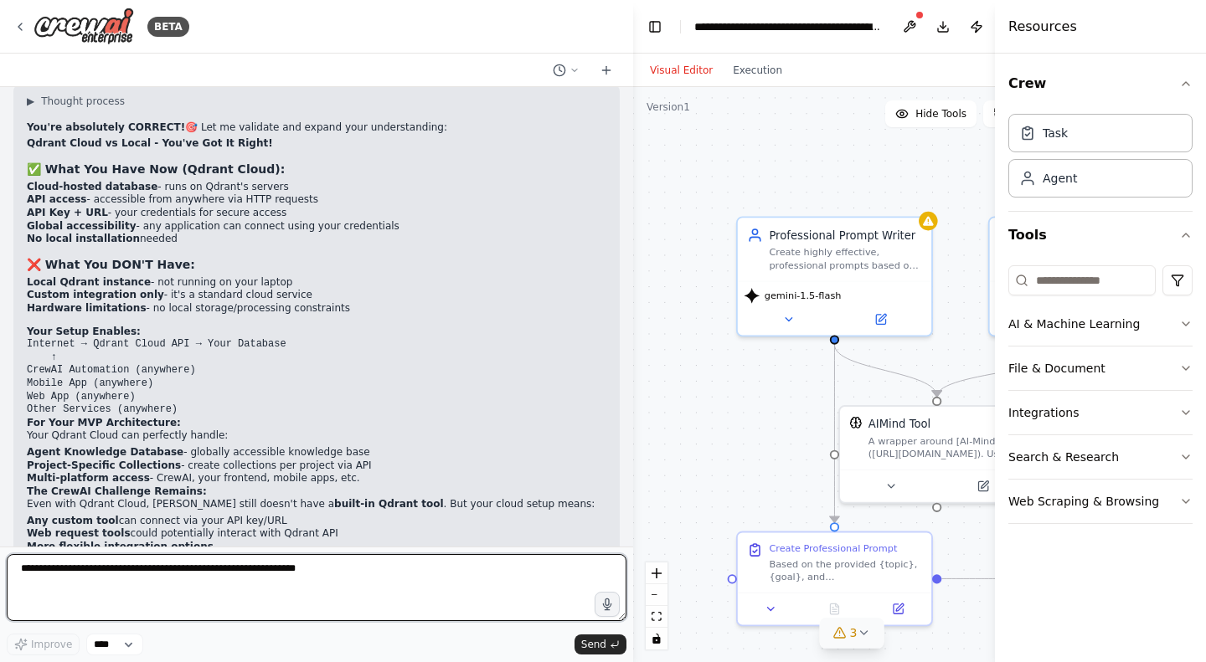
click at [278, 563] on textarea at bounding box center [317, 587] width 620 height 67
click at [249, 562] on textarea at bounding box center [317, 587] width 620 height 67
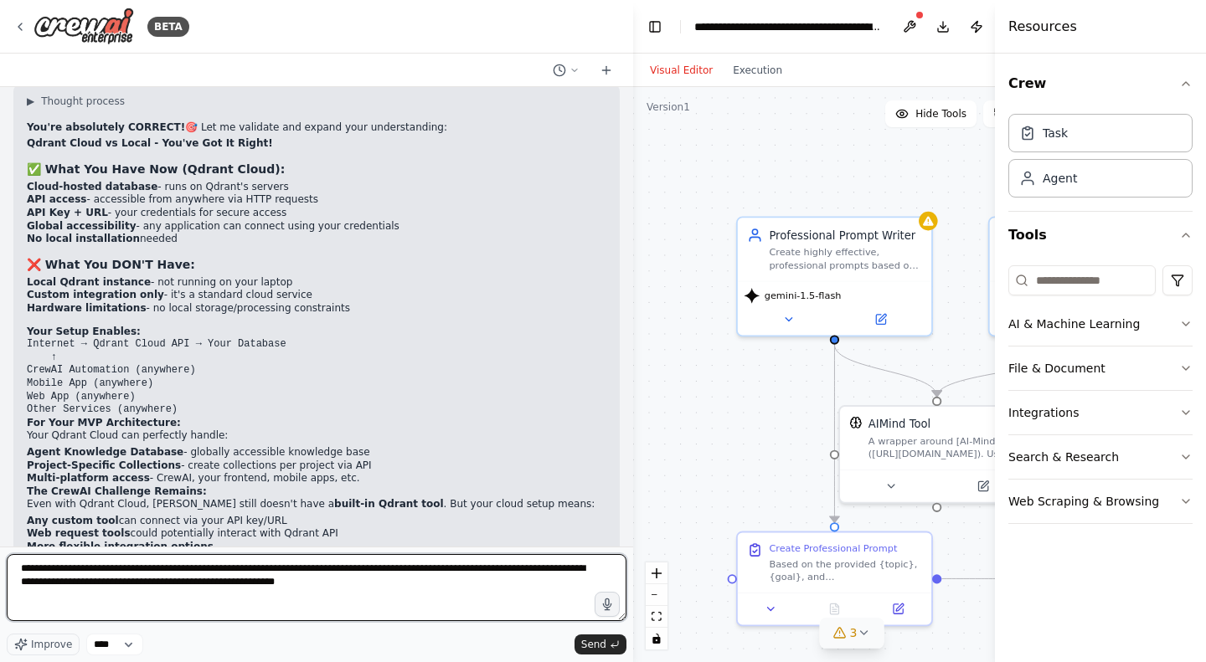
type textarea "**********"
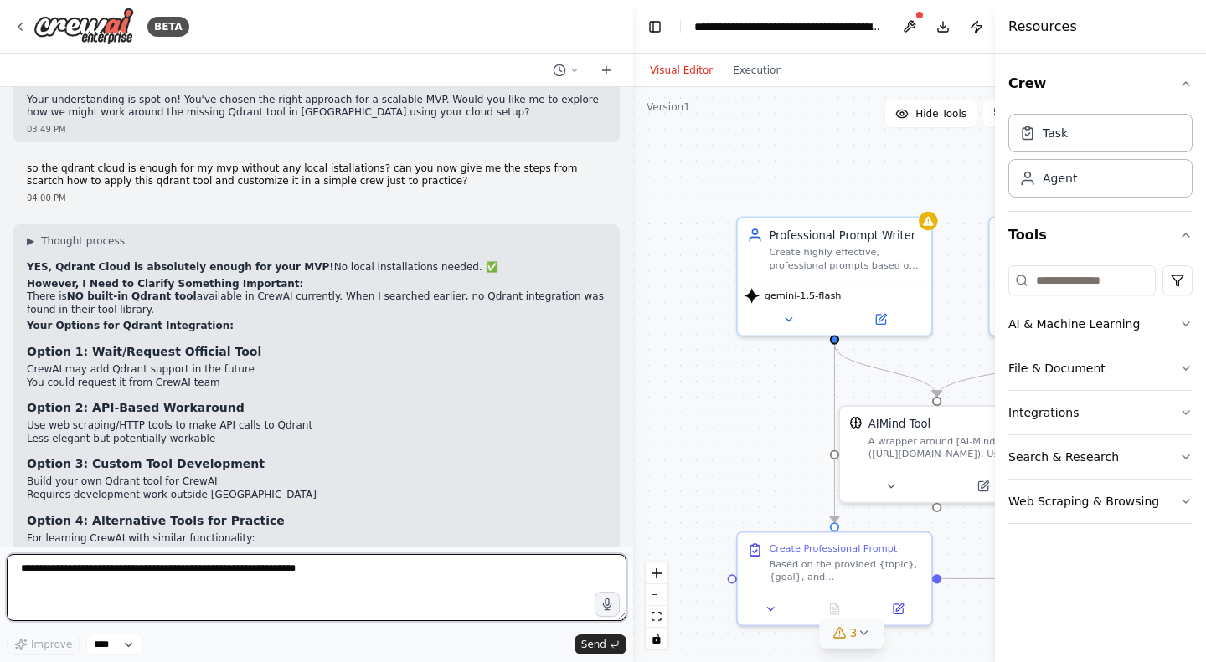
scroll to position [4863, 0]
click at [143, 557] on textarea at bounding box center [317, 587] width 620 height 67
type textarea "**********"
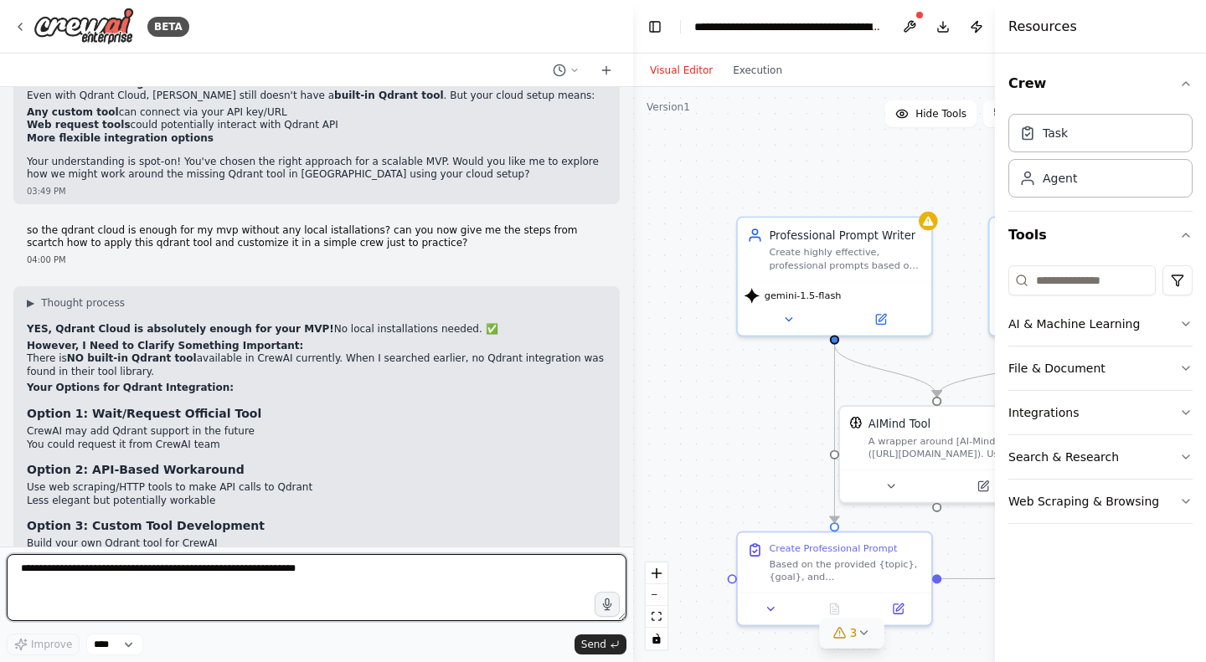
scroll to position [4800, 0]
click at [261, 580] on textarea at bounding box center [317, 587] width 620 height 67
paste textarea "**********"
type textarea "**********"
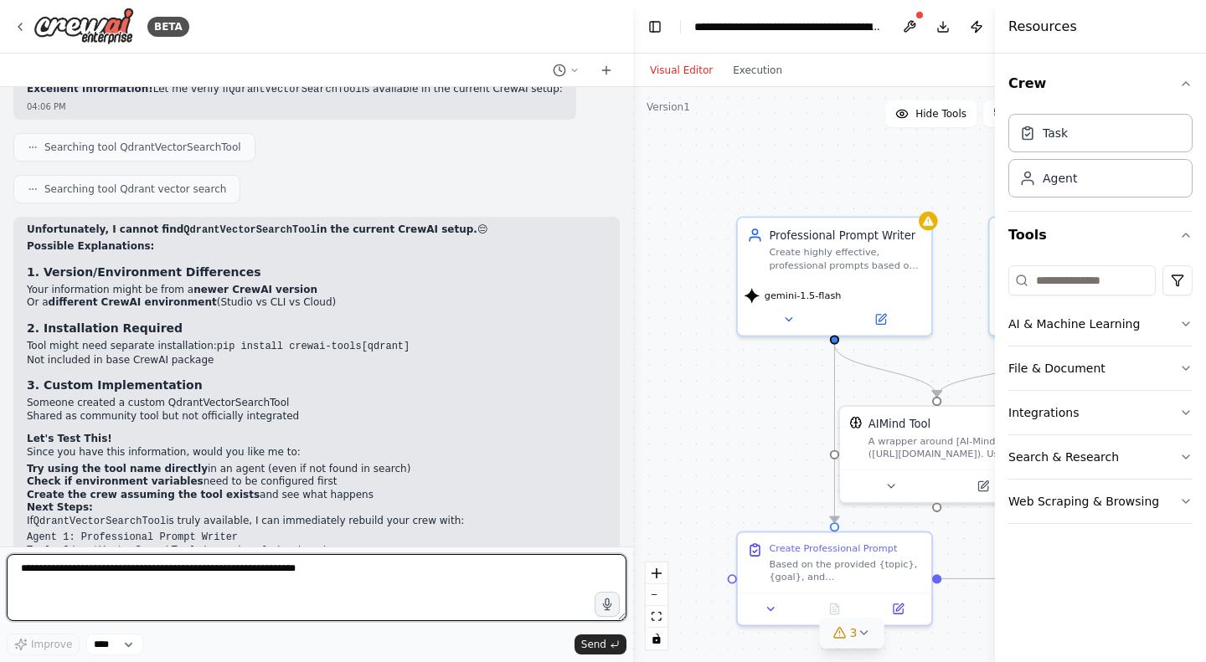
scroll to position [6629, 0]
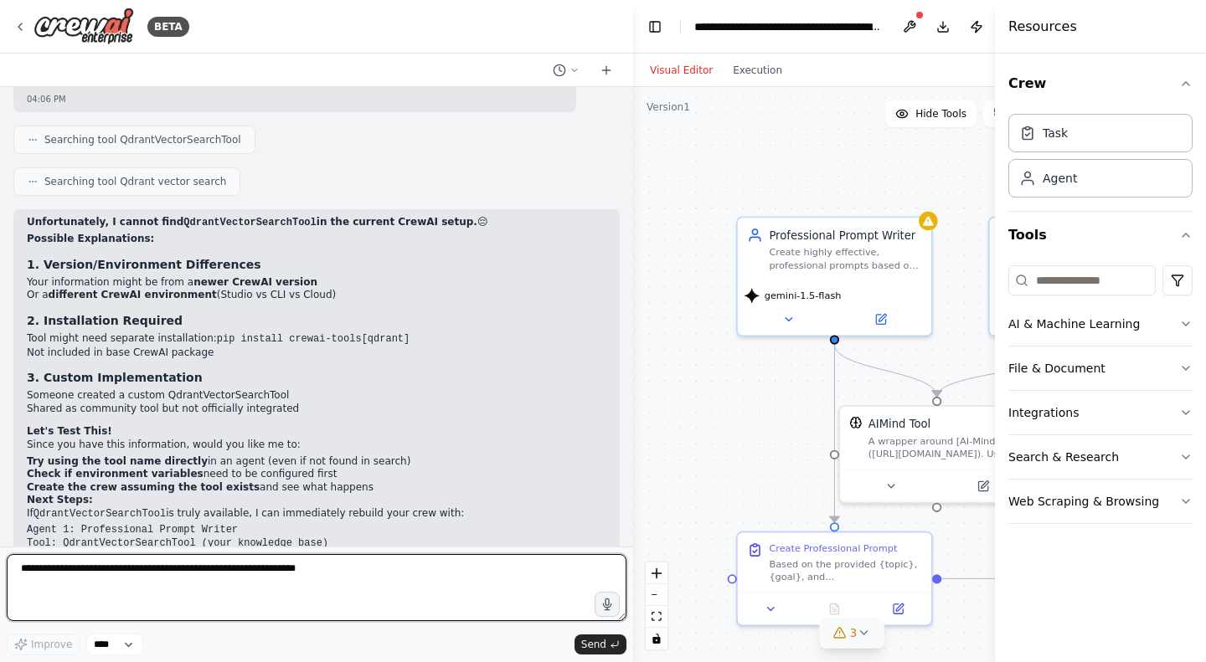
click at [165, 574] on textarea at bounding box center [317, 587] width 620 height 67
type textarea "*"
type textarea "**********"
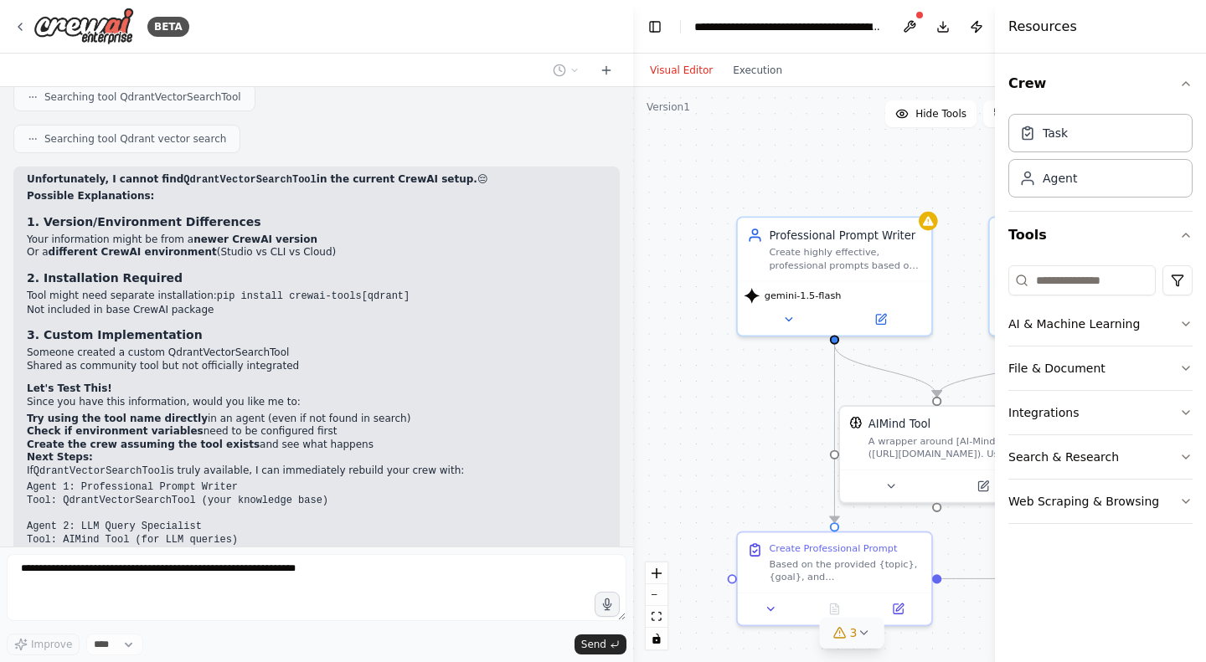
scroll to position [6729, 0]
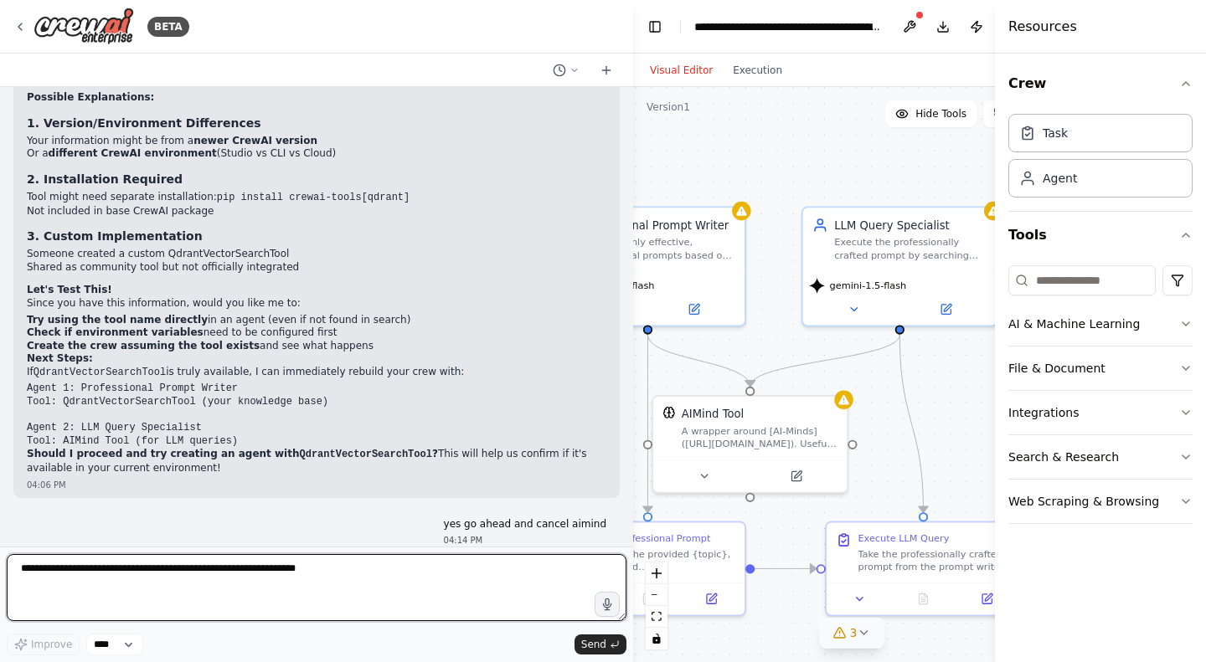
drag, startPoint x: 633, startPoint y: 258, endPoint x: 452, endPoint y: 247, distance: 181.2
click at [452, 247] on div "BETA i need to build a crew to create a specific prompt due to the entered inpu…" at bounding box center [603, 331] width 1206 height 662
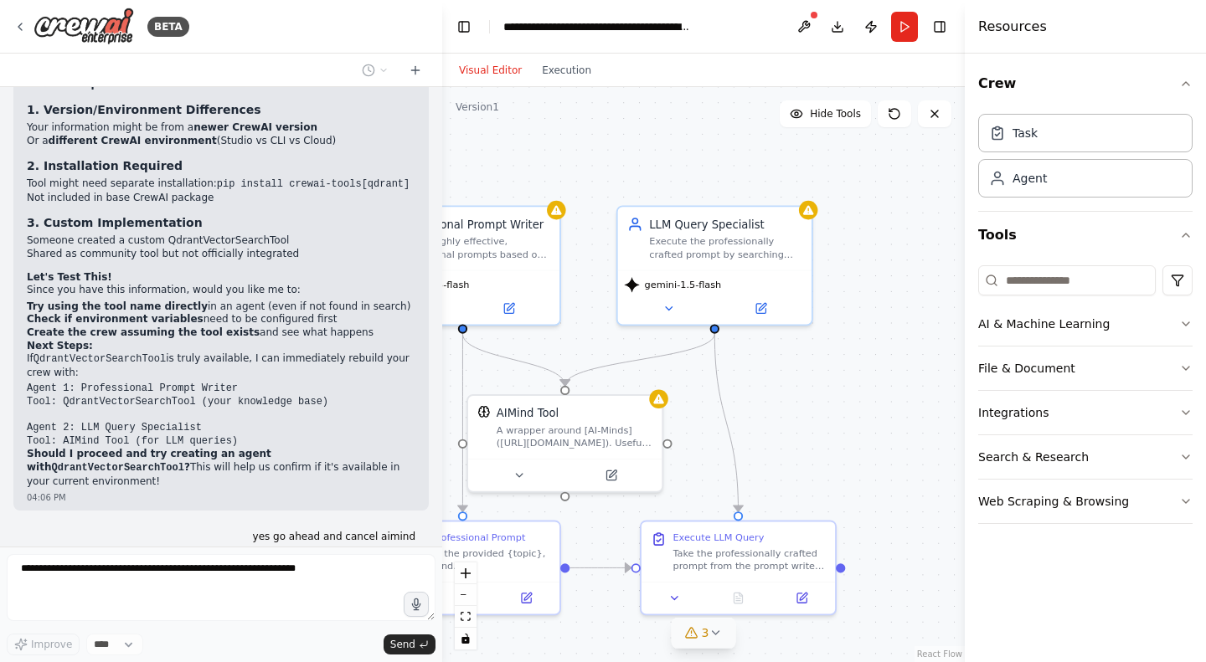
scroll to position [7663, 0]
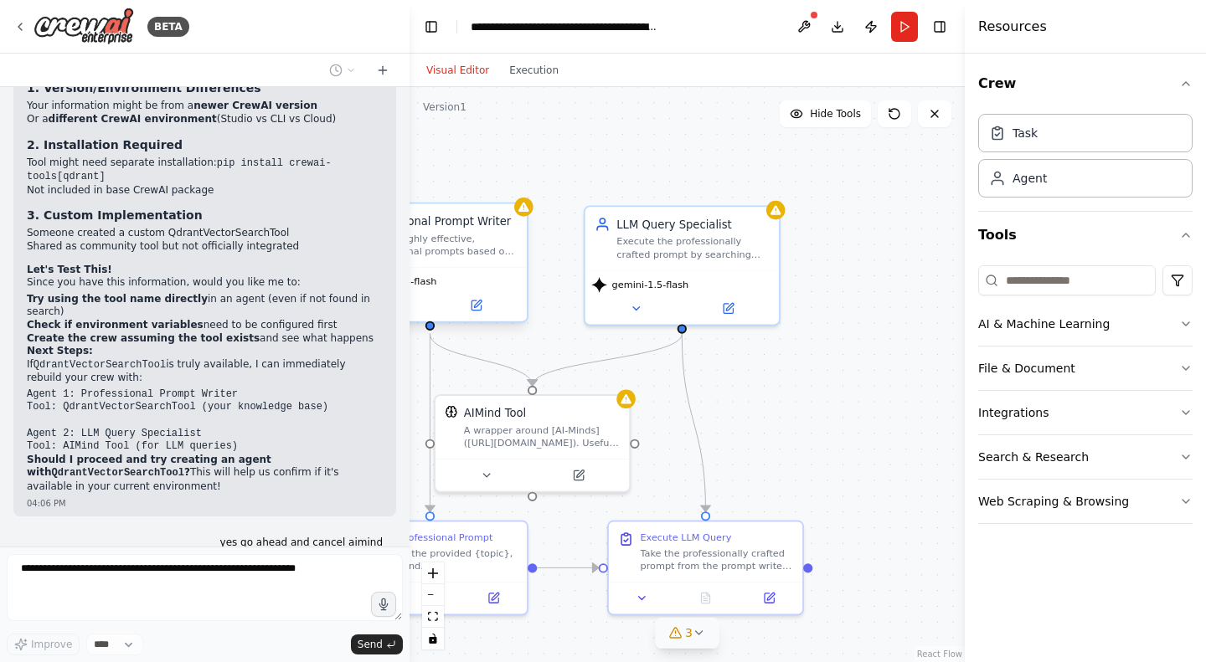
drag, startPoint x: 631, startPoint y: 198, endPoint x: 409, endPoint y: 224, distance: 223.5
click at [409, 224] on div "BETA i need to build a crew to create a specific prompt due to the entered inpu…" at bounding box center [603, 331] width 1206 height 662
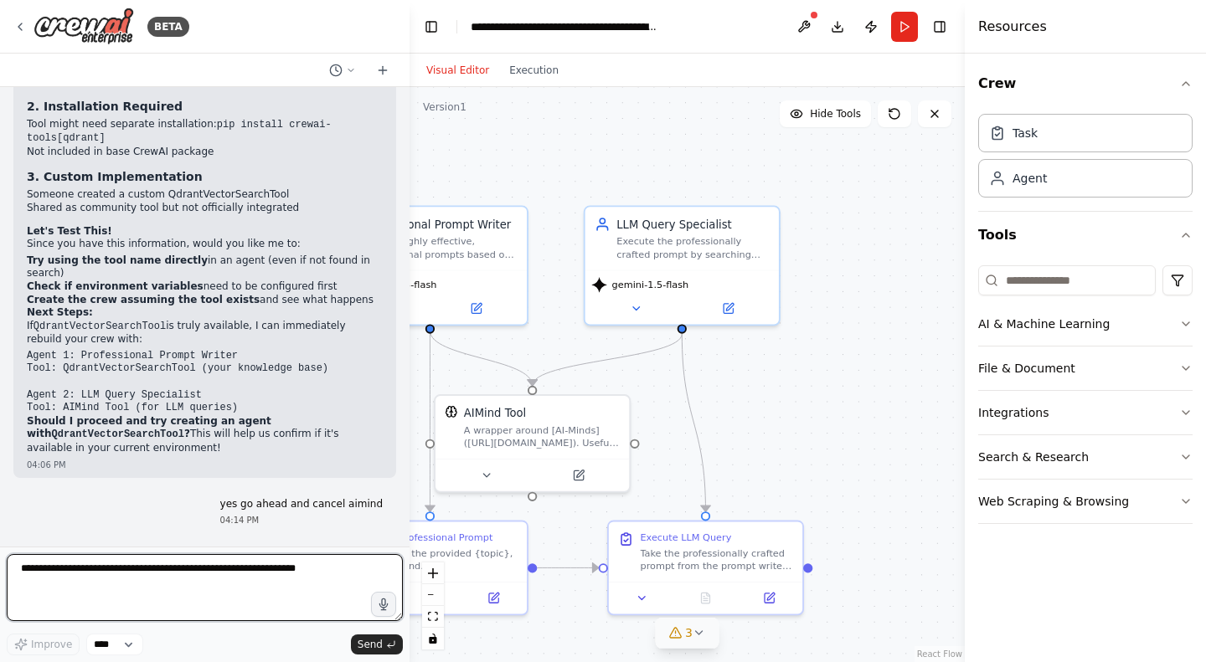
scroll to position [7715, 0]
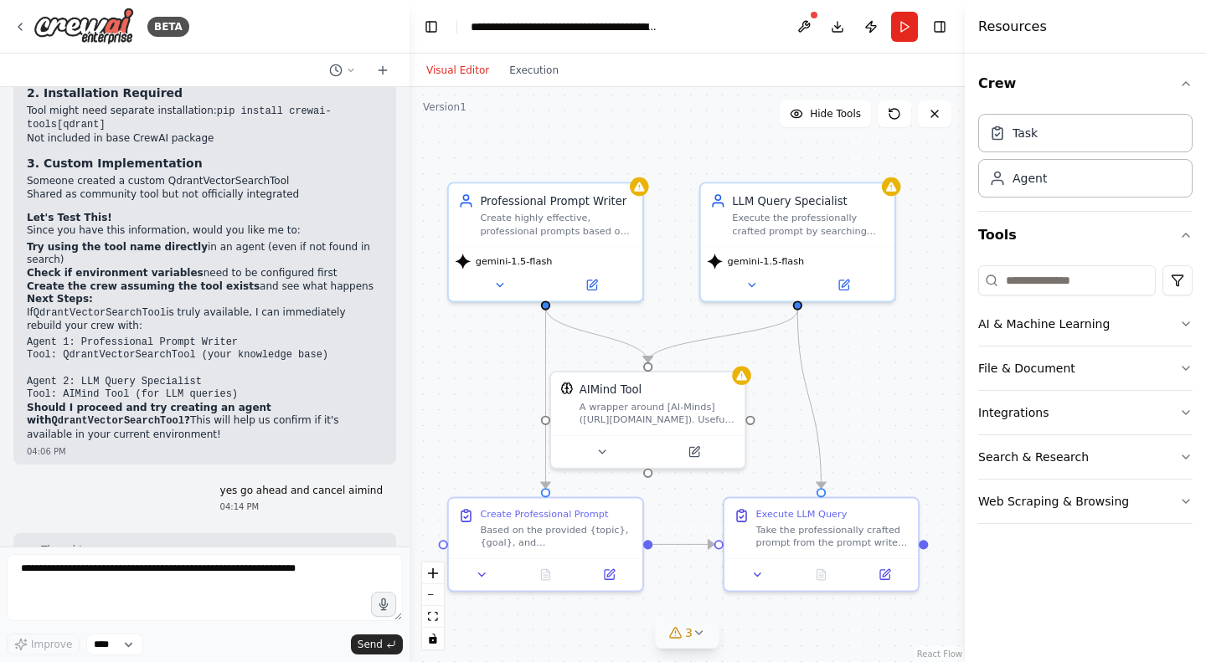
drag, startPoint x: 762, startPoint y: 388, endPoint x: 873, endPoint y: 362, distance: 114.3
click at [873, 362] on div ".deletable-edge-delete-btn { width: 20px; height: 20px; border: 0px solid #ffff…" at bounding box center [686, 374] width 555 height 575
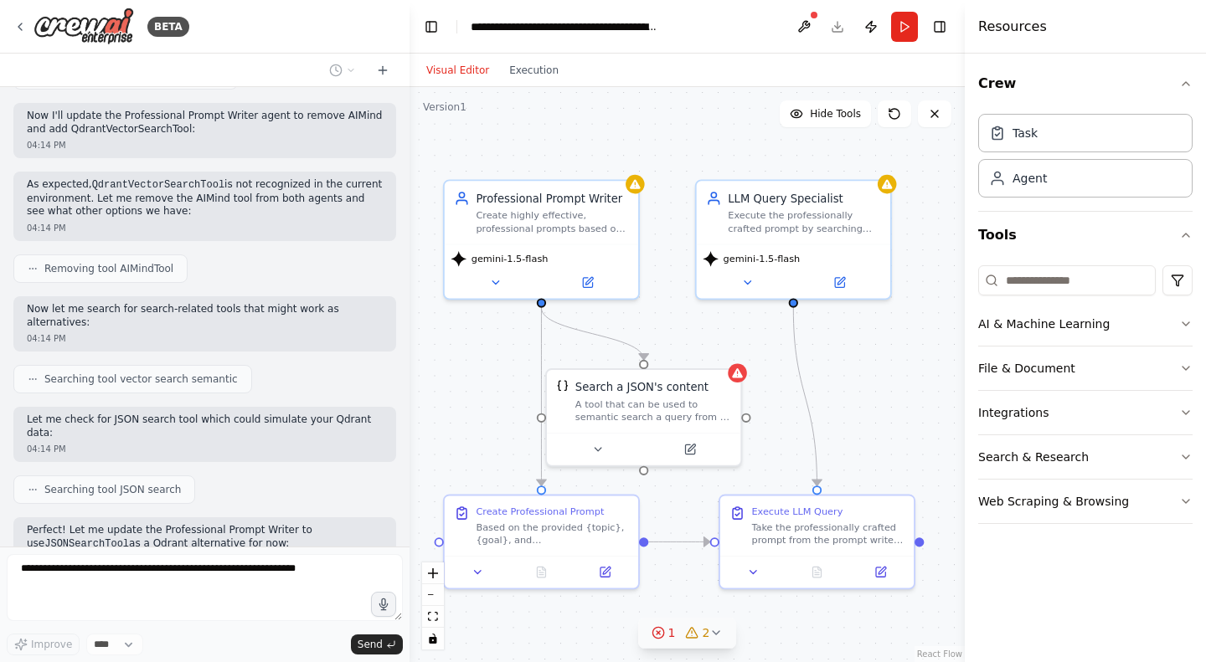
scroll to position [8342, 0]
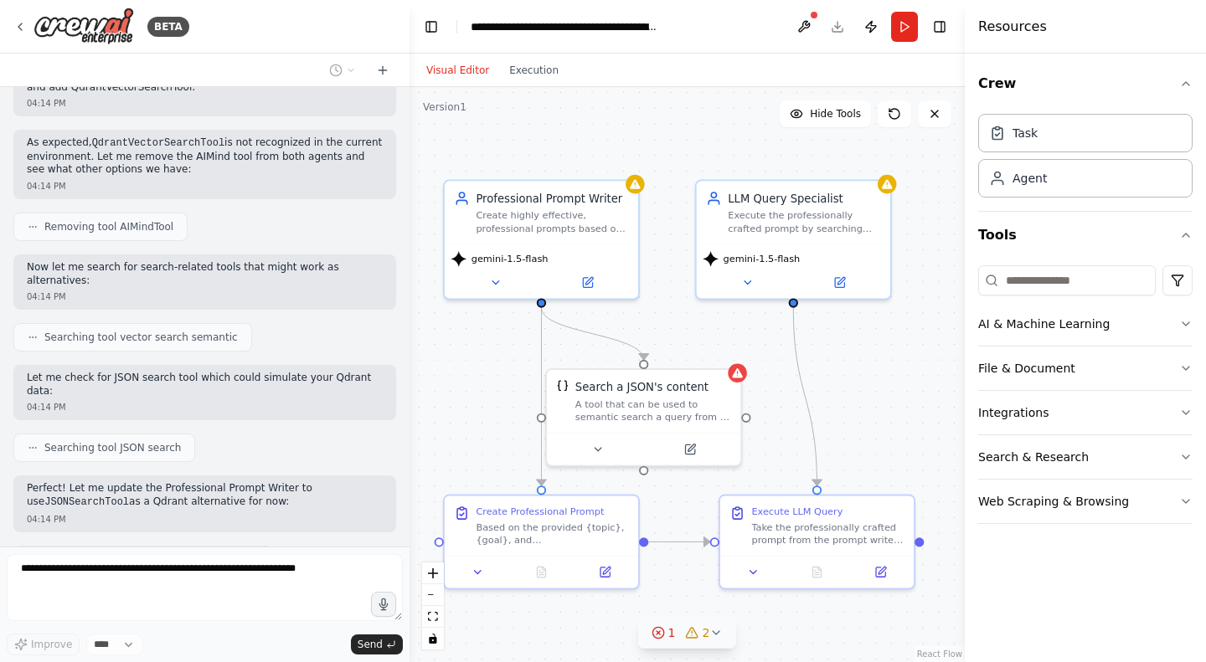
click at [710, 634] on icon at bounding box center [715, 632] width 13 height 13
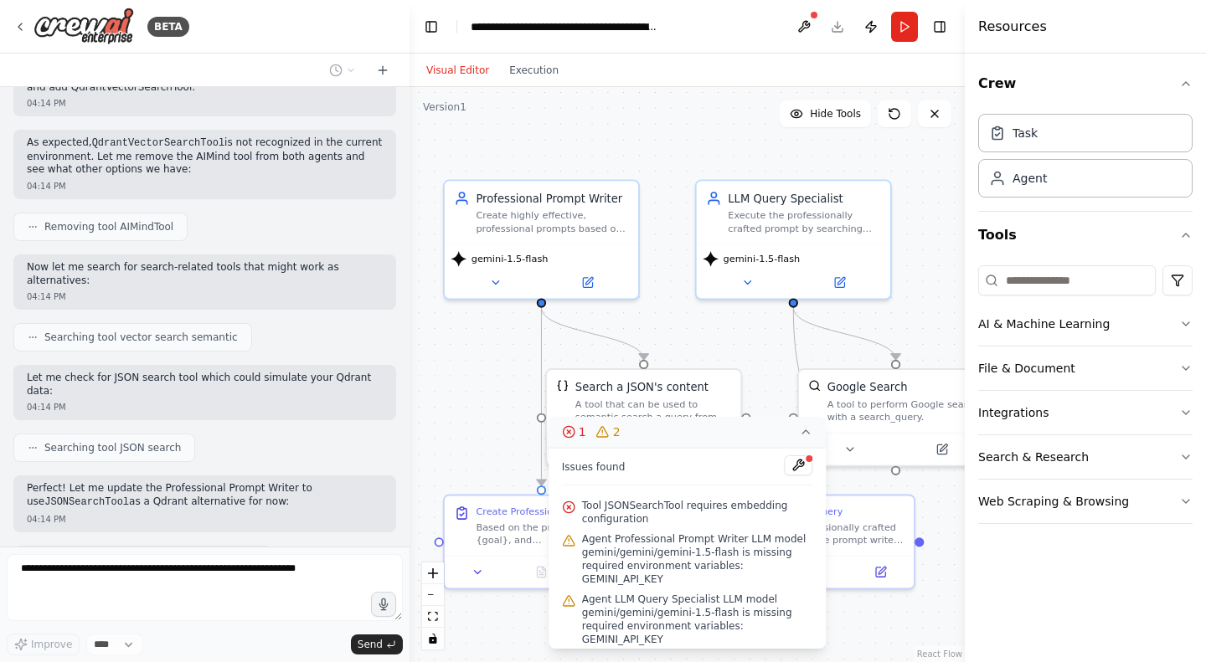
scroll to position [8439, 0]
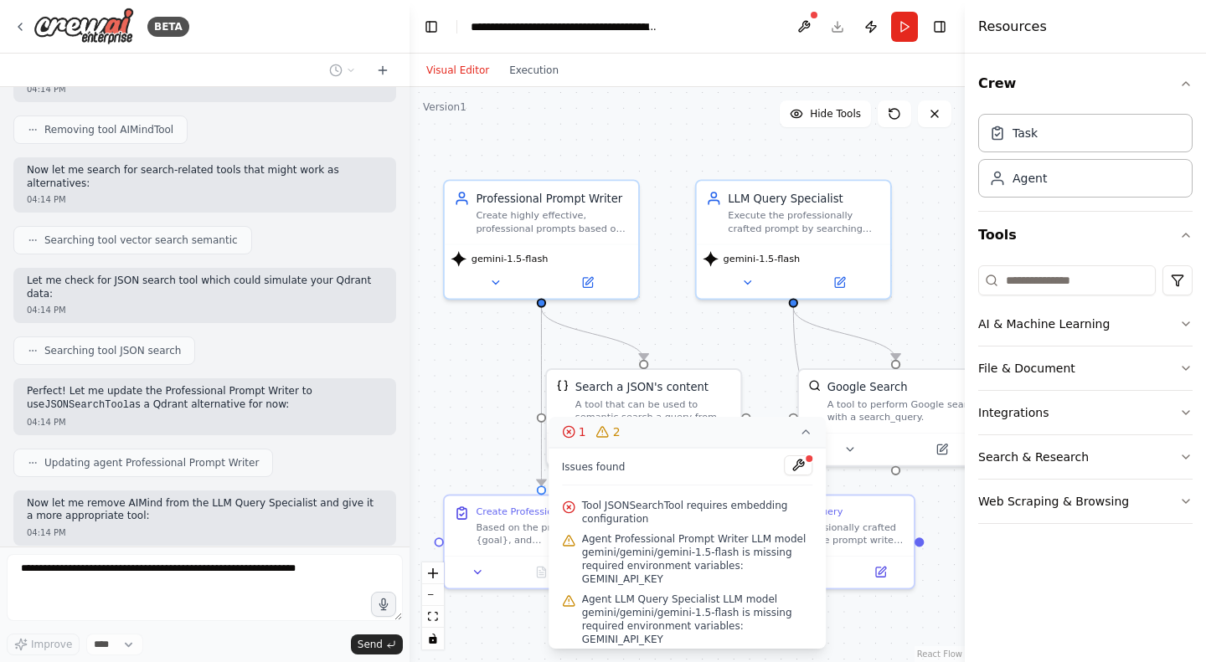
click at [656, 579] on span "Agent Professional Prompt Writer LLM model gemini/gemini/gemini-1.5-flash is mi…" at bounding box center [697, 559] width 231 height 54
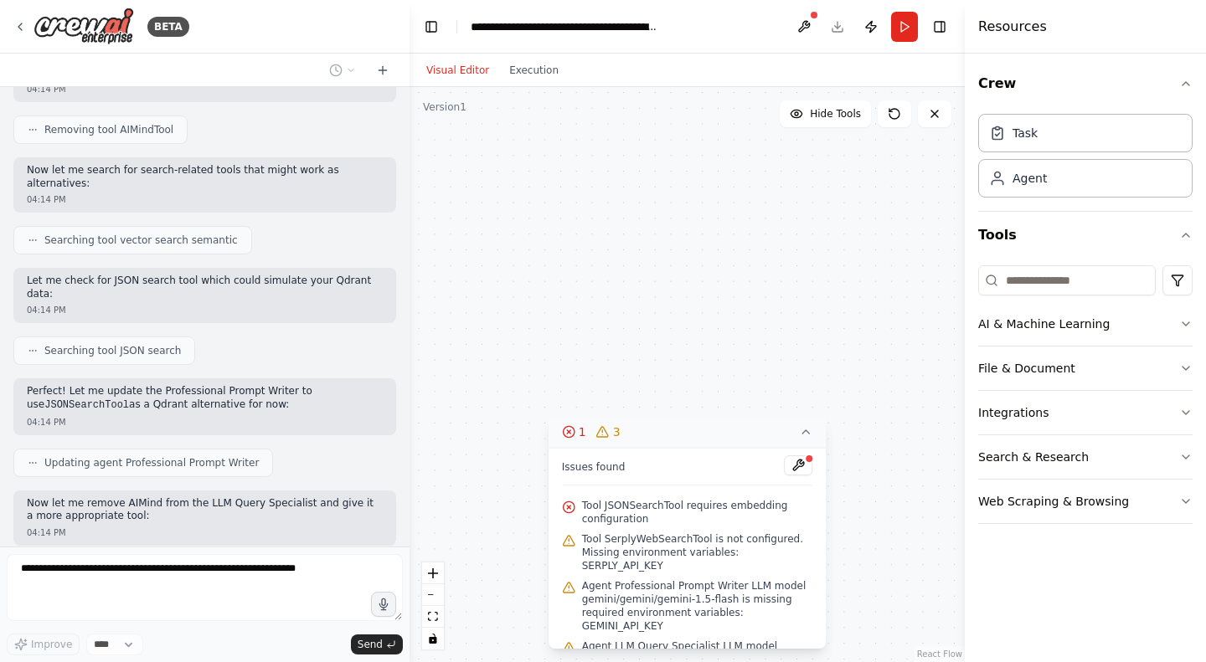
click at [803, 431] on icon at bounding box center [805, 431] width 13 height 13
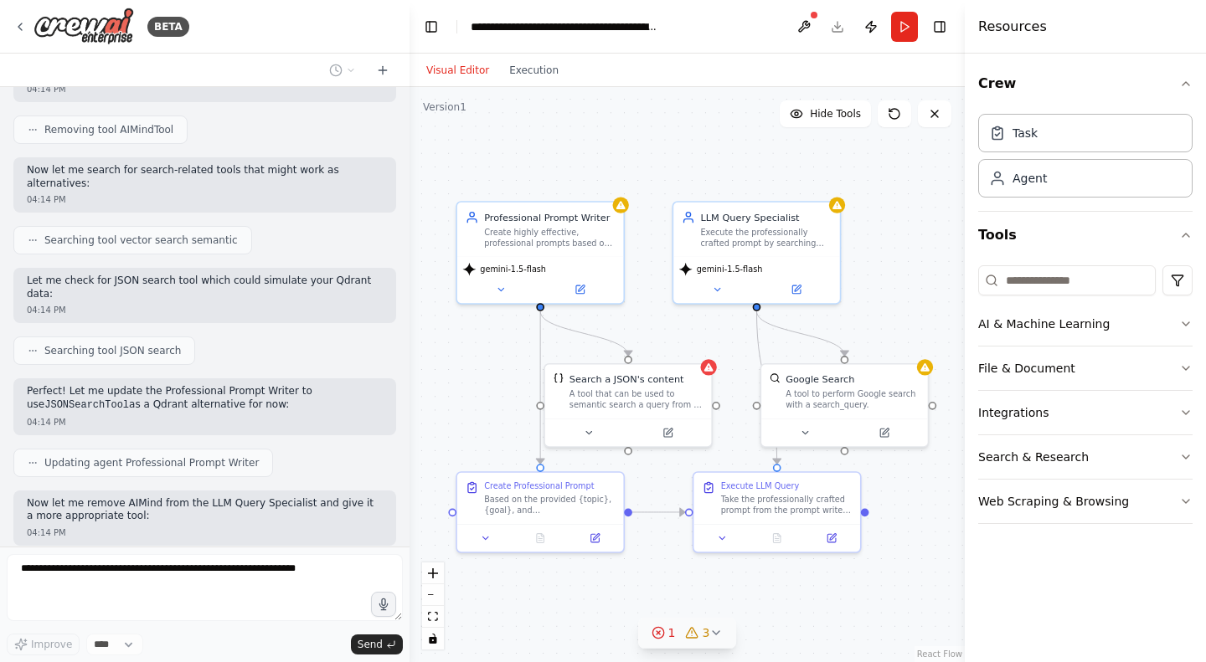
drag, startPoint x: 738, startPoint y: 341, endPoint x: 707, endPoint y: 337, distance: 30.3
click at [707, 337] on div ".deletable-edge-delete-btn { width: 20px; height: 20px; border: 0px solid #ffff…" at bounding box center [686, 374] width 555 height 575
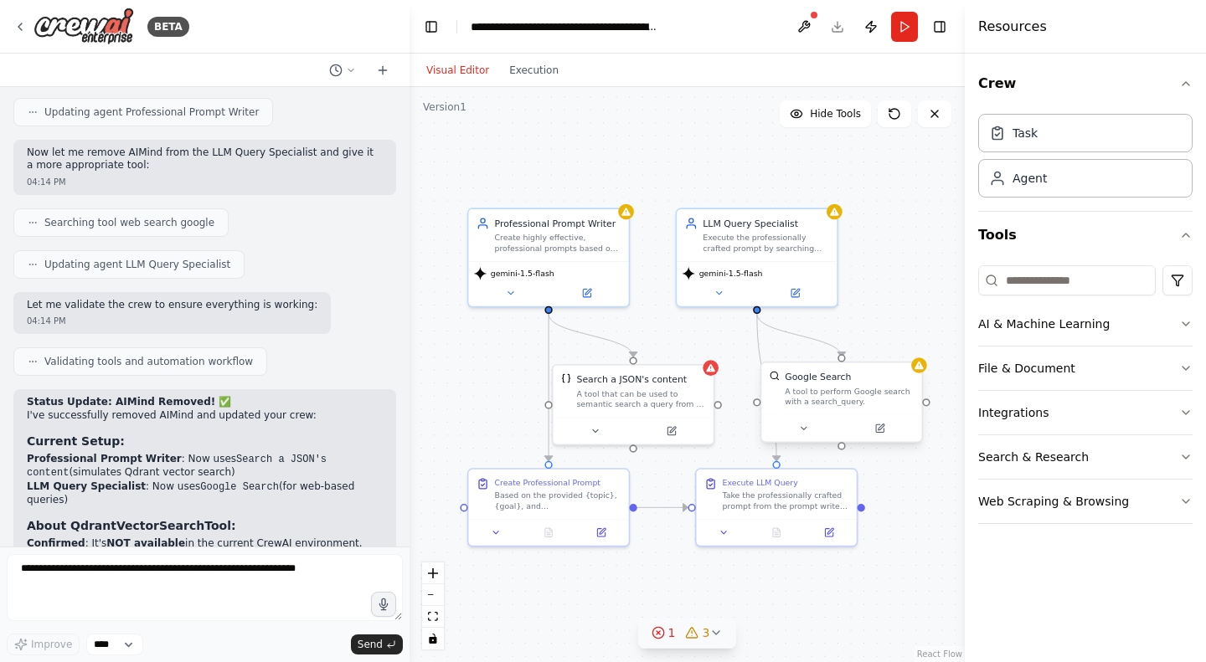
click at [919, 373] on div "Google Search A tool to perform Google search with a search_query." at bounding box center [841, 389] width 160 height 52
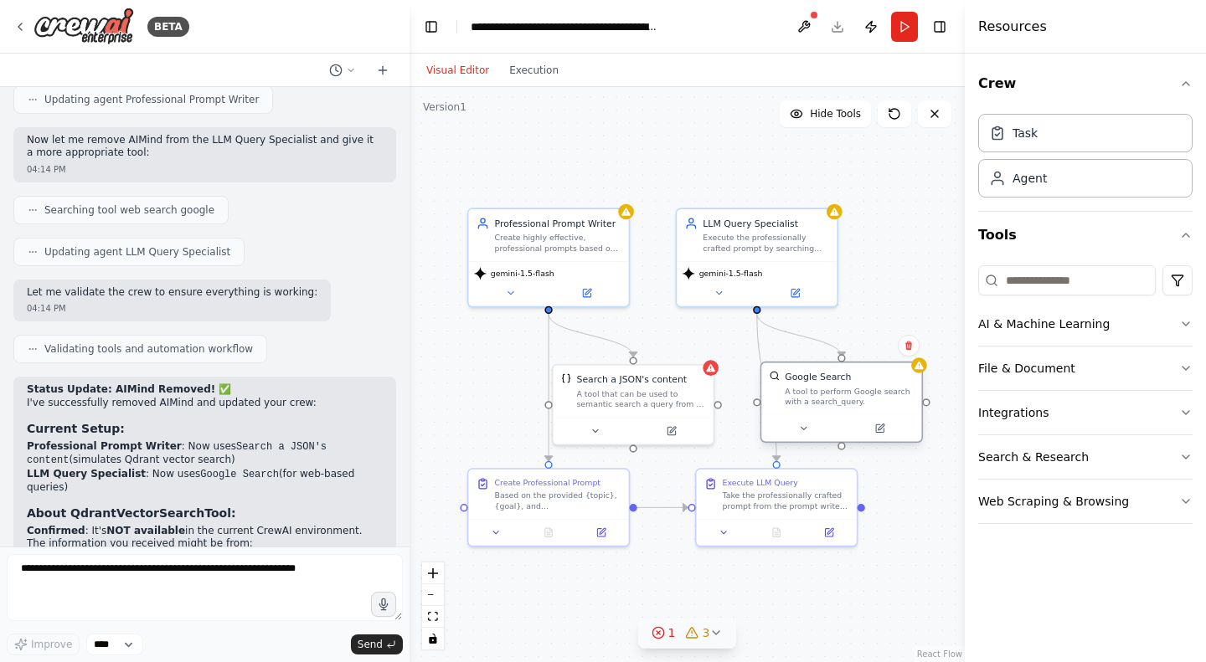
scroll to position [8816, 0]
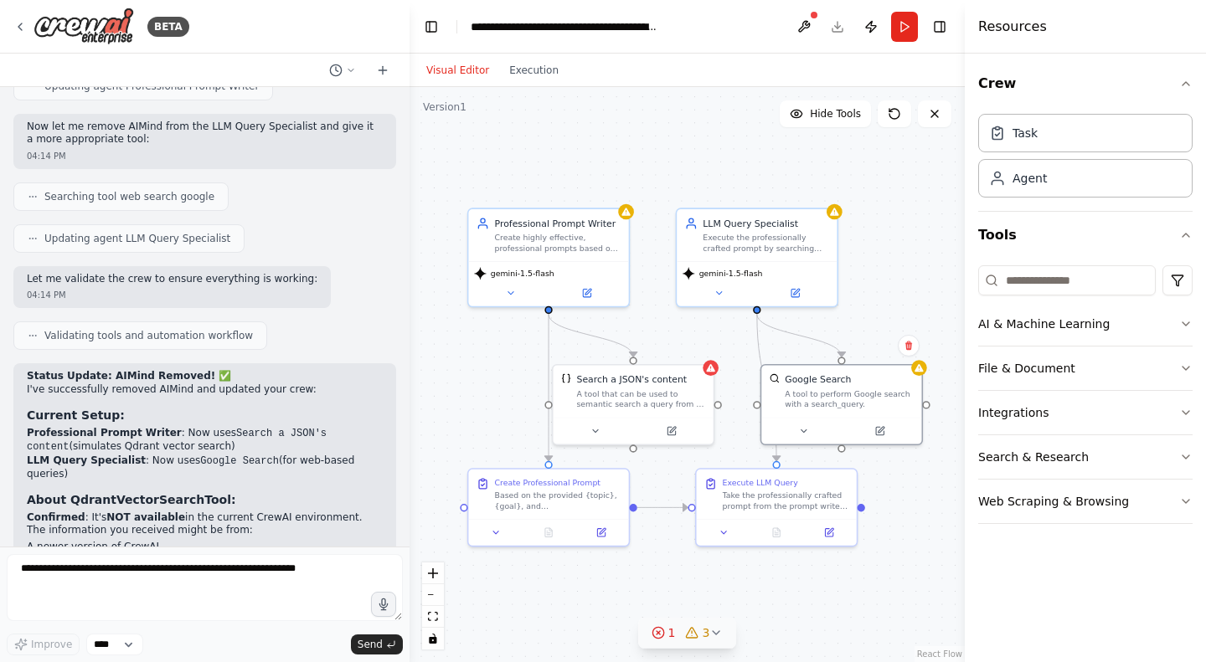
click at [927, 546] on div ".deletable-edge-delete-btn { width: 20px; height: 20px; border: 0px solid #ffff…" at bounding box center [686, 374] width 555 height 575
click at [698, 635] on div "3" at bounding box center [698, 633] width 24 height 17
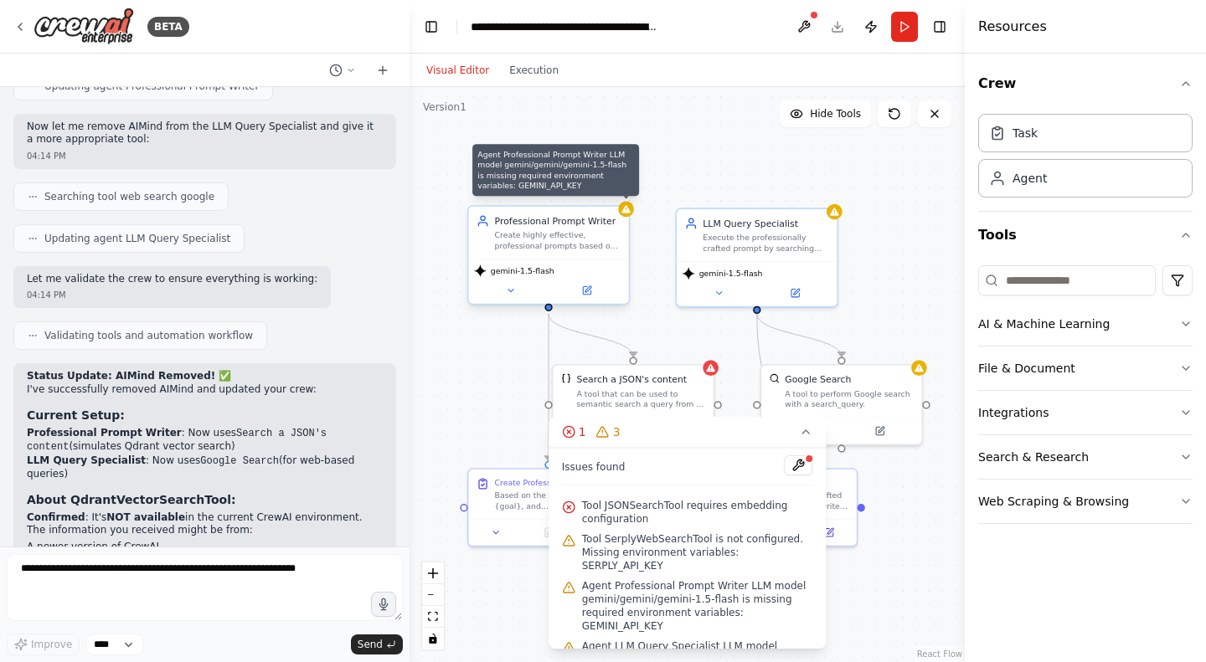
click at [630, 215] on div at bounding box center [626, 210] width 16 height 16
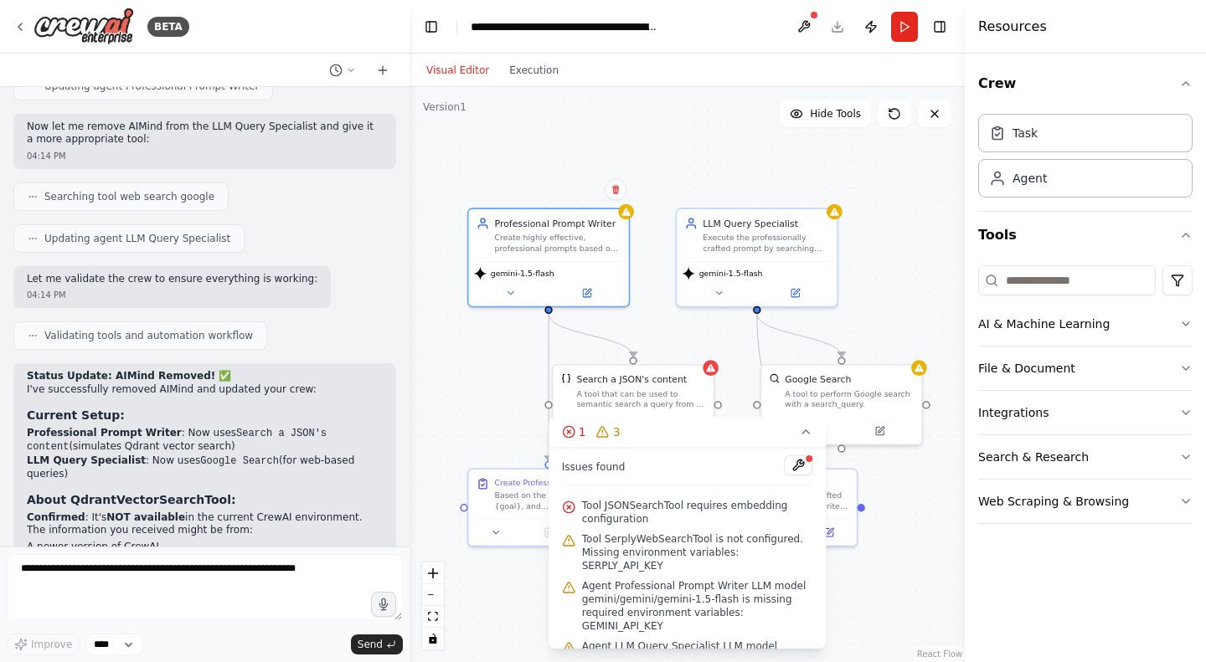
click at [563, 191] on div ".deletable-edge-delete-btn { width: 20px; height: 20px; border: 0px solid #ffff…" at bounding box center [686, 374] width 555 height 575
click at [784, 457] on button at bounding box center [798, 465] width 28 height 20
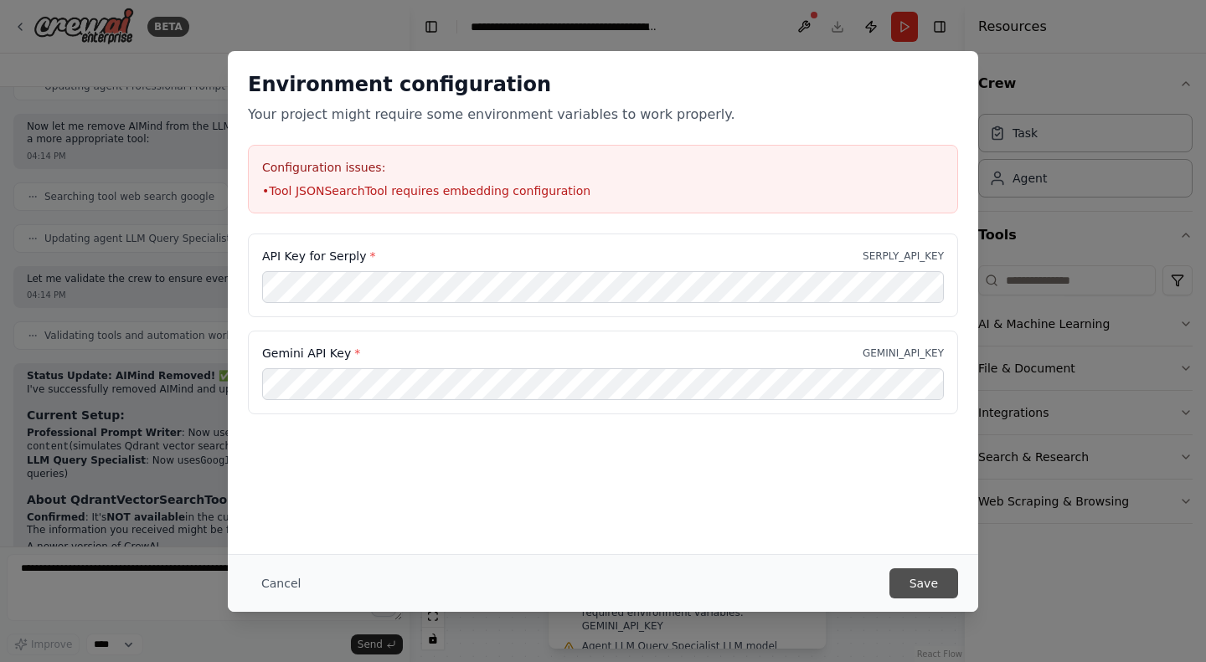
click at [923, 587] on button "Save" at bounding box center [923, 583] width 69 height 30
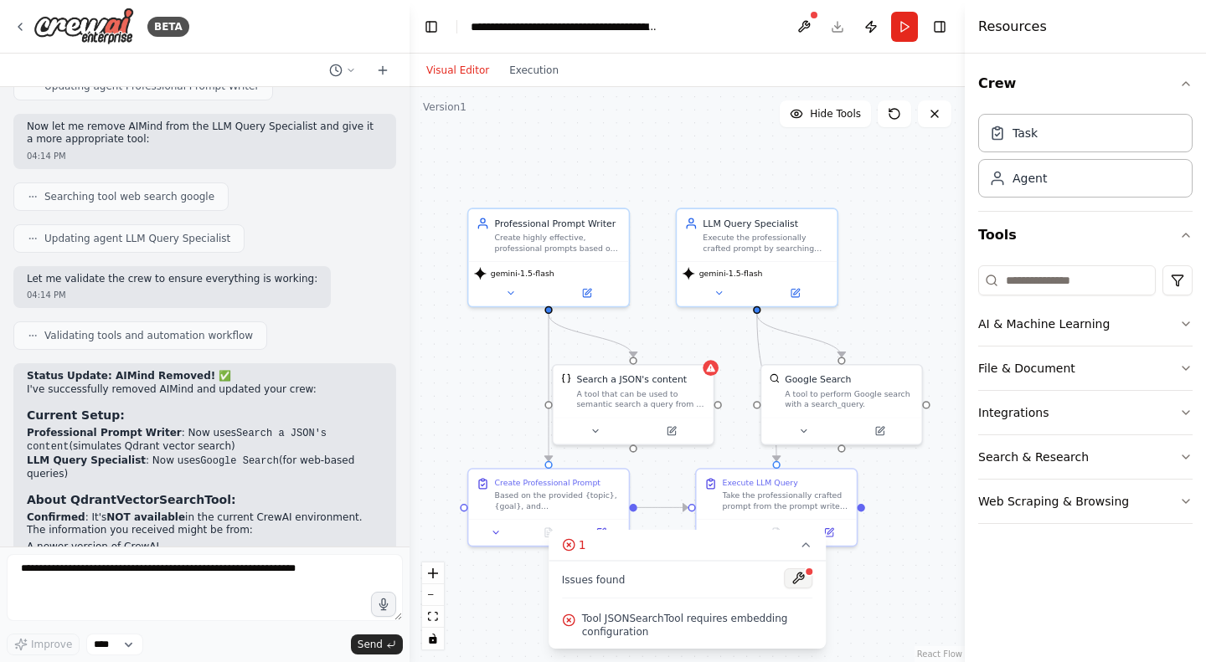
click at [795, 573] on button at bounding box center [798, 578] width 28 height 20
click at [672, 428] on icon at bounding box center [673, 427] width 6 height 6
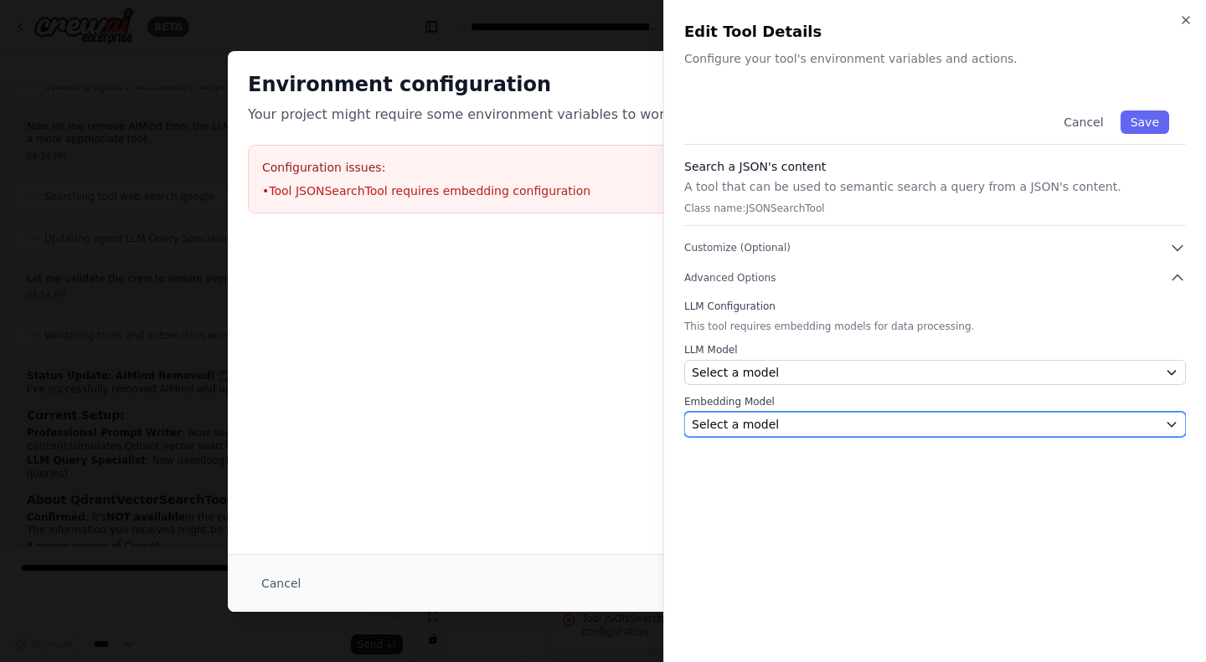
click at [764, 427] on span "Select a model" at bounding box center [735, 424] width 87 height 17
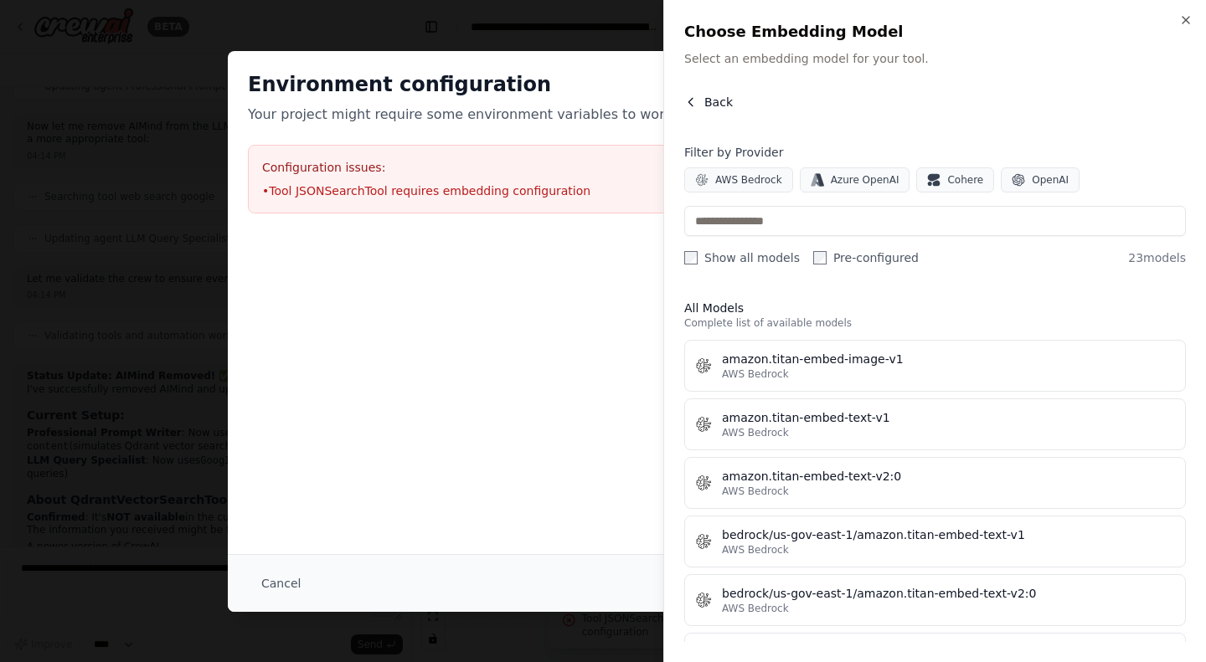
click at [686, 100] on icon "button" at bounding box center [690, 101] width 13 height 13
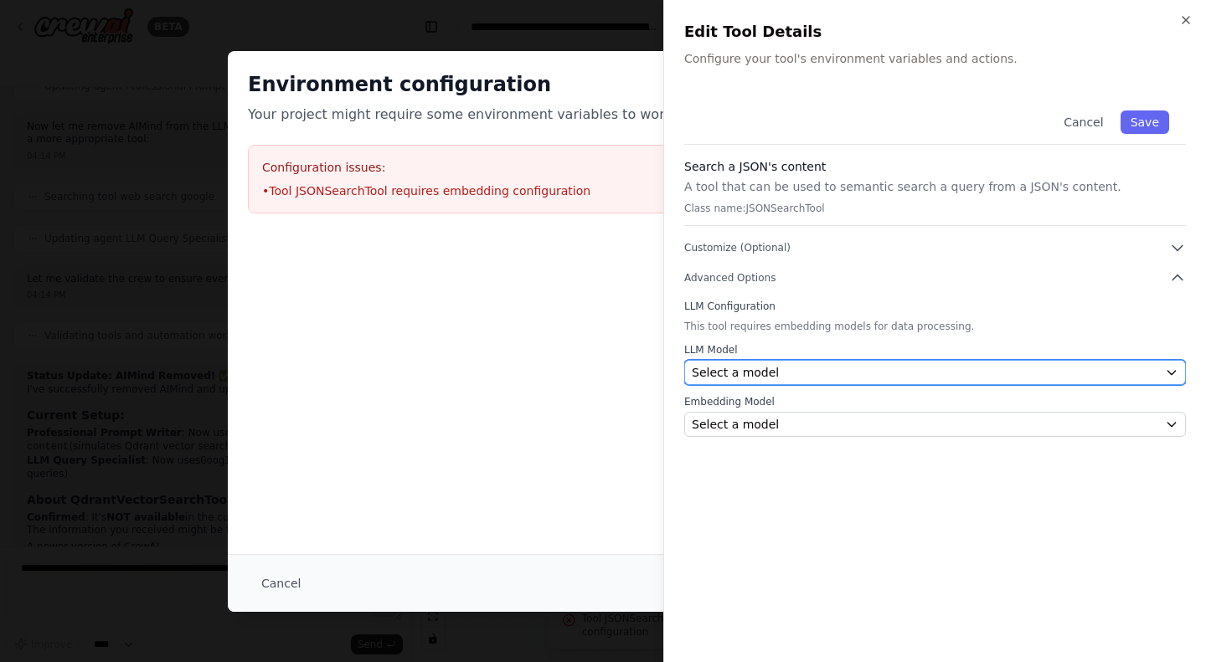
click at [778, 369] on div "Select a model" at bounding box center [925, 372] width 466 height 17
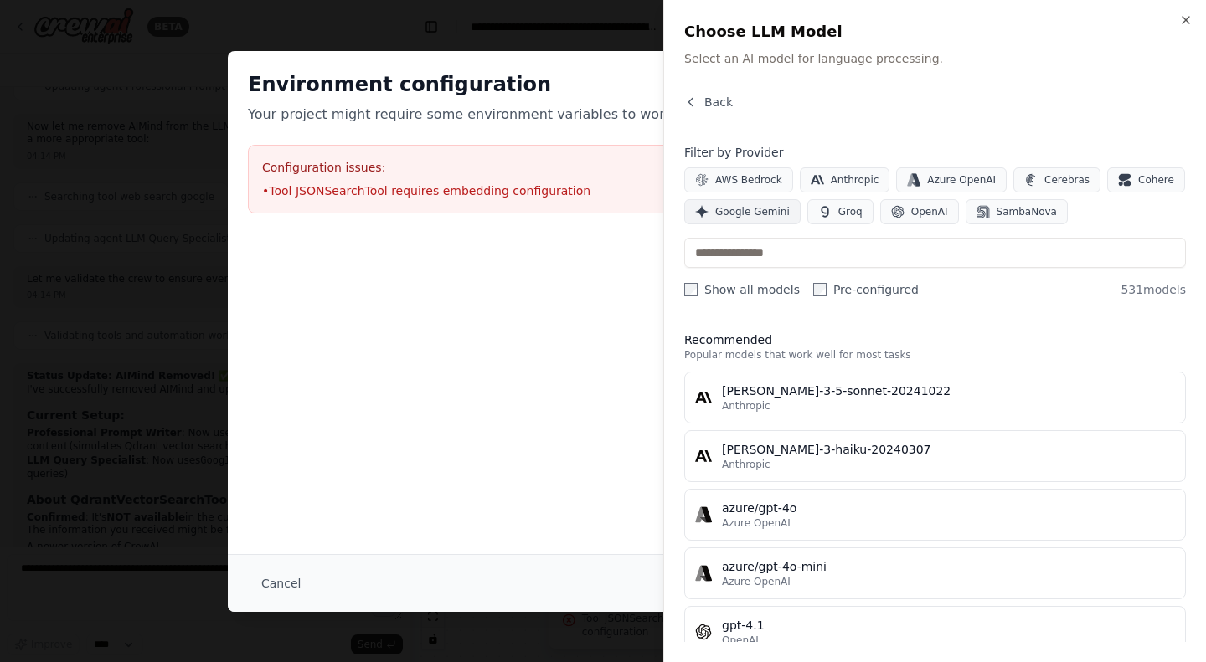
click at [745, 210] on span "Google Gemini" at bounding box center [752, 211] width 75 height 13
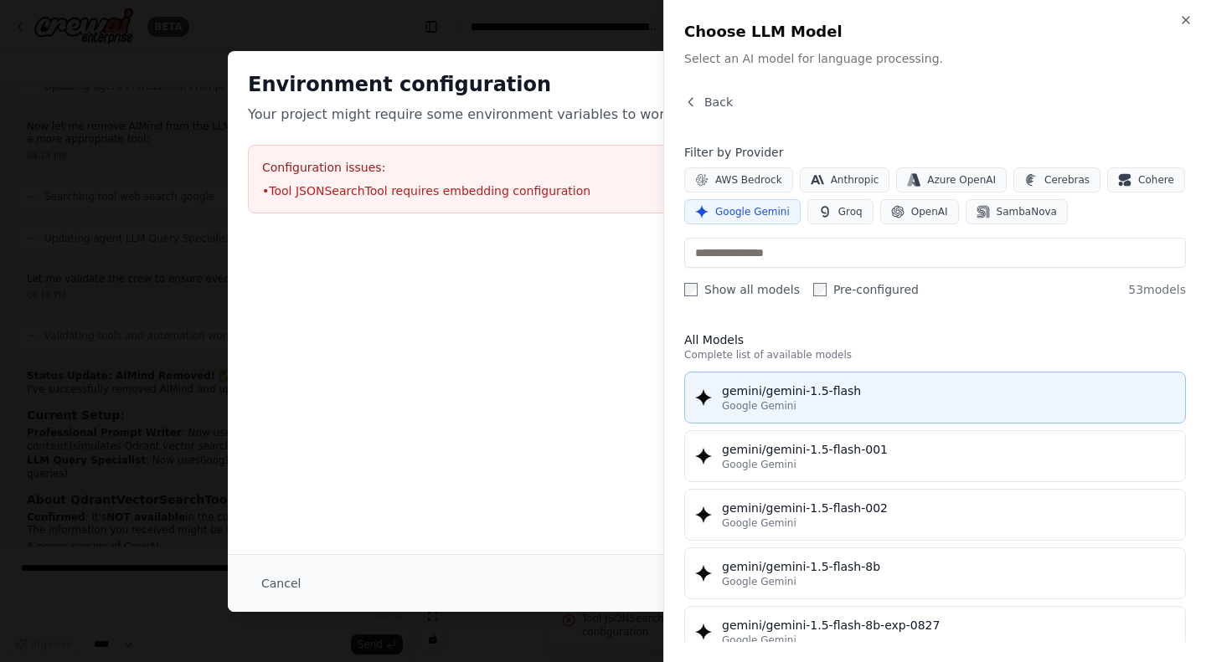
click at [768, 400] on span "Google Gemini" at bounding box center [759, 405] width 75 height 13
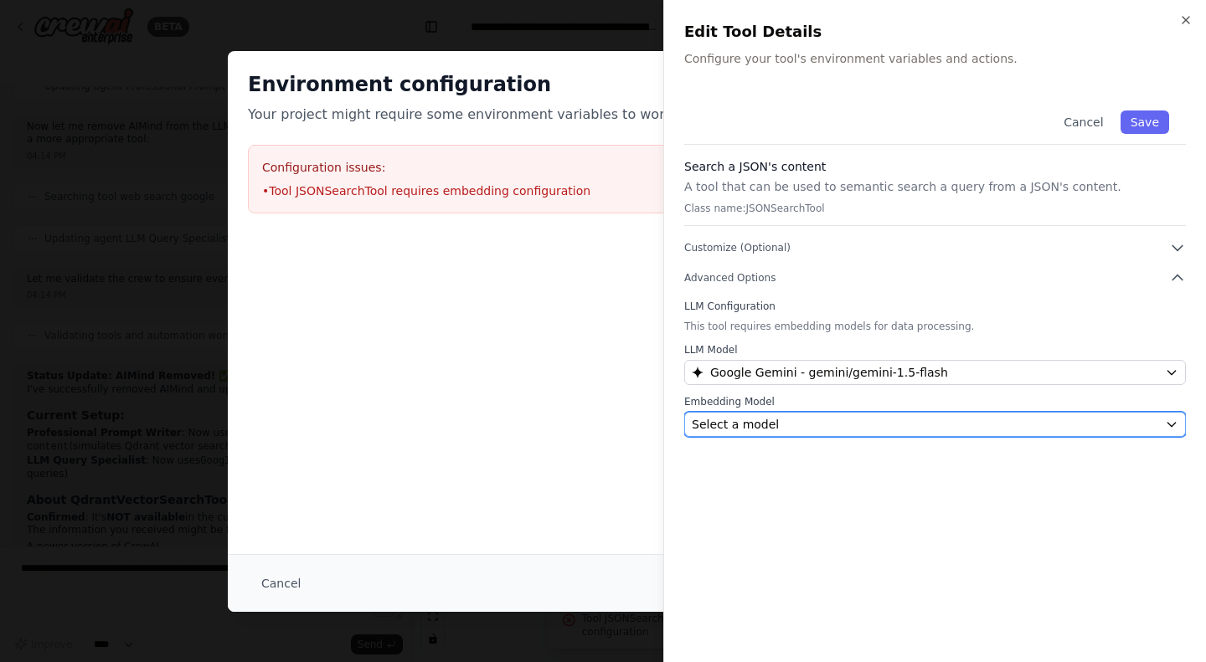
click at [761, 422] on span "Select a model" at bounding box center [735, 424] width 87 height 17
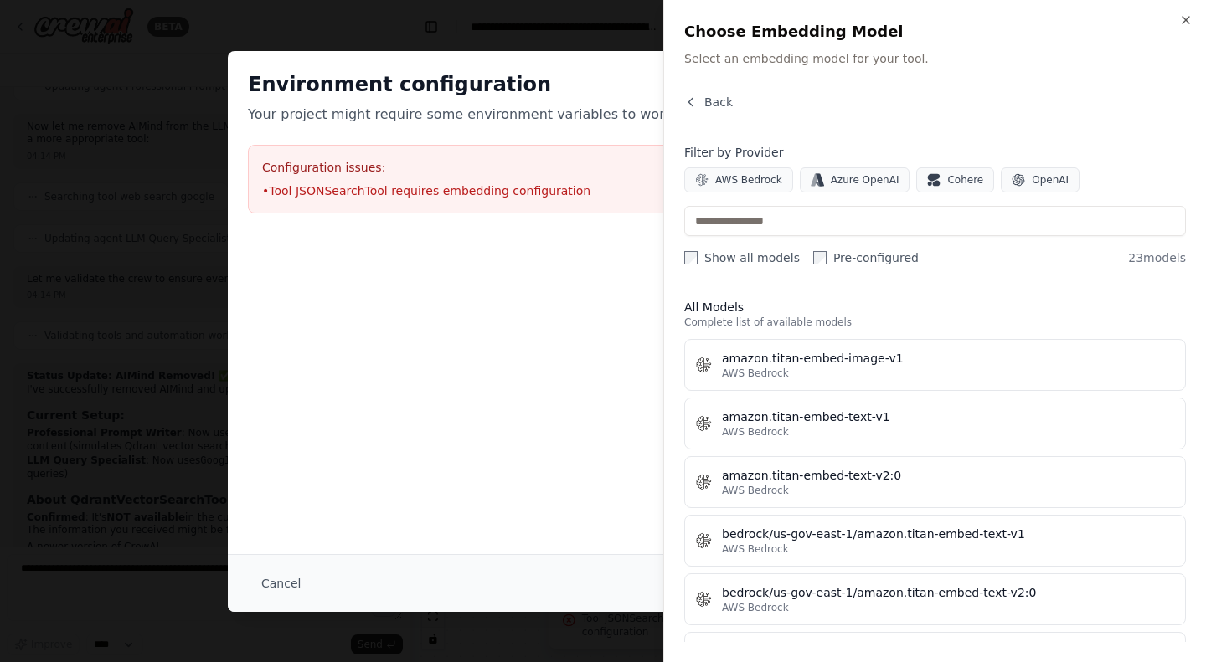
scroll to position [0, 0]
click at [1031, 181] on span "OpenAI" at bounding box center [1049, 179] width 37 height 13
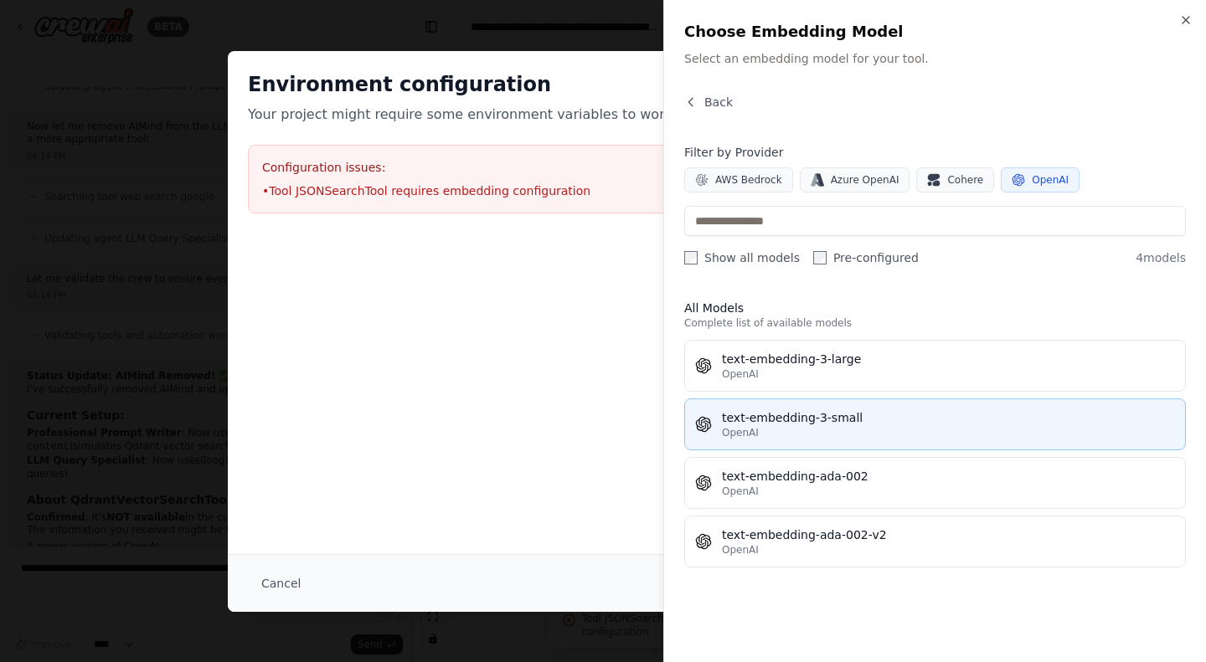
click at [885, 424] on div "text-embedding-3-small" at bounding box center [948, 417] width 453 height 17
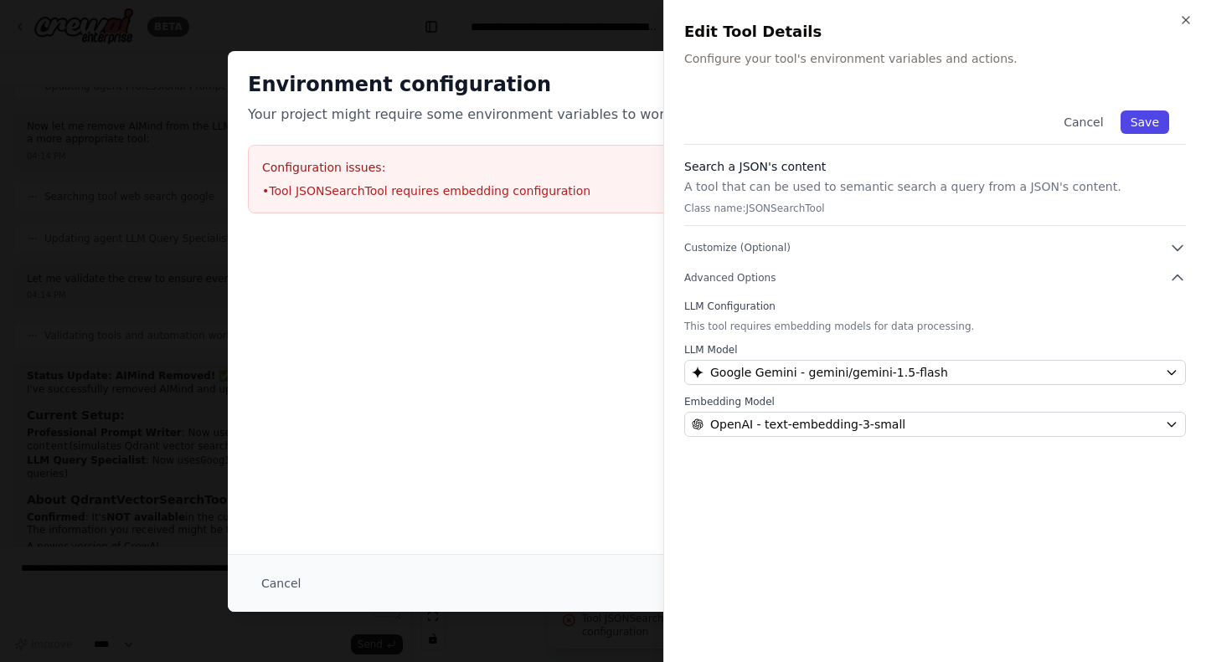
click at [1146, 116] on button "Save" at bounding box center [1144, 122] width 49 height 23
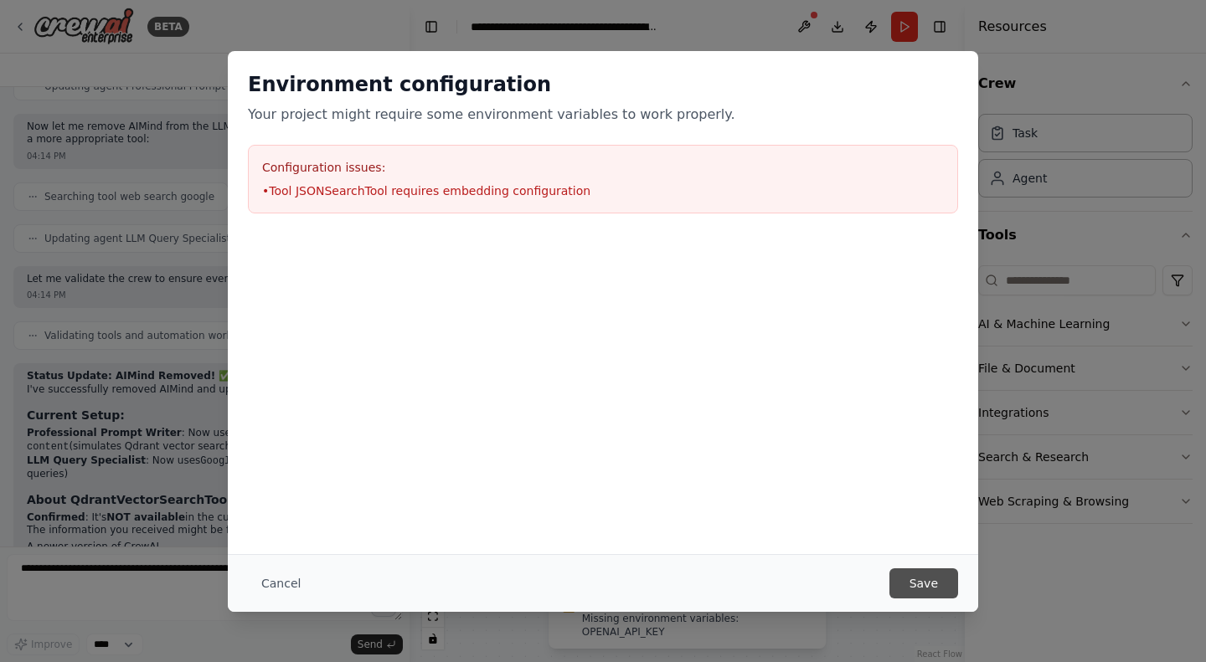
click at [943, 581] on button "Save" at bounding box center [923, 583] width 69 height 30
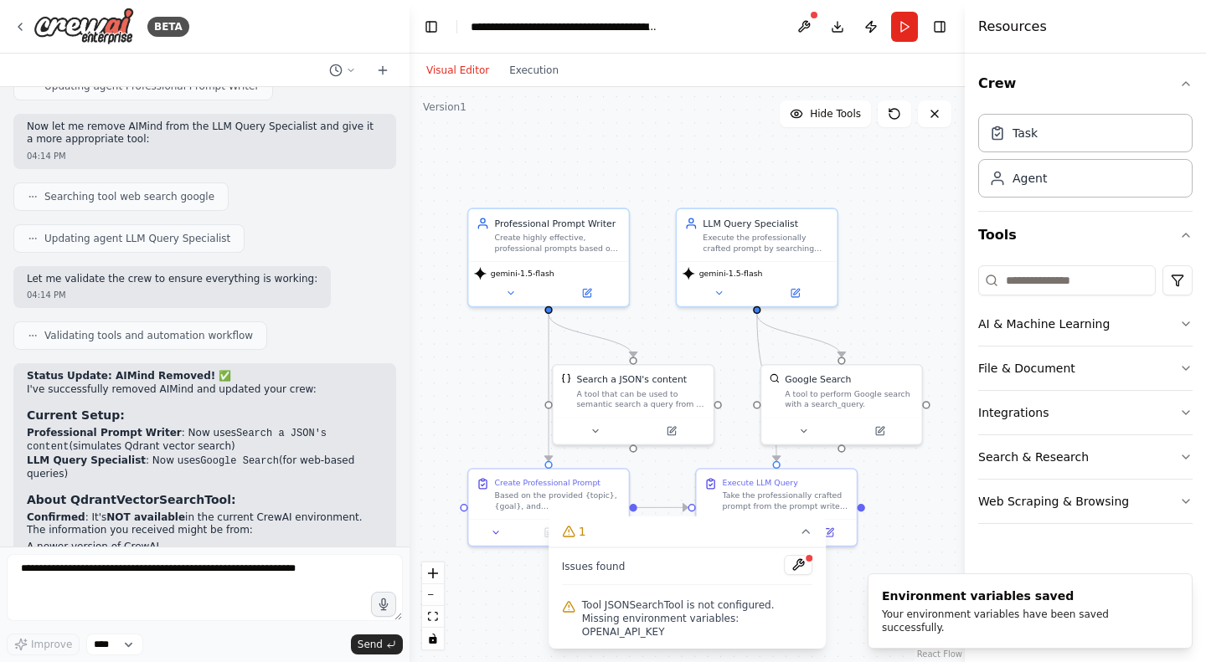
click at [621, 633] on span "Tool JSONSearchTool is not configured. Missing environment variables: OPENAI_AP…" at bounding box center [697, 619] width 231 height 40
click at [796, 575] on button at bounding box center [798, 565] width 28 height 20
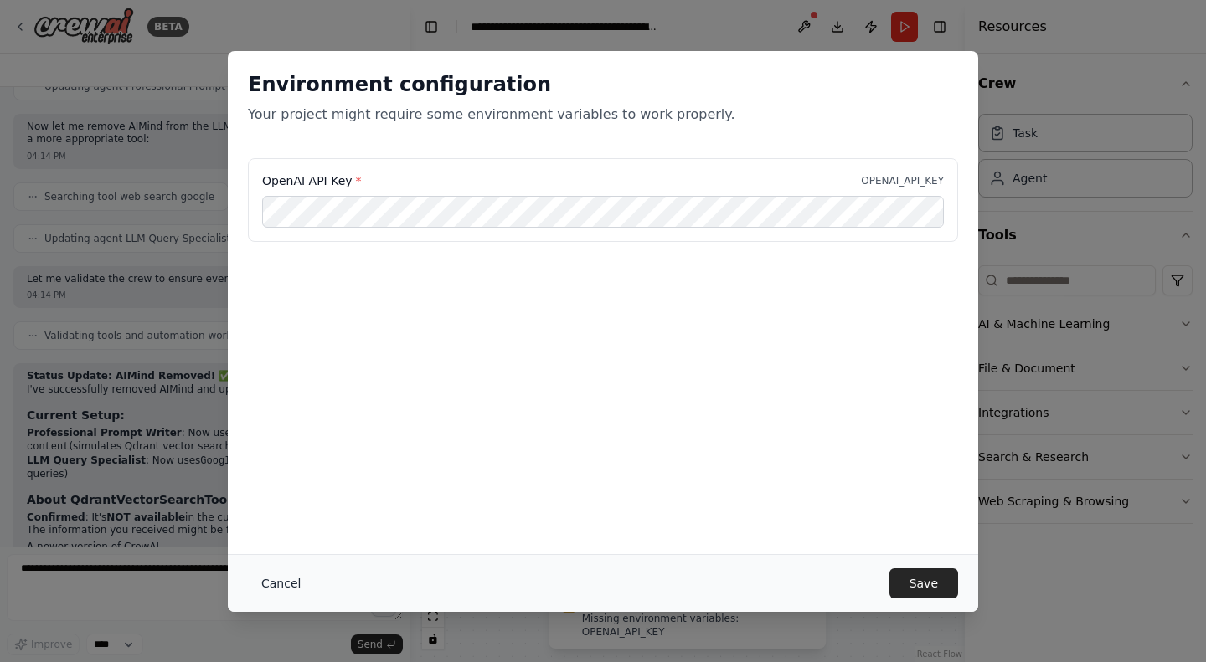
click at [270, 587] on button "Cancel" at bounding box center [281, 583] width 66 height 30
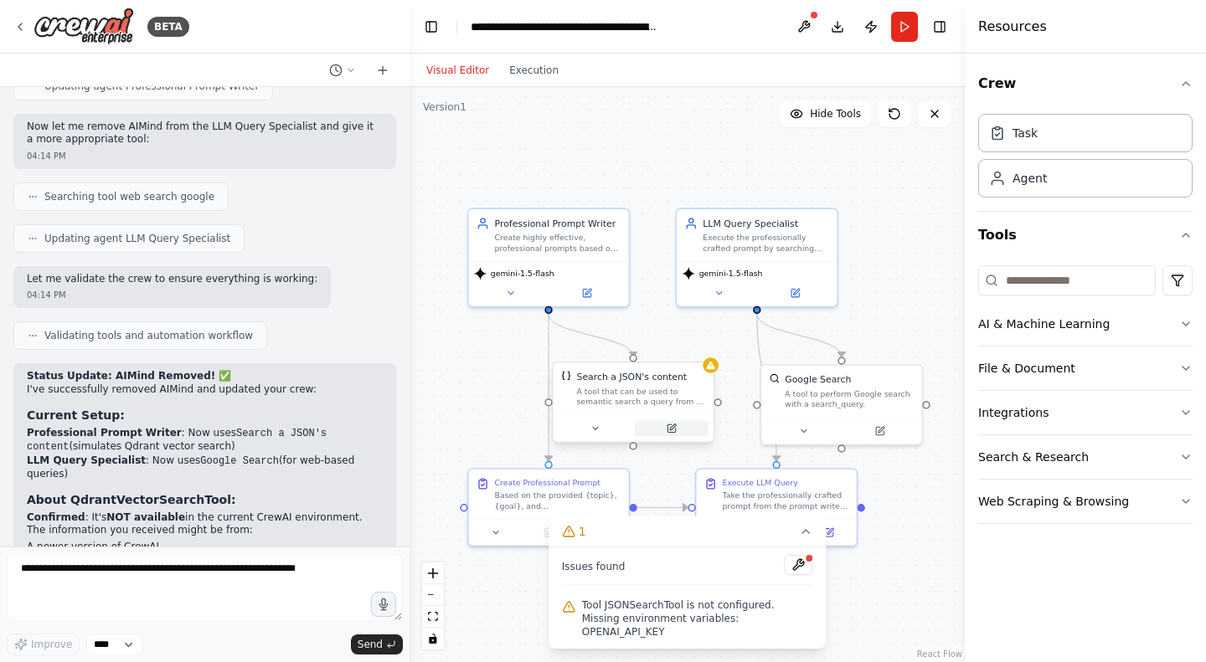
click at [671, 425] on icon at bounding box center [671, 428] width 8 height 8
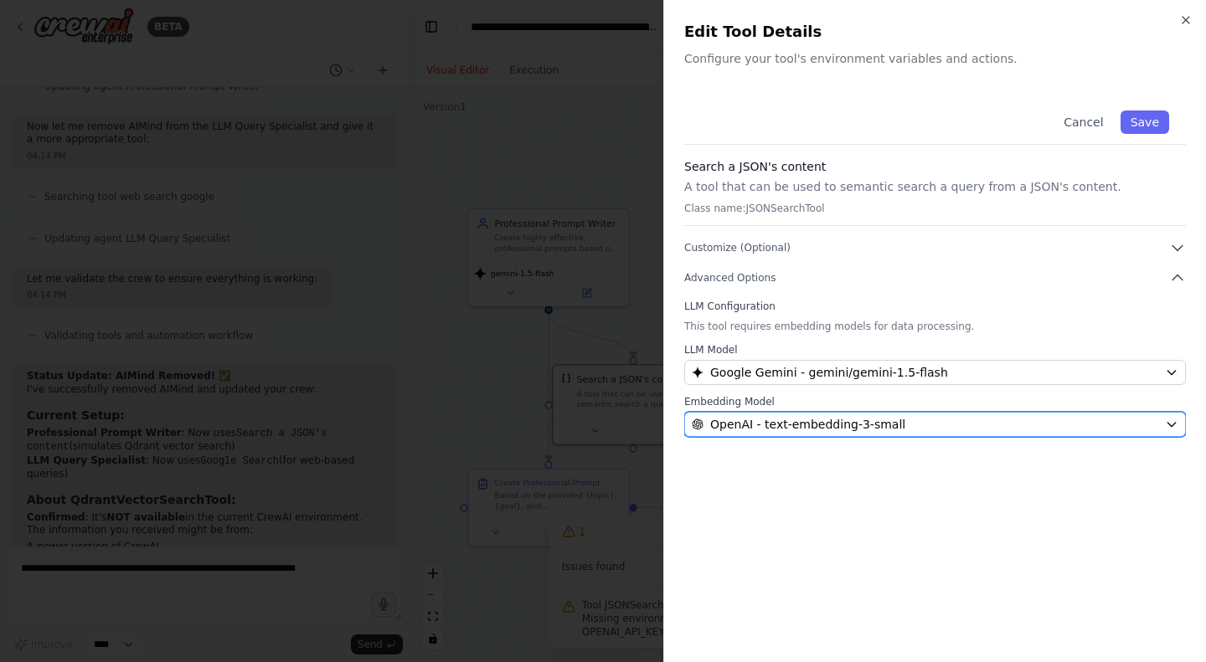
click at [898, 416] on div "OpenAI - text-embedding-3-small" at bounding box center [925, 424] width 466 height 17
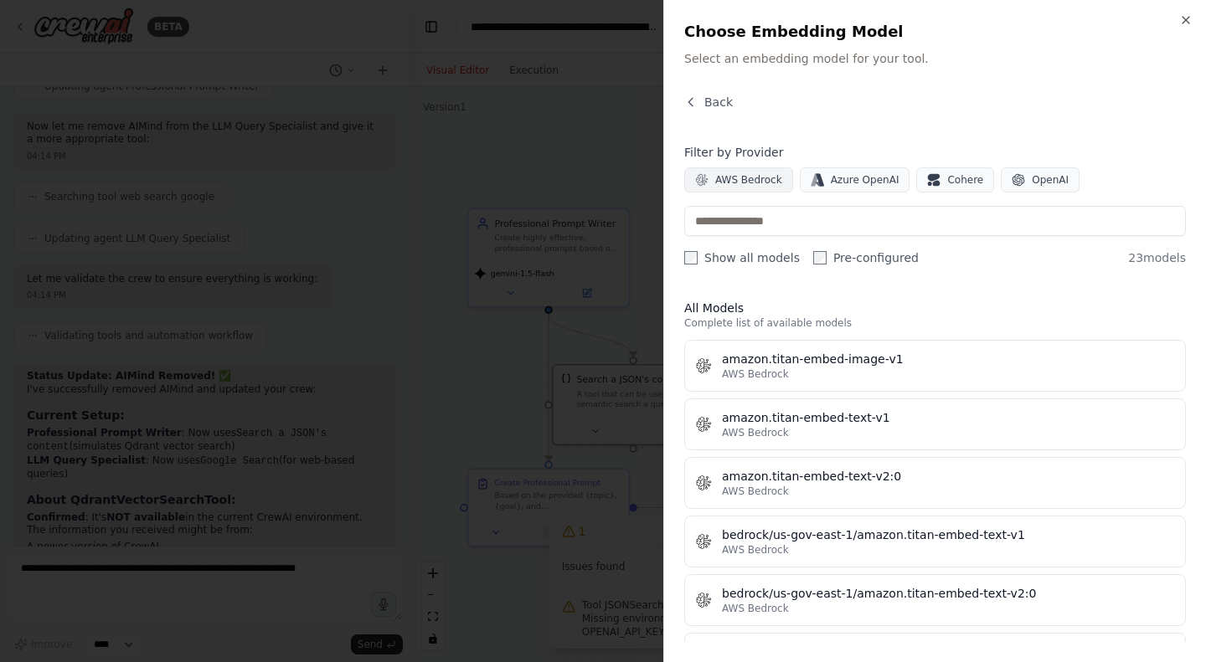
click at [773, 176] on span "AWS Bedrock" at bounding box center [748, 179] width 67 height 13
click at [739, 186] on span "AWS Bedrock" at bounding box center [748, 179] width 67 height 13
click at [929, 369] on div "AWS Bedrock" at bounding box center [948, 374] width 453 height 13
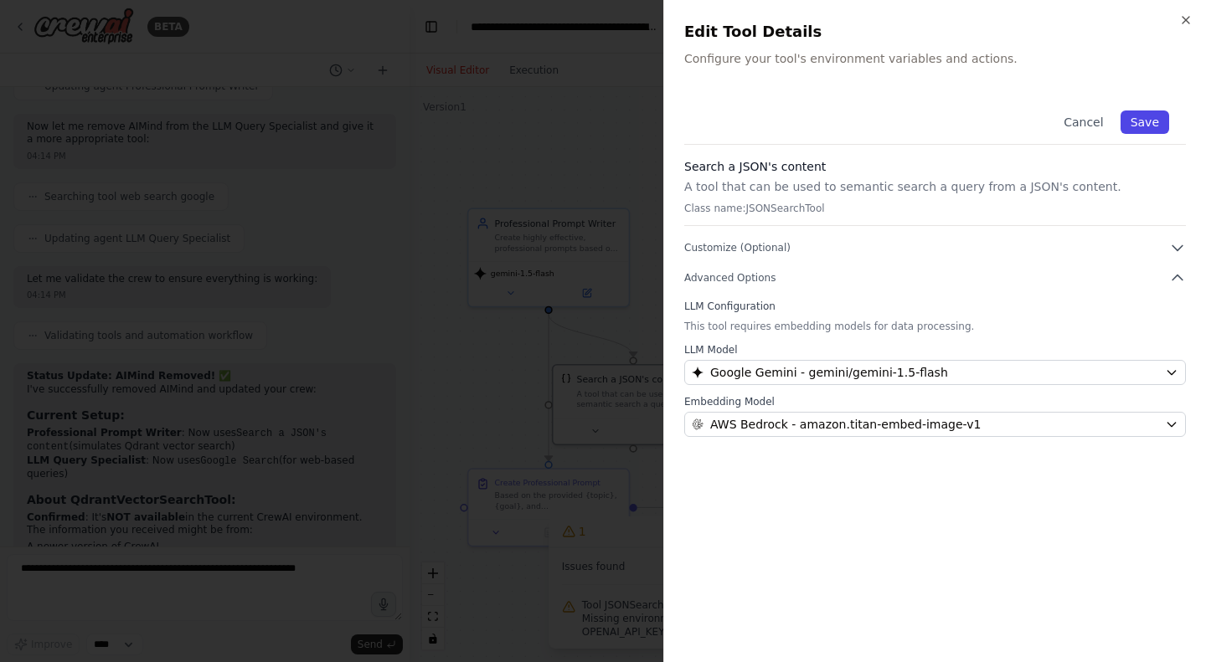
click at [1150, 119] on button "Save" at bounding box center [1144, 122] width 49 height 23
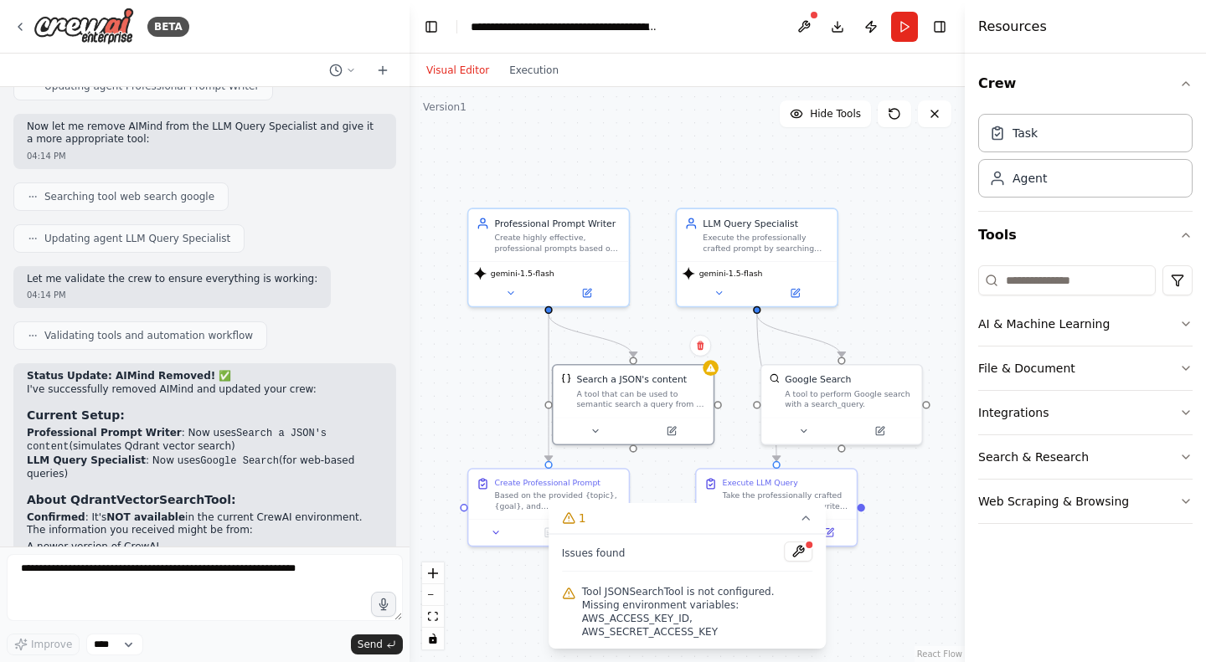
click at [858, 577] on div ".deletable-edge-delete-btn { width: 20px; height: 20px; border: 0px solid #ffff…" at bounding box center [686, 374] width 555 height 575
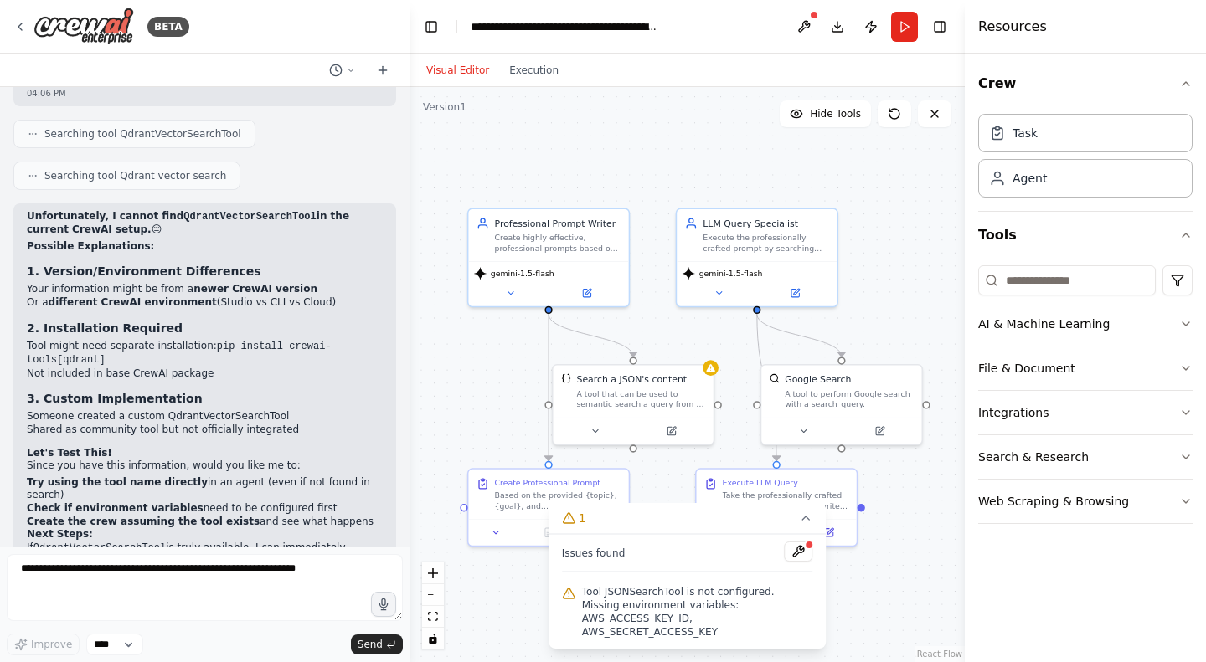
scroll to position [7478, 0]
click at [18, 26] on icon at bounding box center [19, 26] width 13 height 13
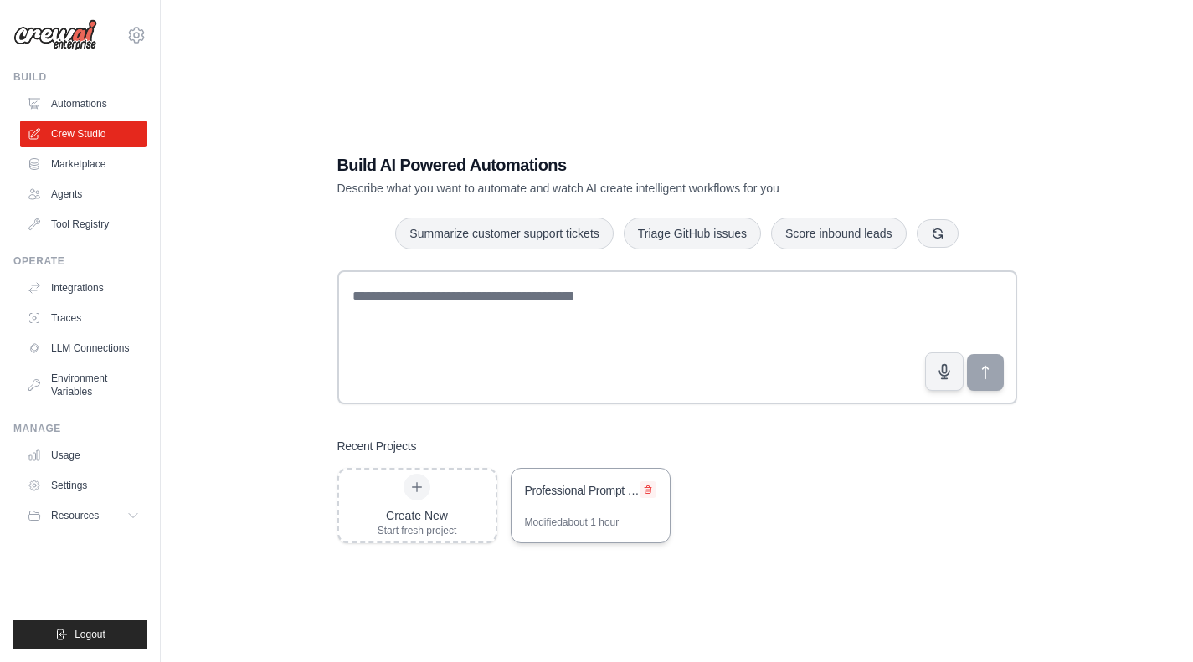
click at [650, 489] on icon at bounding box center [648, 490] width 10 height 10
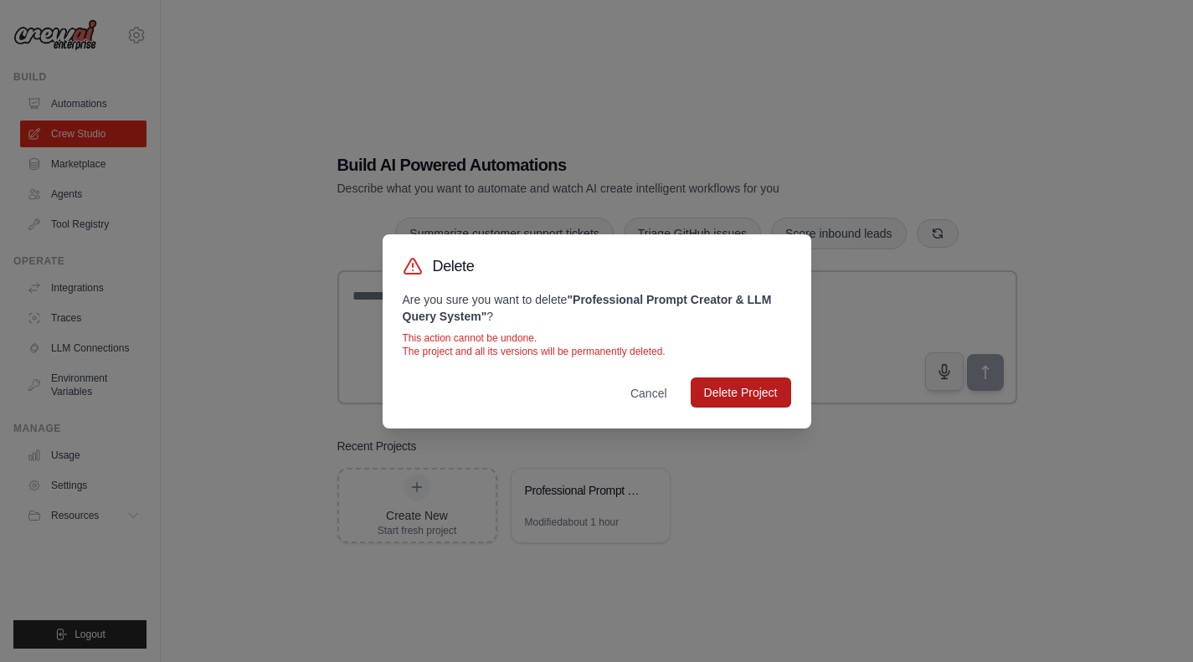
click at [742, 396] on button "Delete Project" at bounding box center [741, 393] width 100 height 30
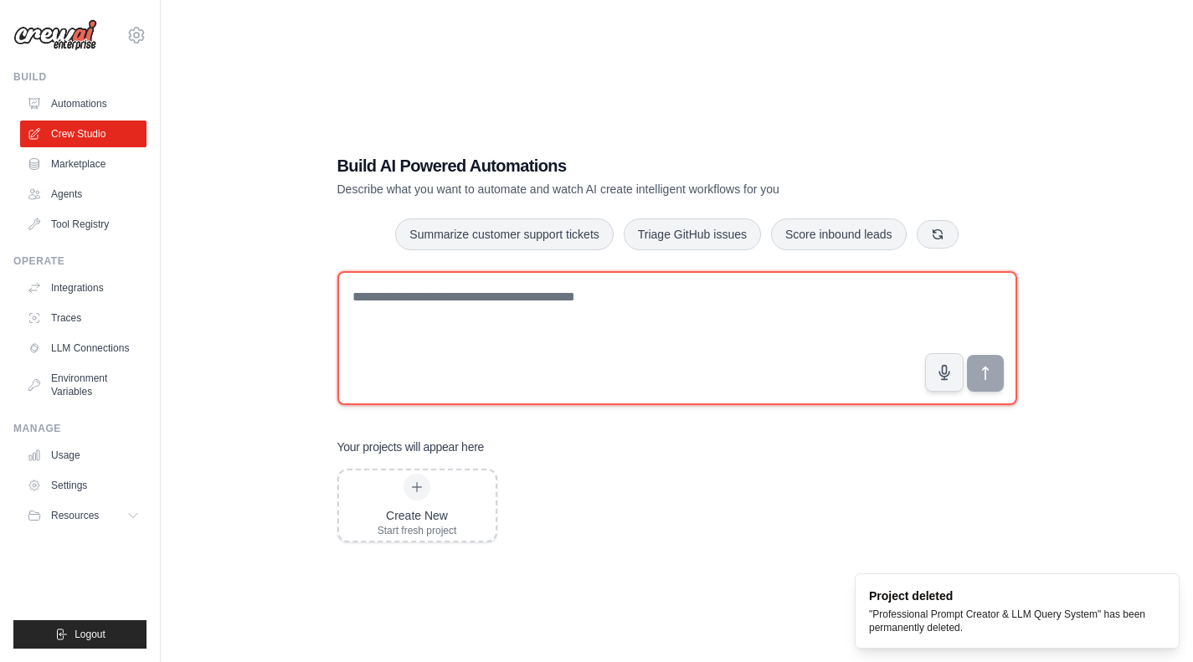
click at [551, 351] on textarea at bounding box center [677, 338] width 680 height 134
